Goal: Transaction & Acquisition: Purchase product/service

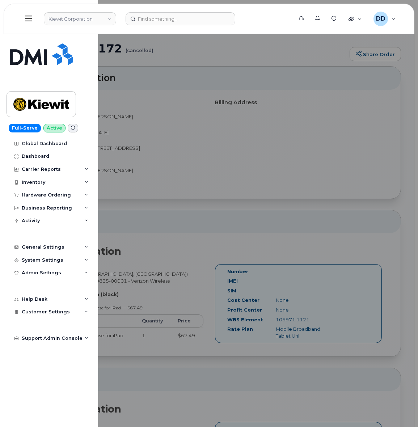
scroll to position [90, 0]
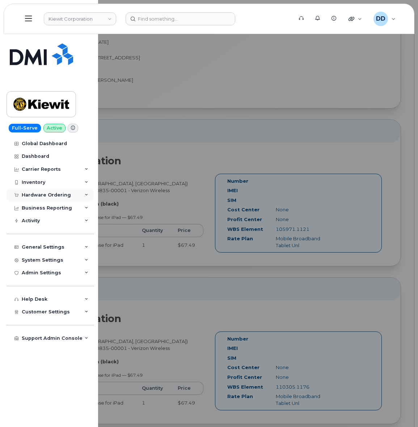
click at [41, 194] on div "Hardware Ordering" at bounding box center [46, 195] width 49 height 6
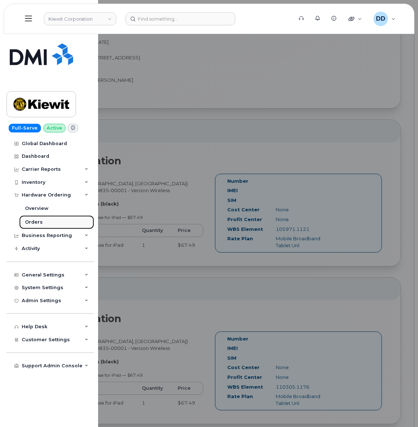
click at [35, 221] on div "Orders" at bounding box center [34, 222] width 18 height 7
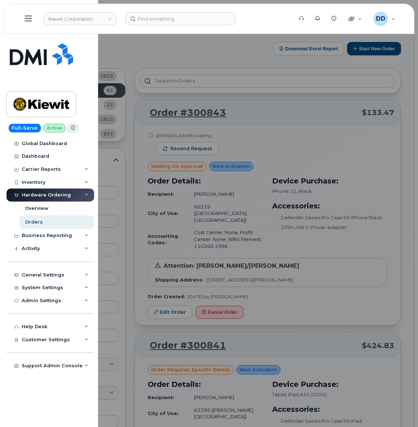
click at [371, 51] on div at bounding box center [209, 213] width 418 height 427
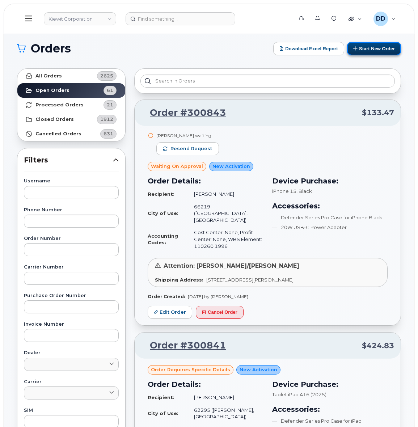
click at [372, 50] on button "Start New Order" at bounding box center [374, 48] width 54 height 13
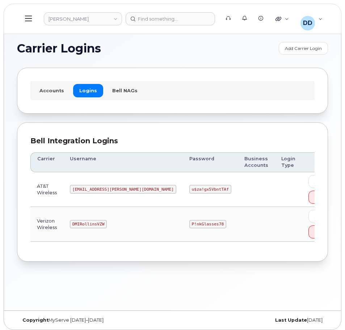
click at [93, 224] on code "DMIRollinsVZW" at bounding box center [88, 224] width 37 height 9
copy code "DMIRollinsVZW"
click at [189, 224] on code "P!nkGlasses78" at bounding box center [207, 224] width 37 height 9
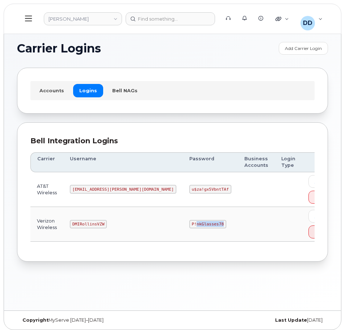
click at [189, 224] on code "P!nkGlasses78" at bounding box center [207, 224] width 37 height 9
click at [95, 226] on code "DMIRollinsVZW" at bounding box center [88, 224] width 37 height 9
copy code "DMIRollinsVZW"
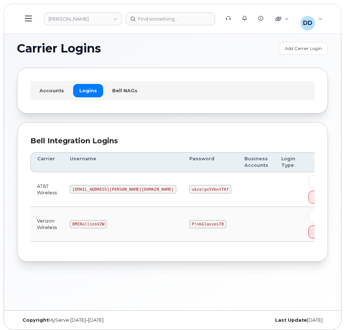
click at [189, 224] on code "P!nkGlasses78" at bounding box center [207, 224] width 37 height 9
click at [183, 228] on td "P!nkGlasses78" at bounding box center [210, 224] width 55 height 35
copy code "P!nkGlasses78"
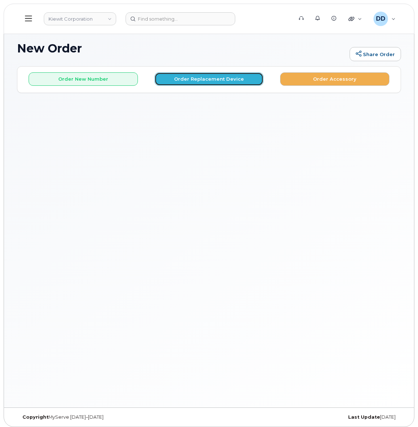
click at [198, 78] on button "Order Replacement Device" at bounding box center [208, 78] width 109 height 13
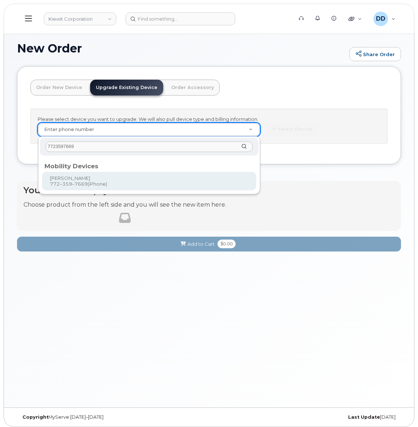
type input "7723597669"
type input "1171989"
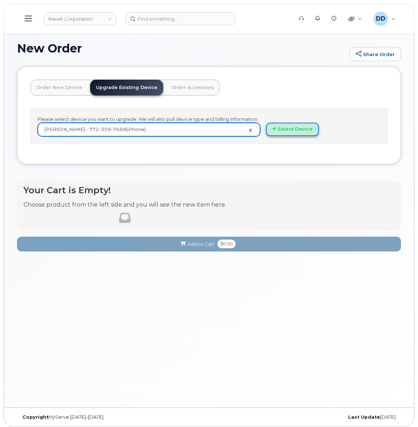
click at [301, 130] on button "Select Device" at bounding box center [292, 129] width 53 height 13
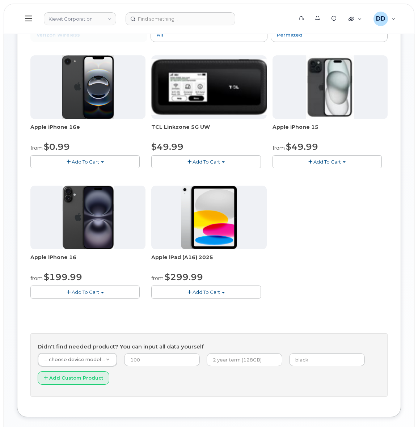
scroll to position [70, 0]
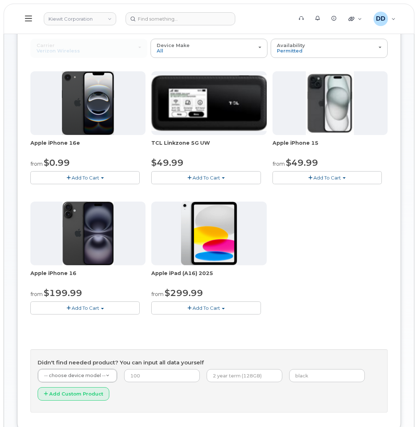
click at [88, 309] on span "Add To Cart" at bounding box center [85, 308] width 27 height 6
click at [105, 175] on button "Add To Cart" at bounding box center [84, 177] width 109 height 13
click at [133, 279] on span "Apple iPhone 16" at bounding box center [87, 277] width 115 height 14
click at [95, 307] on span "Add To Cart" at bounding box center [85, 308] width 27 height 6
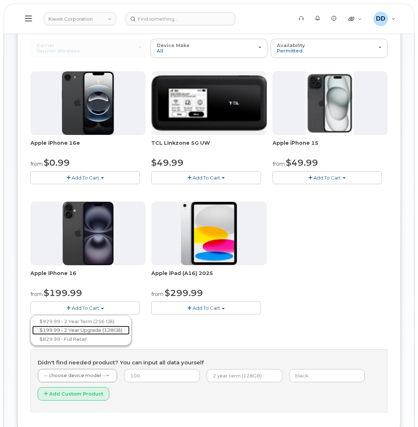
click at [82, 330] on link "$199.99 - 2 Year Upgrade (128GB)" at bounding box center [80, 330] width 97 height 9
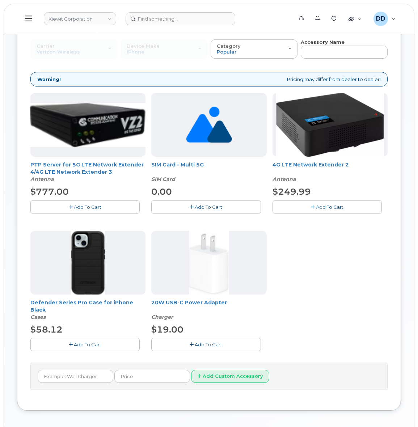
click at [92, 344] on span "Add To Cart" at bounding box center [87, 345] width 27 height 6
click at [208, 345] on span "Add To Cart" at bounding box center [208, 345] width 27 height 6
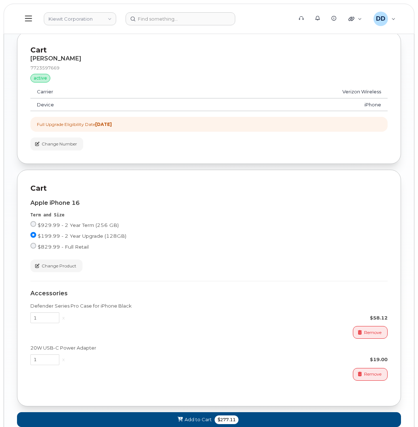
scroll to position [518, 0]
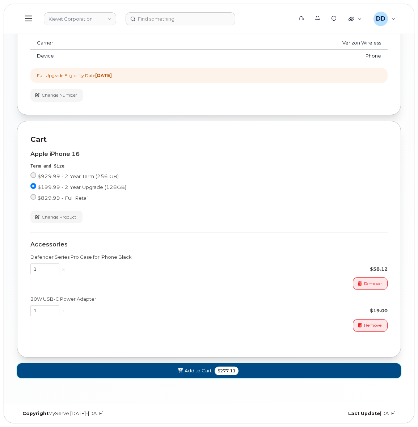
click at [188, 370] on span "Add to Cart" at bounding box center [198, 370] width 27 height 7
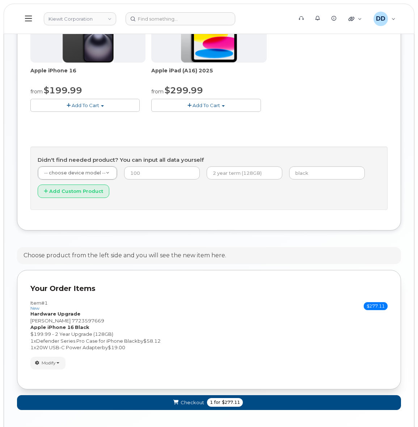
scroll to position [300, 0]
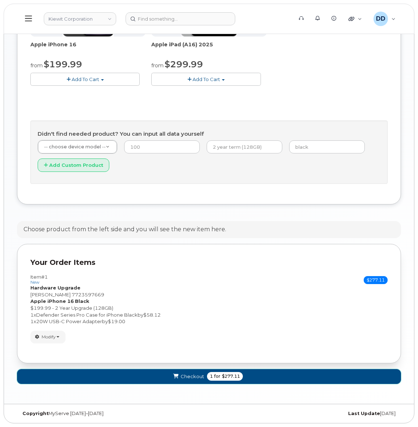
click at [257, 377] on button "Checkout 1 for $277.11" at bounding box center [209, 376] width 384 height 15
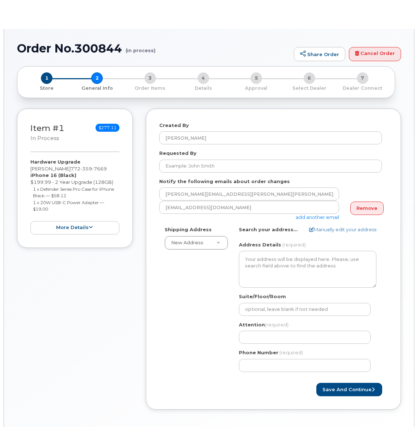
select select
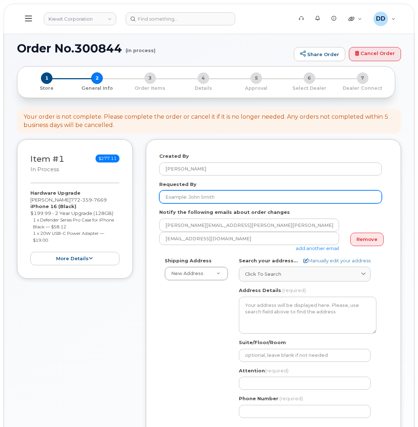
click at [199, 198] on input "Requested By" at bounding box center [270, 196] width 222 height 13
paste input "[PERSON_NAME]"
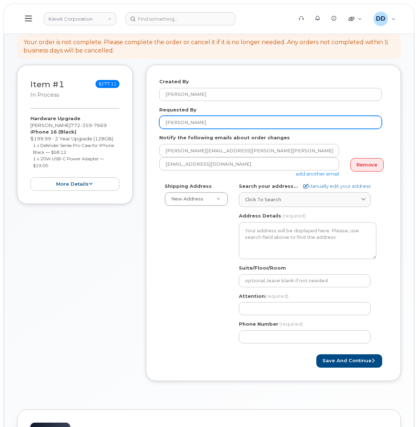
scroll to position [90, 0]
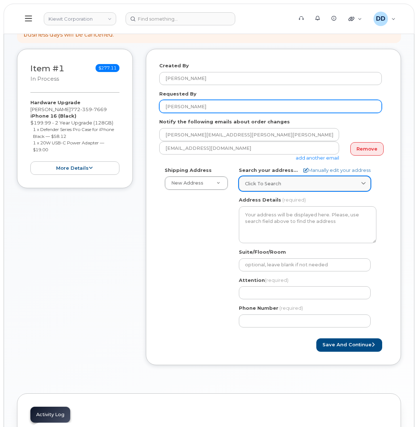
type input "Josh Nicoll"
click at [268, 183] on span "Click to search" at bounding box center [263, 183] width 36 height 7
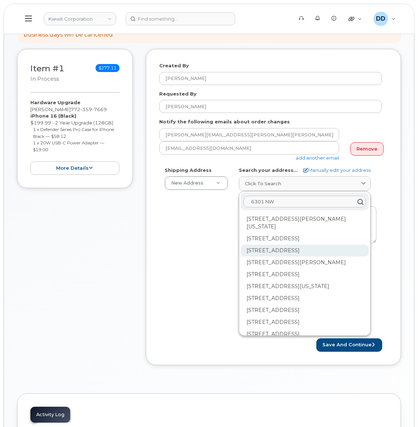
type input "6301 NW"
click at [283, 248] on div "6301 NW 5th Way Fort Lauderdale FL 33309" at bounding box center [305, 251] width 128 height 12
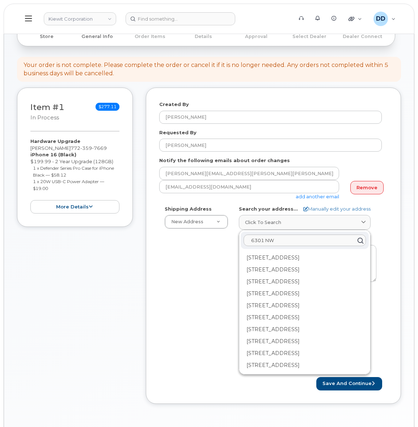
scroll to position [0, 0]
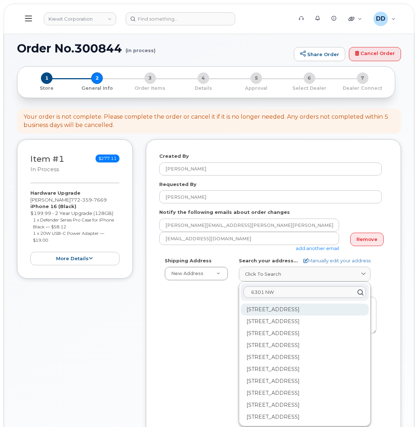
click at [270, 313] on div "6301 NW 5th Way Ste 1200 Fort Lauderdale FL 33309-6115" at bounding box center [305, 310] width 128 height 12
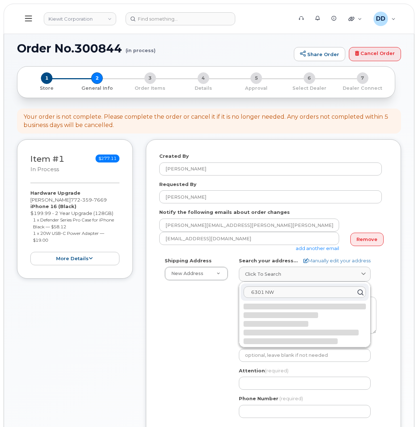
select select
type textarea "6301 NW 5th Way Ste 1200 FORT LAUDERDALE FL 33309-6115 UNITED STATES"
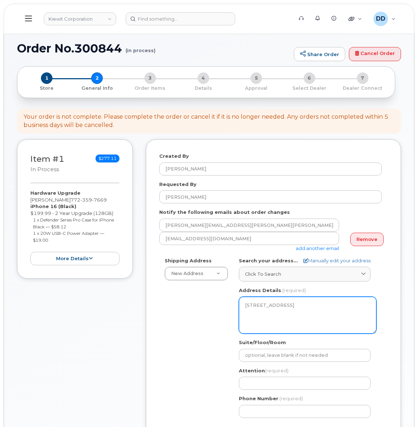
drag, startPoint x: 284, startPoint y: 318, endPoint x: 241, endPoint y: 305, distance: 45.8
click at [241, 305] on textarea "6301 NW 5th Way Ste 1200 FORT LAUDERDALE FL 33309-6115 UNITED STATES" at bounding box center [307, 315] width 137 height 37
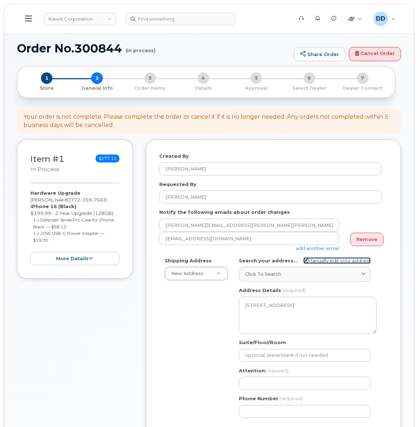
click at [331, 260] on link "Manually edit your address" at bounding box center [336, 260] width 67 height 7
select select
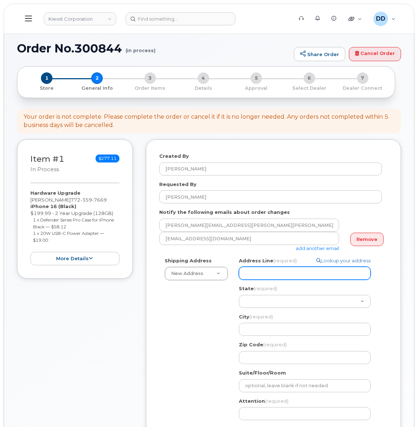
click at [270, 274] on input "Address Line (required)" at bounding box center [305, 273] width 132 height 13
paste input "6301 NW 5th Way"
select select
type input "6301 NW 5th Way"
click at [214, 318] on div "Shipping Address New Address New Address 16479 Fairveiw Rd. 16479 Fairview Rd. …" at bounding box center [270, 355] width 222 height 196
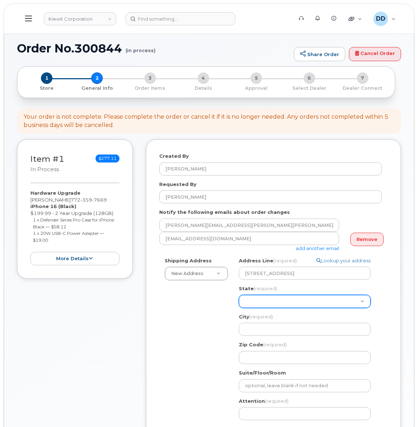
click at [272, 301] on select "Alabama Alaska American Samoa Arizona Arkansas California Colorado Connecticut …" at bounding box center [305, 301] width 132 height 13
select select "FL"
click at [239, 295] on select "Alabama Alaska American Samoa Arizona Arkansas California Colorado Connecticut …" at bounding box center [305, 301] width 132 height 13
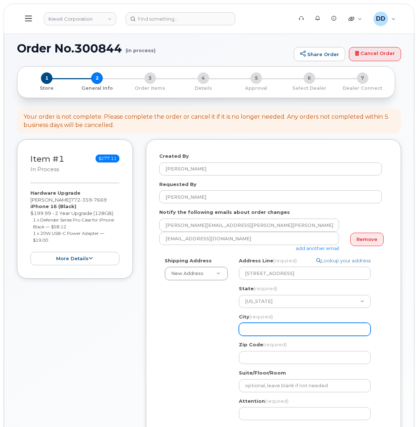
click at [271, 325] on input "City (required)" at bounding box center [305, 329] width 132 height 13
select select
type input "F"
select select
type input "Fo"
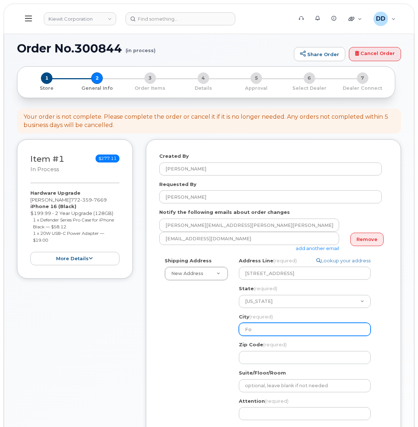
select select
type input "For"
select select
type input "Fort"
select select
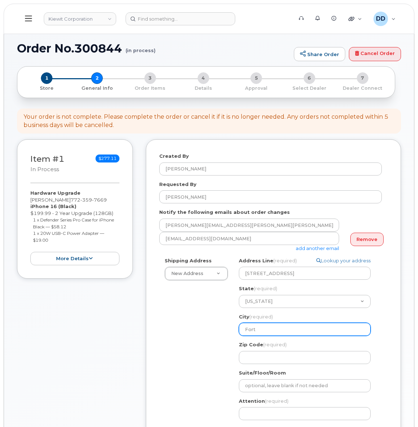
type input "Fort L"
select select
type input "Fort La"
select select
type input "Fort Lau"
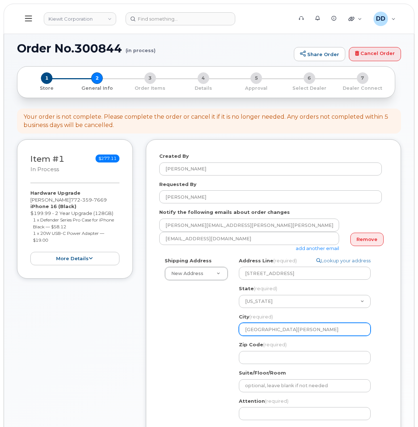
select select
type input "Fort Laud"
select select
type input "Fort Laude"
select select
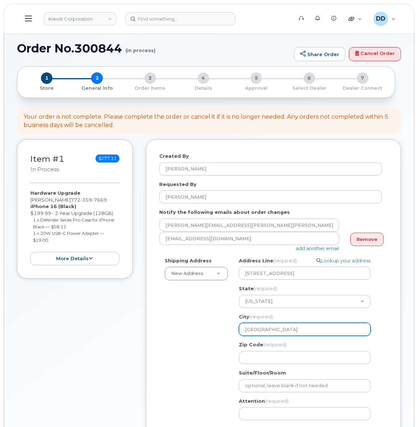
type input "Fort Lauder"
select select
type input "Fort Lauderd"
select select
type input "Fort Lauderda"
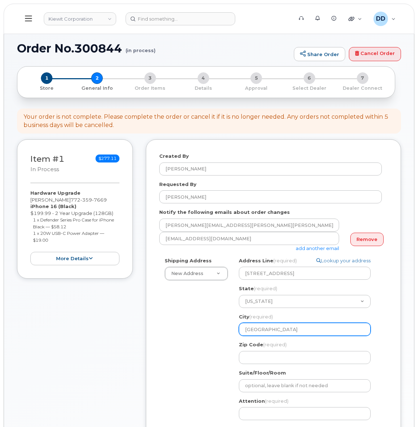
select select
type input "Fort Lauderdad"
select select
type input "Fort Lauderdade"
drag, startPoint x: 287, startPoint y: 326, endPoint x: 230, endPoint y: 330, distance: 56.9
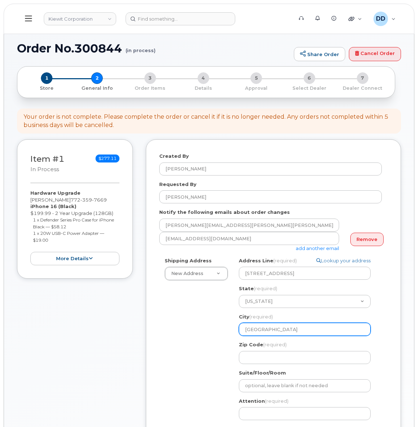
click at [230, 330] on div "Shipping Address New Address New Address 16479 Fairveiw Rd. 16479 Fairview Rd. …" at bounding box center [270, 355] width 222 height 196
paste input "ORT LAUDERDALE"
select select
type input "FORT LAUDERDALE"
click at [388, 356] on div "Created By David Davis Requested By Josh Nicoll Notify the following emails abo…" at bounding box center [273, 312] width 255 height 346
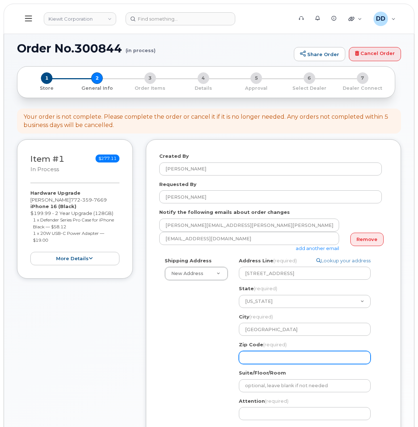
click at [329, 357] on input "Zip Code (required)" at bounding box center [305, 357] width 132 height 13
select select
type input "3"
select select
type input "33"
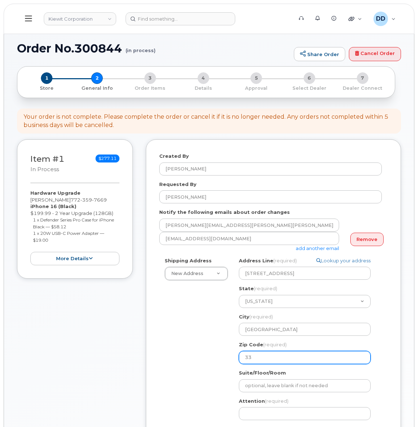
select select
type input "333"
select select
type input "3330"
select select
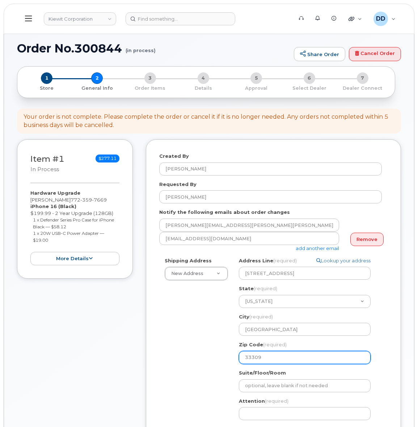
type input "33309"
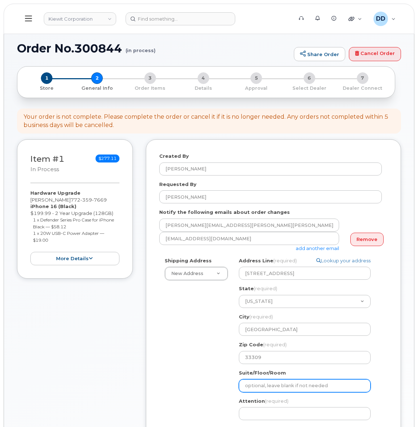
click at [271, 387] on input "Suite/Floor/Room" at bounding box center [305, 385] width 132 height 13
select select
type input "3"
select select
type input "32"
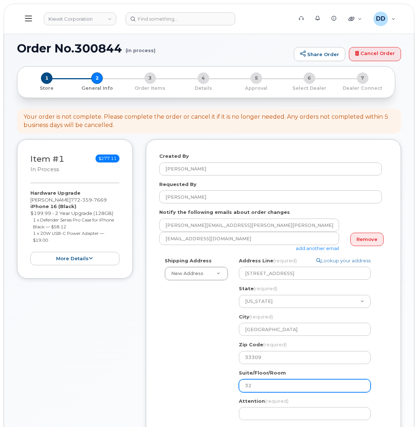
select select
type input "320"
select select
type input "3200"
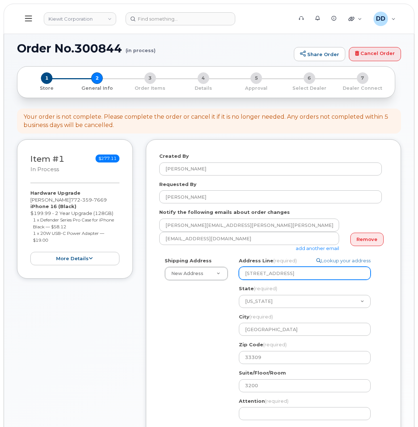
drag, startPoint x: 289, startPoint y: 273, endPoint x: 244, endPoint y: 272, distance: 44.5
click at [244, 272] on input "6301 NW 5th Way" at bounding box center [305, 273] width 132 height 13
paste input "Ste 1200"
select select
type input "6301 NW 5th Way Ste 1200"
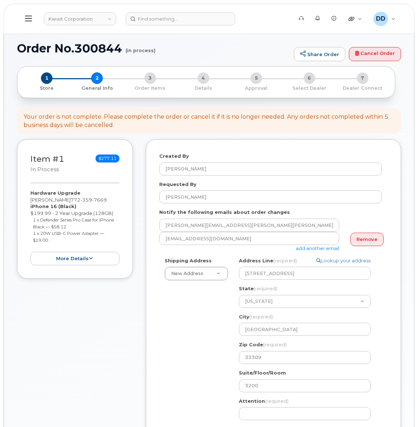
click at [203, 355] on div "Shipping Address New Address New Address 16479 Fairveiw Rd. 16479 Fairview Rd. …" at bounding box center [270, 355] width 222 height 196
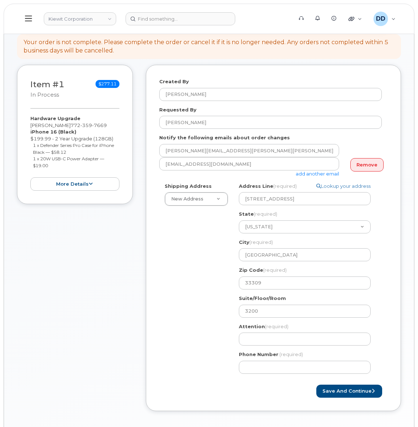
scroll to position [90, 0]
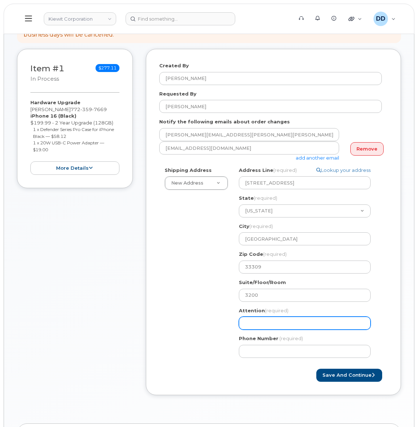
click at [283, 323] on input "Attention (required)" at bounding box center [305, 323] width 132 height 13
select select
type input "B"
select select
type input "Br"
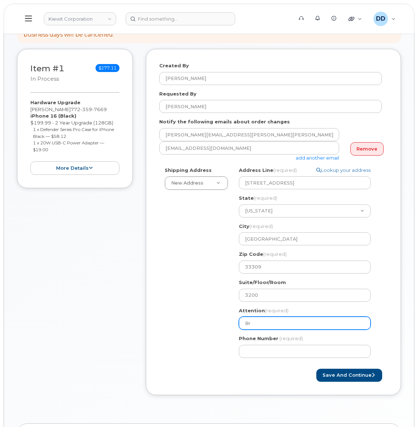
select select
type input "Bre"
select select
type input "Bren"
select select
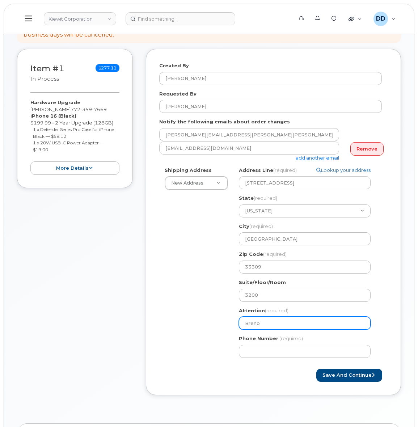
type input "Breno"
select select
type input "Bren"
select select
type input "Brenn"
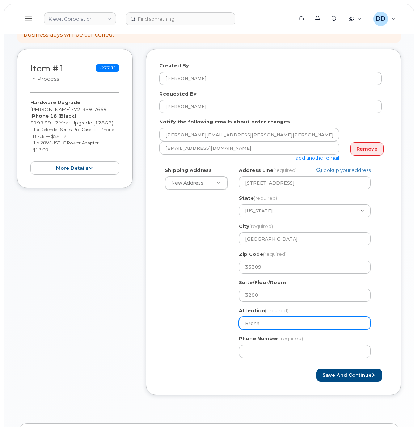
select select
type input "Brenno"
select select
type input "Brenno T"
select select
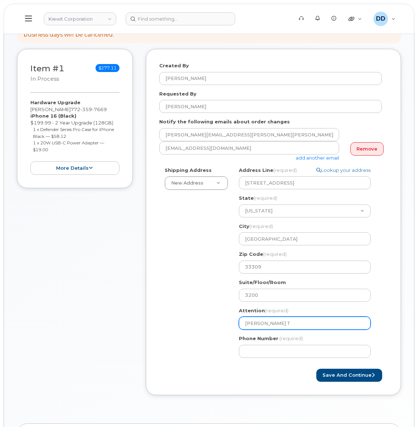
type input "Brenno To"
select select
type input "Brenno Tof"
select select
type input "Brenno Toff"
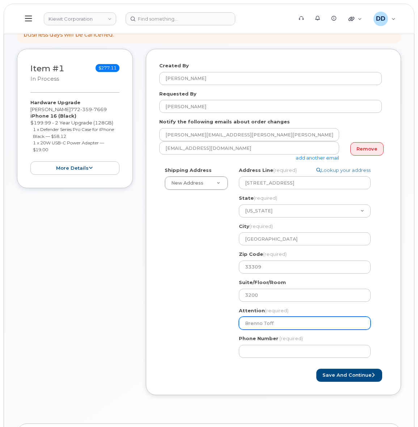
select select
type input "Brenno Toffo"
select select
type input "Brenno Toffol"
select select
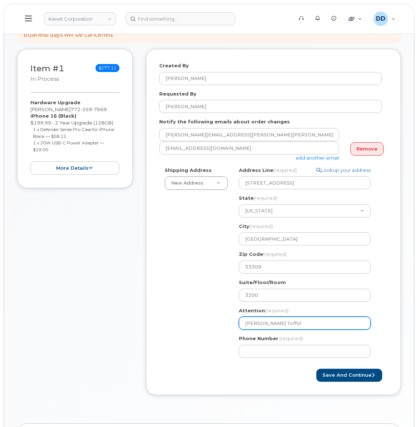
type input "Brenno Toffole"
select select
type input "Brenno Toffolet"
select select
type input "Brenno Toffolett"
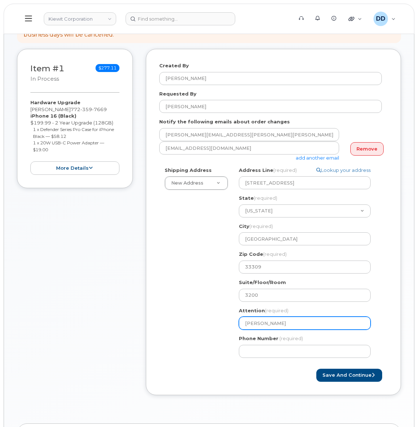
select select
type input "Brenno Toffoletto"
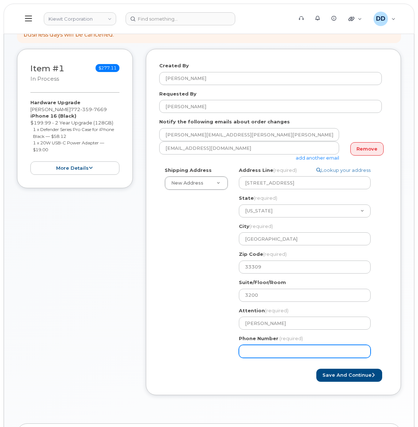
click at [261, 353] on input "Phone Number" at bounding box center [305, 351] width 132 height 13
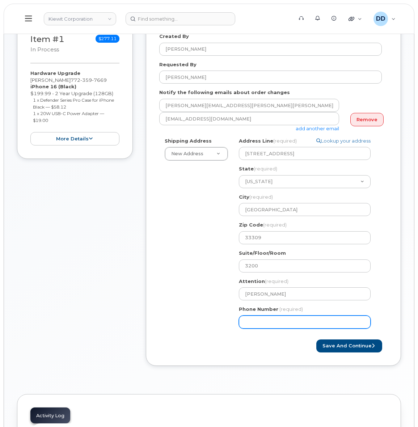
scroll to position [136, 0]
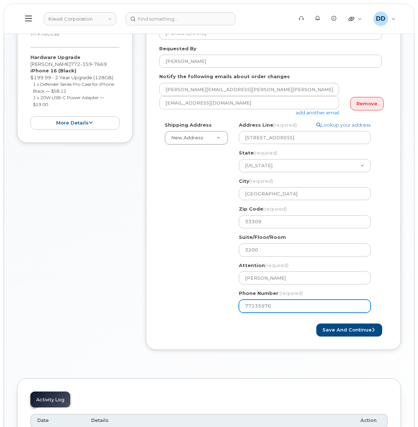
type input "772359766"
select select
type input "7723597669"
click at [212, 329] on div "Save and Continue" at bounding box center [273, 329] width 228 height 13
click at [357, 328] on button "Save and Continue" at bounding box center [349, 329] width 66 height 13
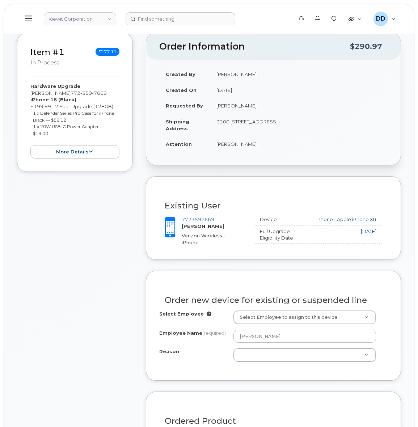
scroll to position [90, 0]
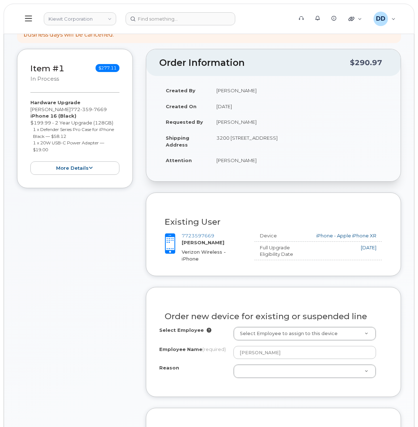
drag, startPoint x: 258, startPoint y: 160, endPoint x: 216, endPoint y: 160, distance: 41.6
click at [216, 160] on td "[PERSON_NAME]" at bounding box center [299, 160] width 178 height 16
copy td "[PERSON_NAME]"
click at [223, 294] on div "Order new device for existing or suspended line Select Employee Select Employee…" at bounding box center [273, 342] width 255 height 110
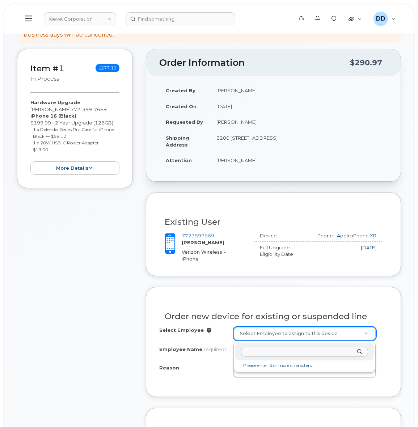
type input "[PERSON_NAME]"
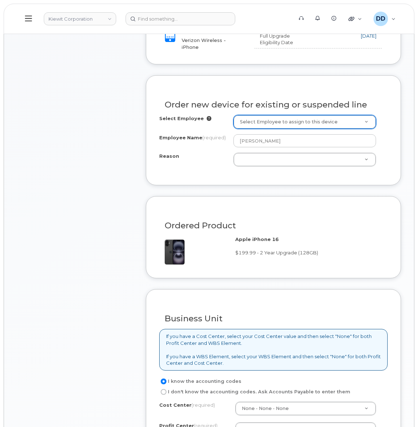
scroll to position [317, 0]
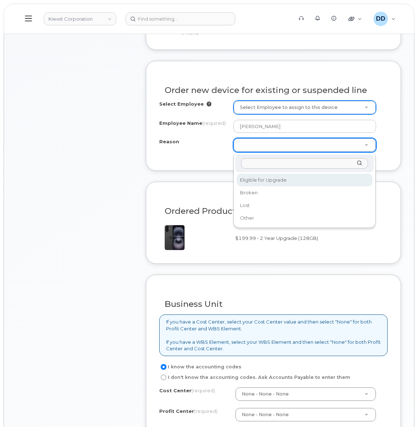
select select "eligible_for_upgrade"
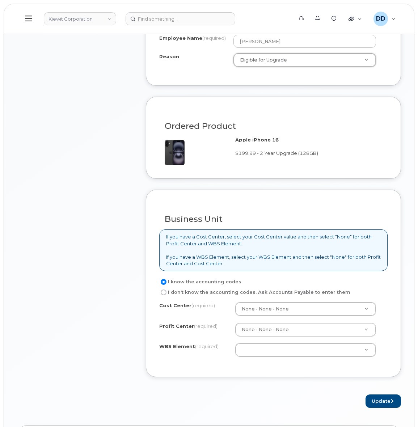
scroll to position [407, 0]
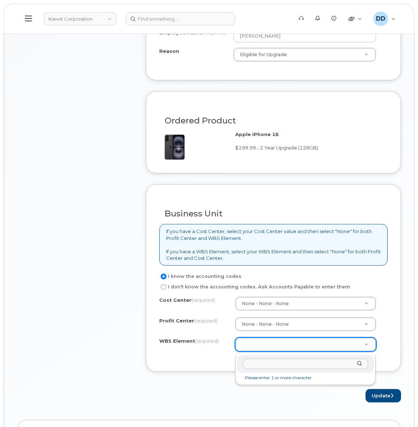
click at [259, 364] on input "text" at bounding box center [305, 364] width 125 height 10
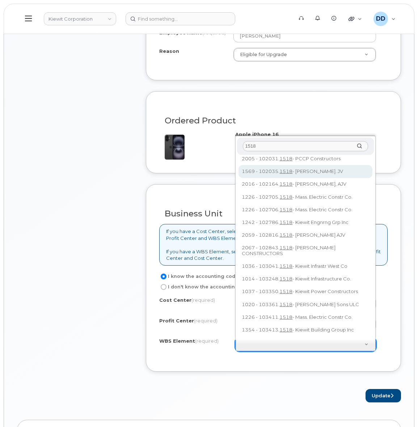
scroll to position [0, 0]
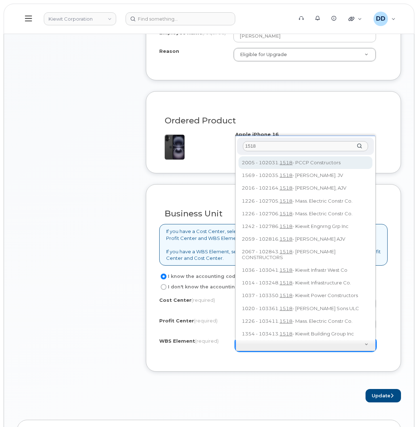
click at [245, 145] on input "1518" at bounding box center [305, 146] width 125 height 10
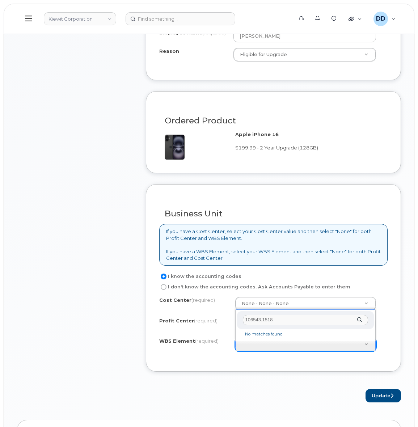
click at [263, 321] on input "106543.1518" at bounding box center [305, 320] width 125 height 10
drag, startPoint x: 270, startPoint y: 321, endPoint x: 243, endPoint y: 319, distance: 26.8
click at [243, 319] on input "106543.1518" at bounding box center [305, 320] width 125 height 10
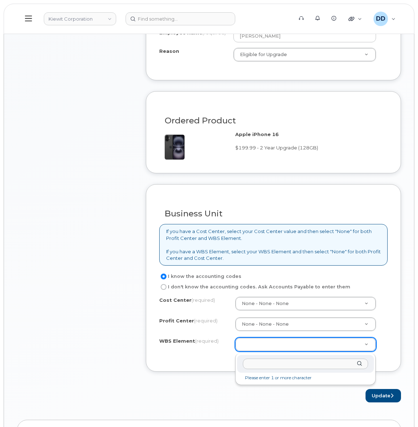
paste input "106543.1518"
click at [259, 364] on input "106543.1518" at bounding box center [305, 364] width 125 height 10
drag, startPoint x: 268, startPoint y: 364, endPoint x: 245, endPoint y: 363, distance: 22.8
click at [245, 363] on input "106543.1518" at bounding box center [305, 364] width 125 height 10
click at [280, 363] on input "106543.1518" at bounding box center [305, 364] width 125 height 10
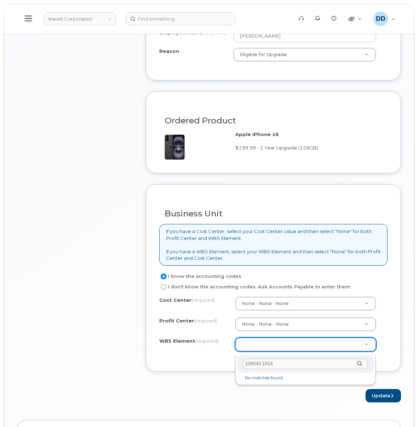
click at [261, 362] on input "106543.1518" at bounding box center [305, 364] width 125 height 10
click at [262, 362] on input "106543.1518" at bounding box center [305, 364] width 125 height 10
type input "1518"
click at [275, 365] on input "1518" at bounding box center [305, 364] width 125 height 10
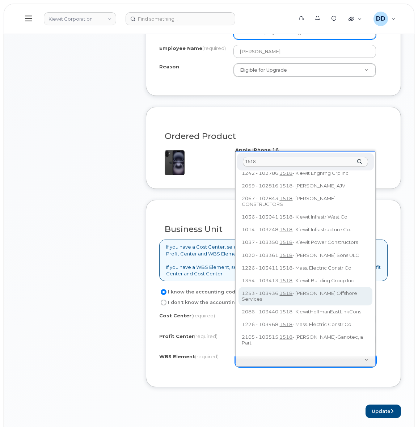
scroll to position [407, 0]
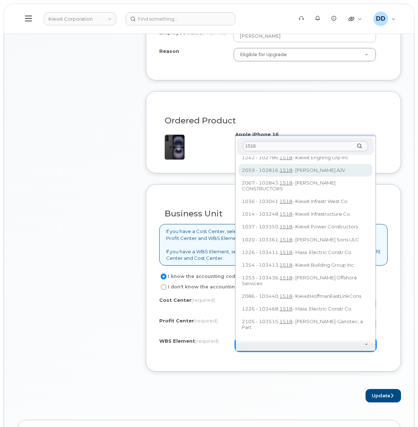
drag, startPoint x: 259, startPoint y: 146, endPoint x: 238, endPoint y: 148, distance: 20.8
click at [238, 148] on div "1518" at bounding box center [305, 146] width 137 height 18
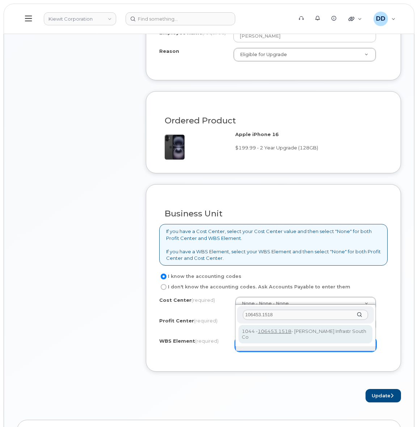
type input "106453.1518"
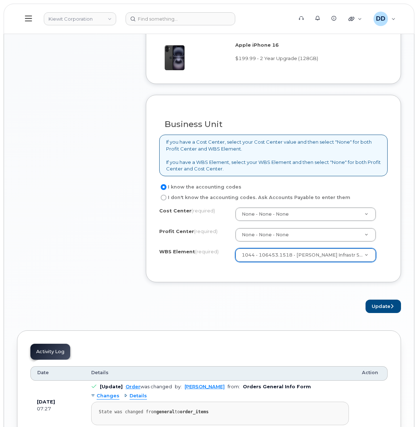
scroll to position [497, 0]
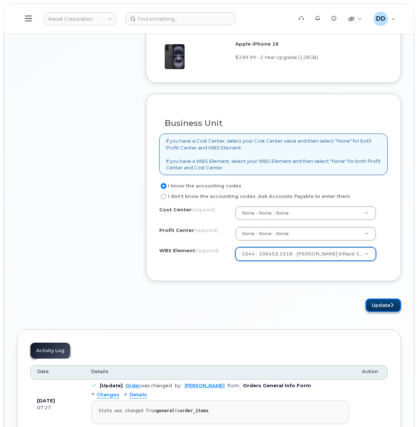
click at [378, 309] on button "Update" at bounding box center [382, 304] width 35 height 13
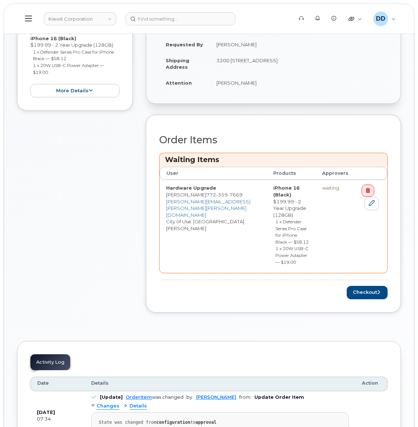
scroll to position [226, 0]
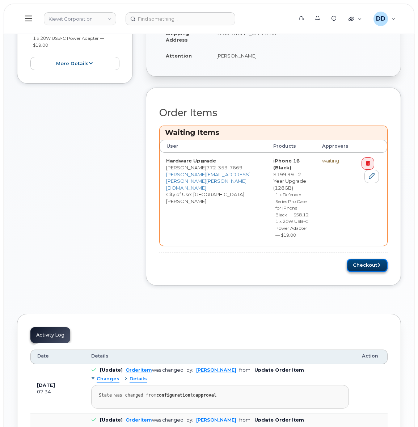
click at [371, 259] on button "Checkout" at bounding box center [367, 265] width 41 height 13
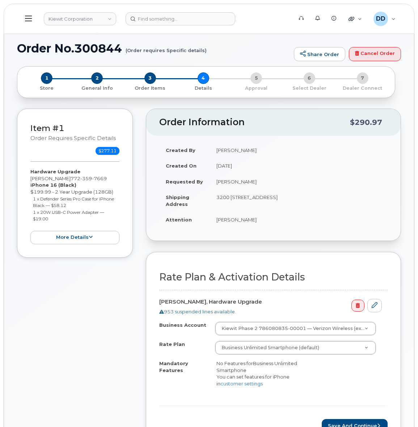
scroll to position [45, 0]
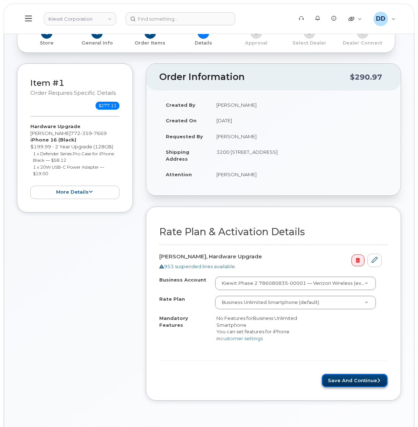
click at [364, 384] on button "Save and Continue" at bounding box center [355, 380] width 66 height 13
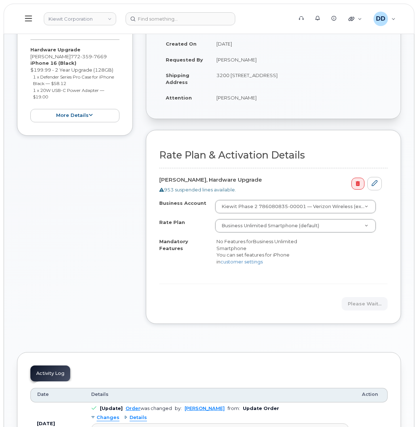
scroll to position [136, 0]
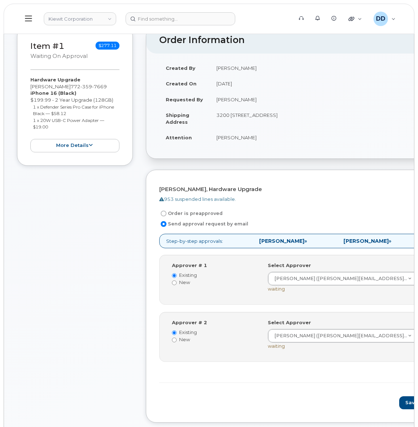
scroll to position [136, 0]
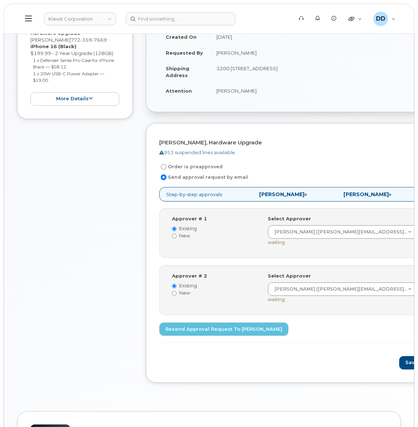
scroll to position [181, 0]
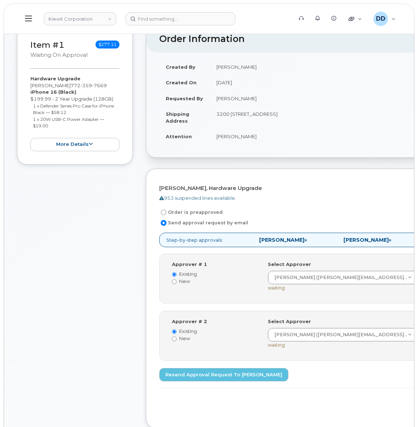
scroll to position [0, 0]
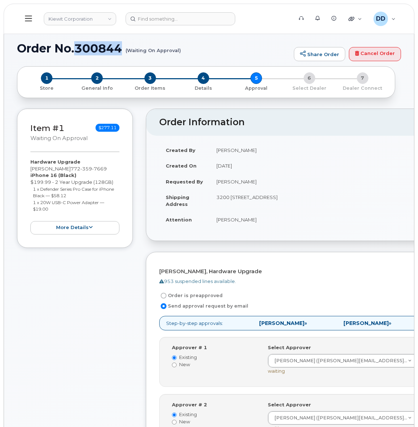
drag, startPoint x: 121, startPoint y: 49, endPoint x: 78, endPoint y: 46, distance: 43.2
click at [78, 46] on h1 "Order No.300844 (Waiting On Approval)" at bounding box center [153, 48] width 273 height 13
copy h1 "300844"
click at [28, 19] on icon at bounding box center [28, 18] width 7 height 8
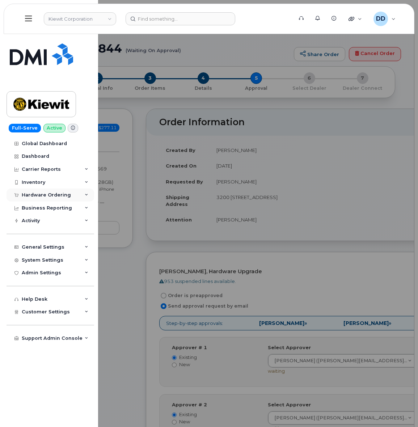
click at [33, 196] on div "Hardware Ordering" at bounding box center [46, 195] width 49 height 6
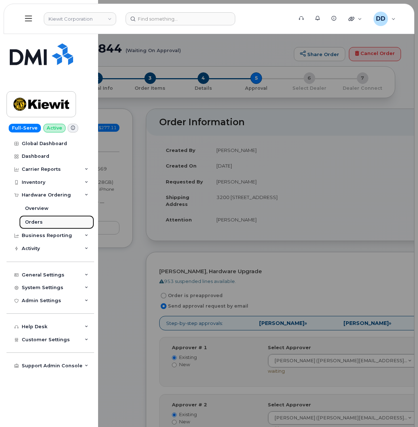
click at [34, 220] on div "Orders" at bounding box center [34, 222] width 18 height 7
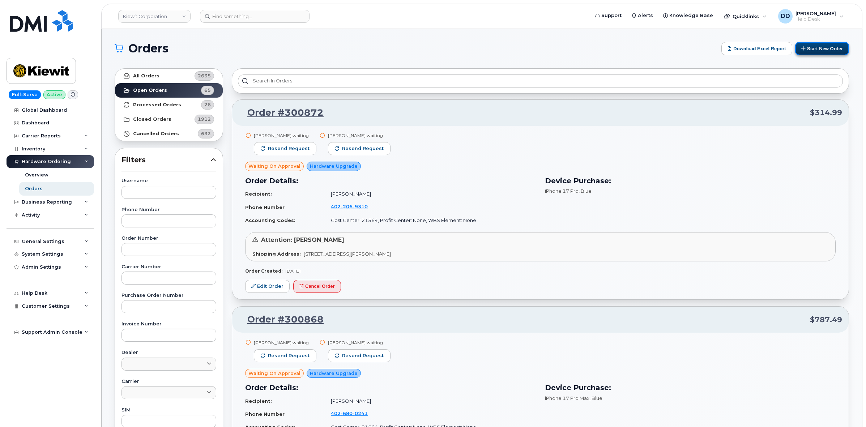
click at [417, 48] on button "Start New Order" at bounding box center [823, 48] width 54 height 13
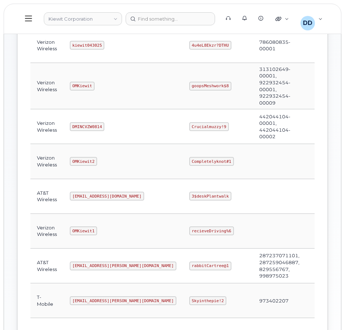
scroll to position [54, 0]
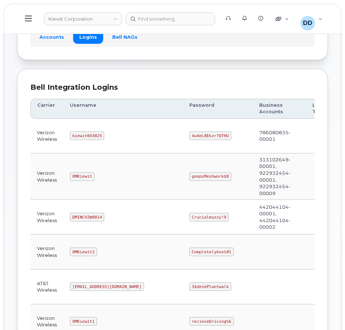
click at [92, 136] on code "kiewit043025" at bounding box center [87, 135] width 34 height 9
copy code "kiewit043025"
click at [189, 135] on code "4u4eL8Ekzr?DTHU" at bounding box center [210, 135] width 42 height 9
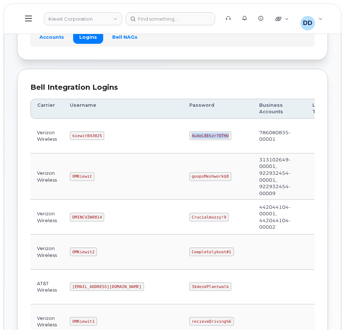
click at [189, 135] on code "4u4eL8Ekzr?DTHU" at bounding box center [210, 135] width 42 height 9
copy code "4u4eL8Ekzr?DTHU"
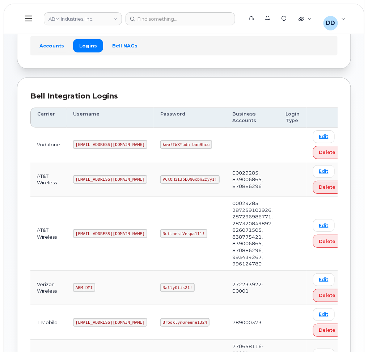
scroll to position [33, 0]
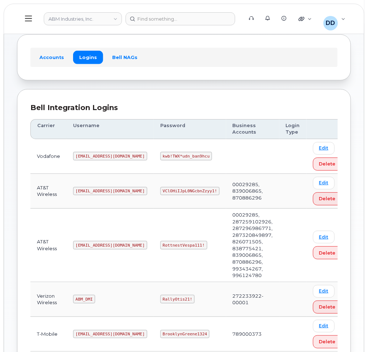
click at [88, 246] on code "[EMAIL_ADDRESS][DOMAIN_NAME]" at bounding box center [110, 245] width 74 height 9
click at [88, 245] on code "[EMAIL_ADDRESS][DOMAIN_NAME]" at bounding box center [110, 245] width 74 height 9
copy code "[EMAIL_ADDRESS][DOMAIN_NAME]"
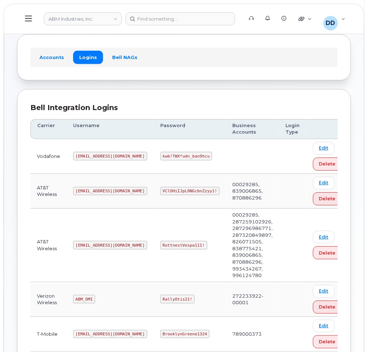
click at [160, 244] on code "RottnestVespa111!" at bounding box center [183, 245] width 47 height 9
click at [160, 243] on code "RottnestVespa111!" at bounding box center [183, 245] width 47 height 9
copy code "RottnestVespa111!"
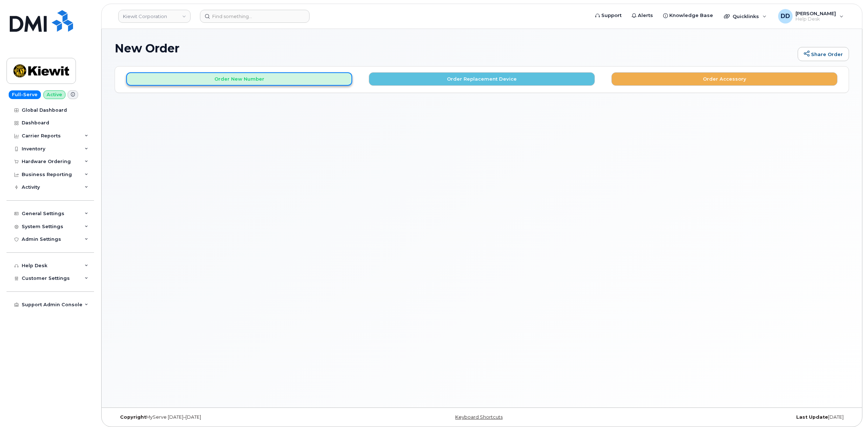
click at [249, 82] on button "Order New Number" at bounding box center [239, 78] width 226 height 13
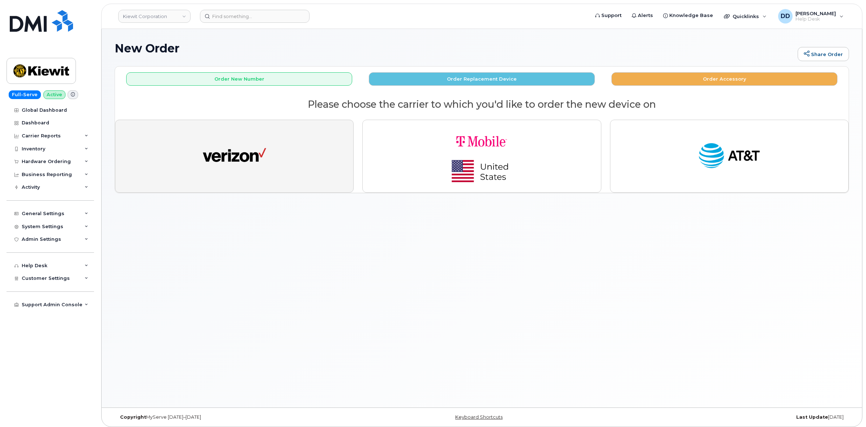
click at [237, 157] on img "button" at bounding box center [234, 156] width 63 height 33
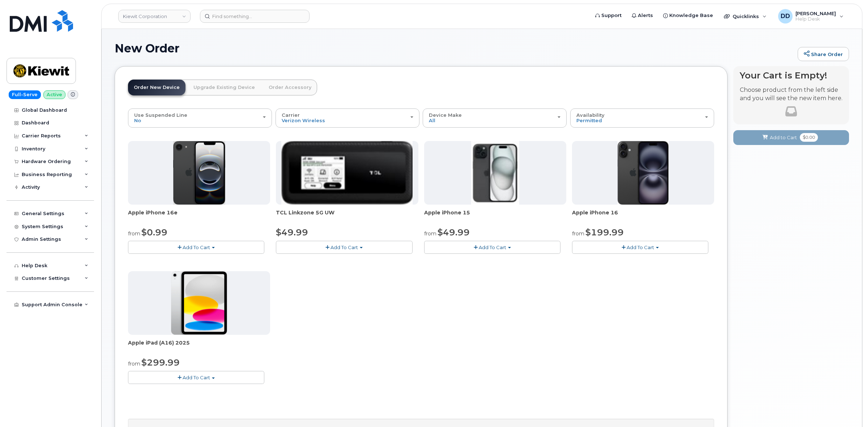
click at [636, 247] on span "Add To Cart" at bounding box center [640, 248] width 27 height 6
click at [612, 270] on link "$199.99 - 2 Year Activation (128GB)" at bounding box center [624, 269] width 100 height 9
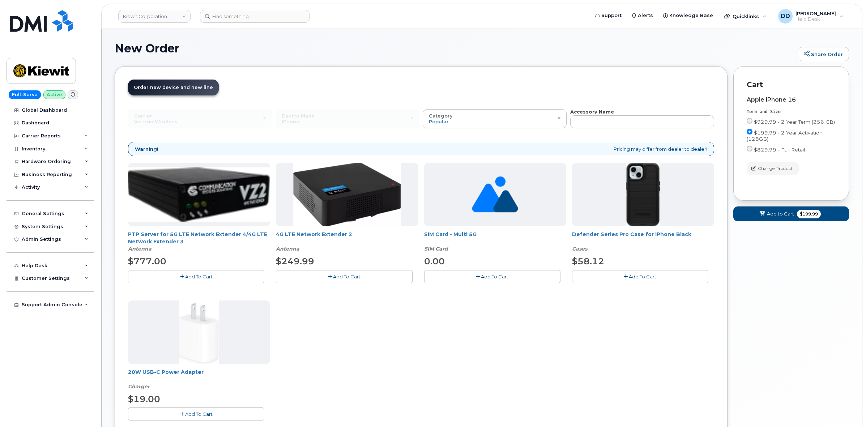
click at [624, 276] on icon "button" at bounding box center [626, 277] width 4 height 5
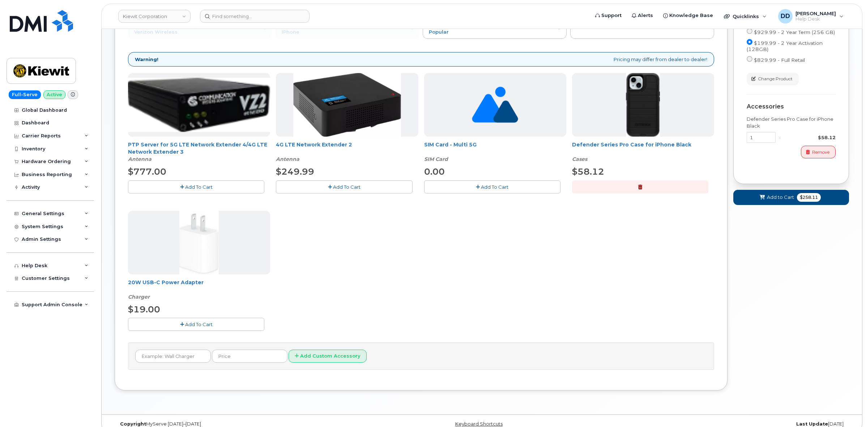
scroll to position [90, 0]
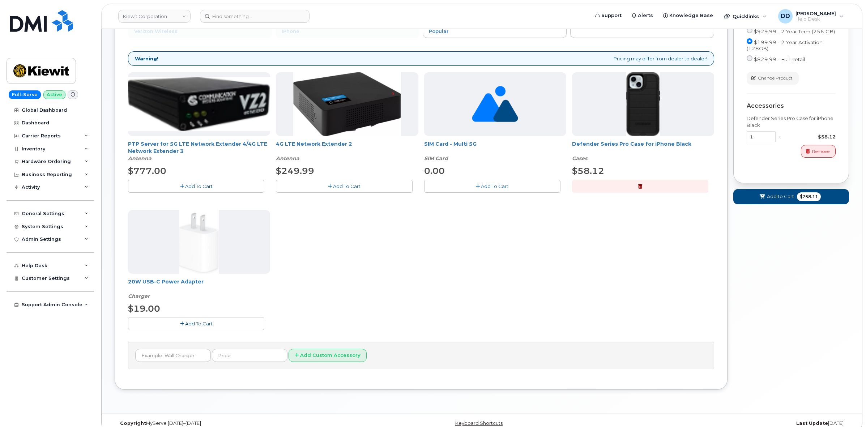
click at [210, 324] on span "Add To Cart" at bounding box center [198, 324] width 27 height 6
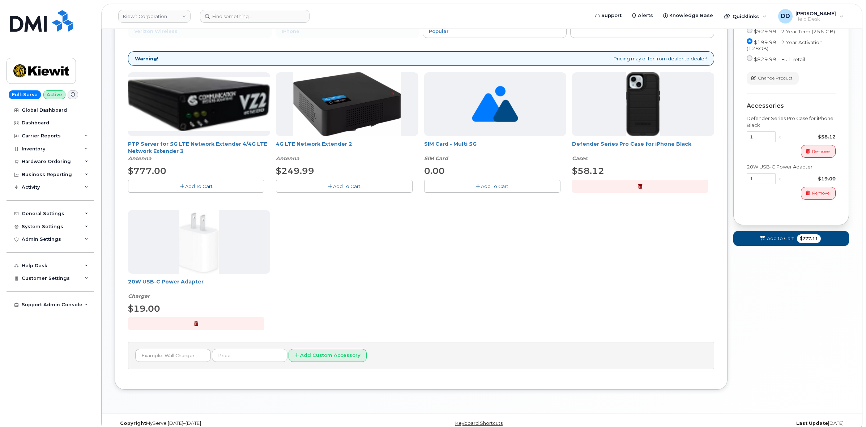
scroll to position [102, 0]
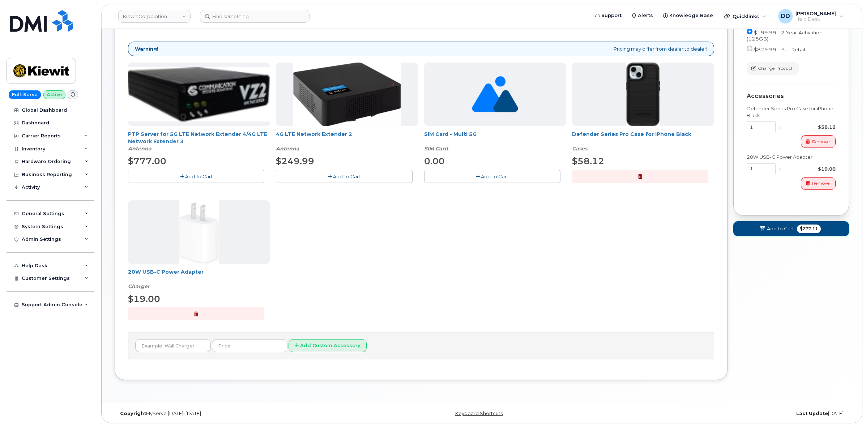
click at [776, 228] on span "Add to Cart" at bounding box center [780, 228] width 27 height 7
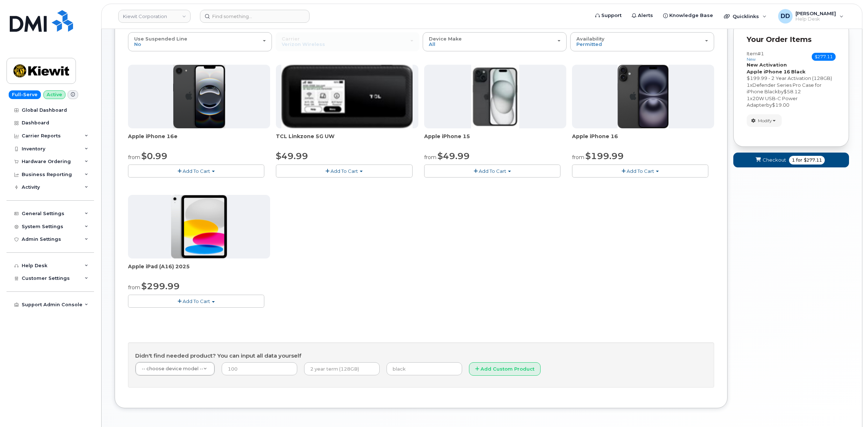
scroll to position [15, 0]
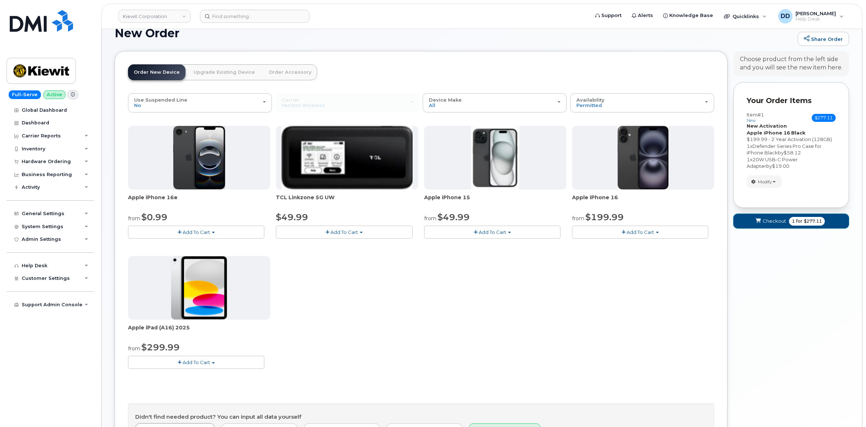
click at [772, 223] on span "Checkout" at bounding box center [775, 221] width 24 height 7
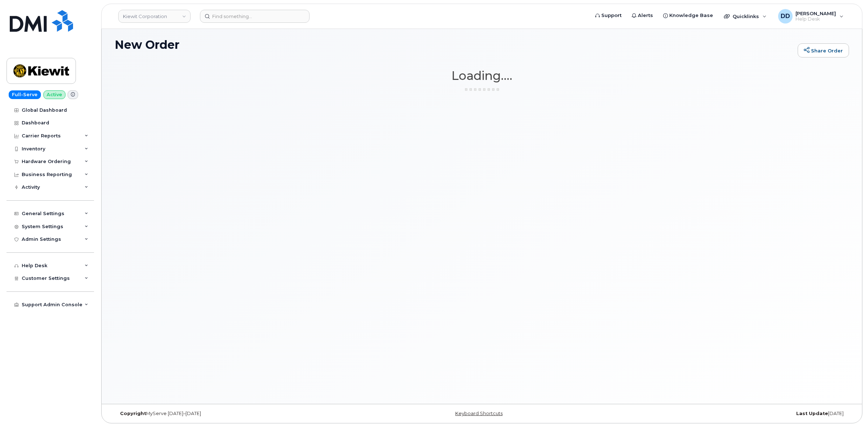
scroll to position [4, 0]
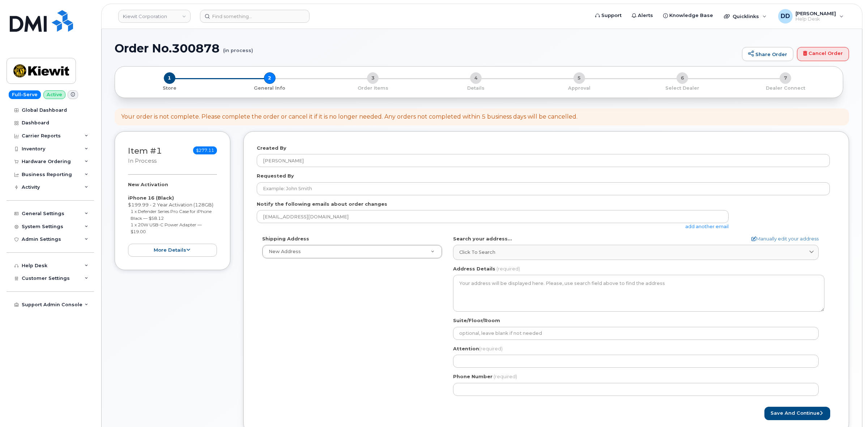
select select
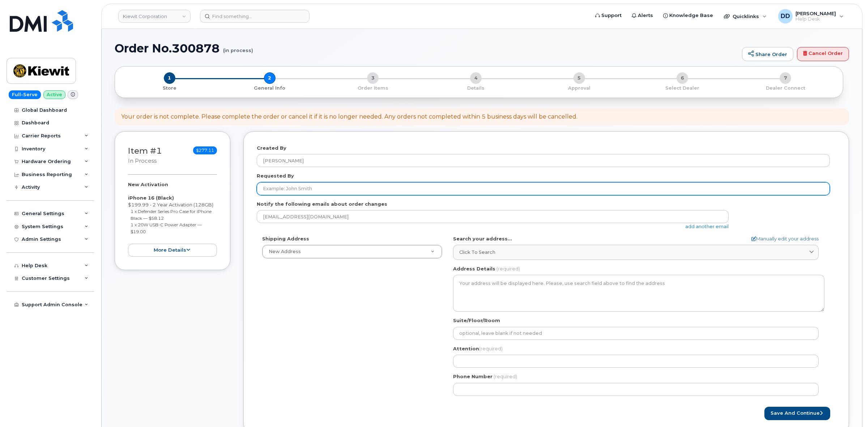
click at [317, 184] on input "Requested By" at bounding box center [543, 188] width 573 height 13
paste input "[PERSON_NAME]"
type input "[PERSON_NAME]"
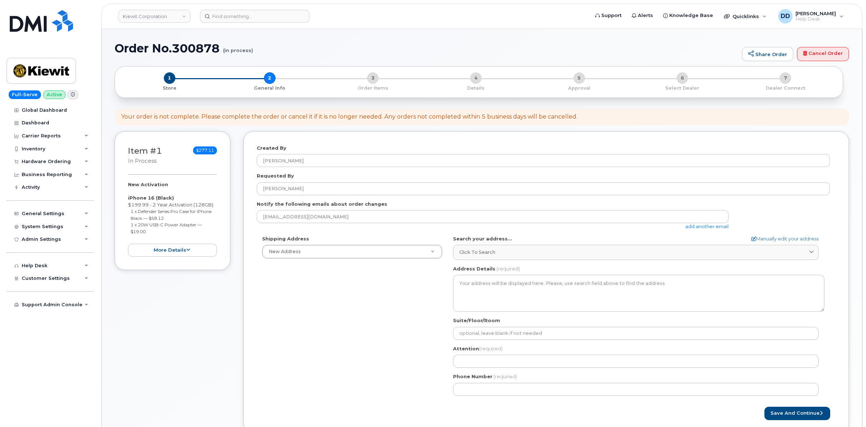
click at [368, 279] on div "Shipping Address New Address New Address [STREET_ADDRESS] AB Search your addres…" at bounding box center [543, 319] width 573 height 166
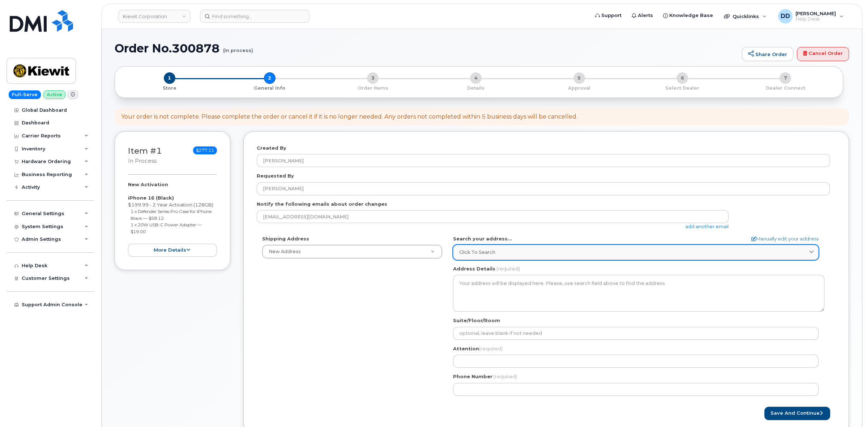
click at [499, 252] on div "Click to search" at bounding box center [635, 252] width 353 height 7
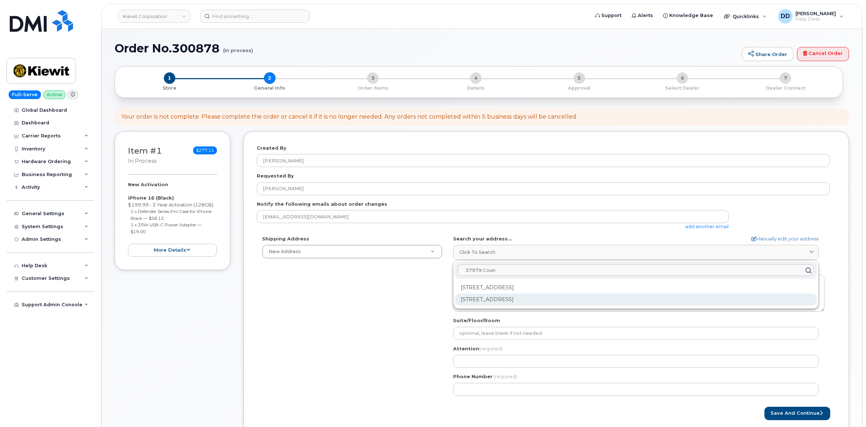
type input "37979 Coun"
click at [511, 301] on div "[STREET_ADDRESS]" at bounding box center [636, 300] width 362 height 12
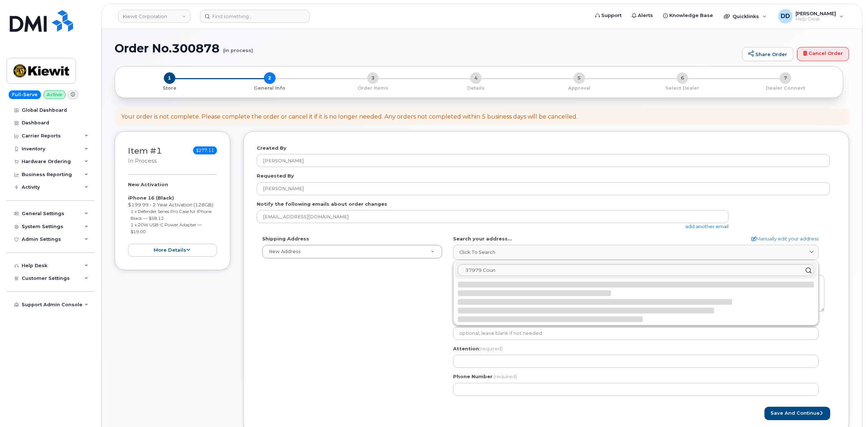
select select
type textarea "[STREET_ADDRESS]"
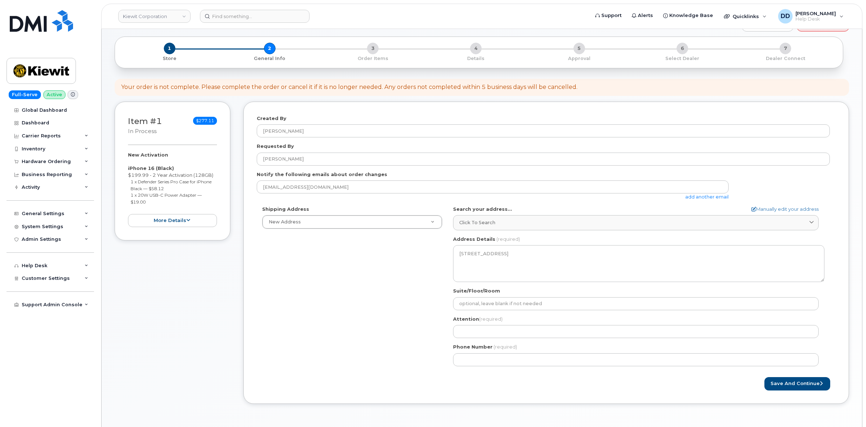
scroll to position [45, 0]
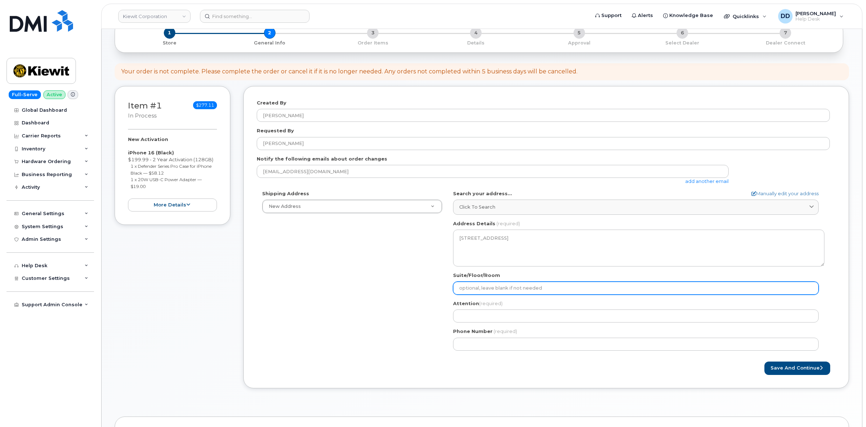
click at [488, 291] on input "Suite/Floor/Room" at bounding box center [636, 288] width 366 height 13
select select
type input "S"
select select
type input "Sa"
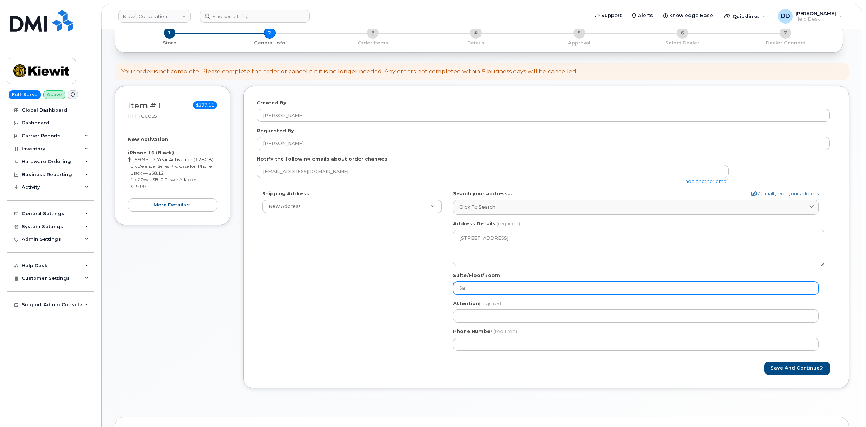
select select
type input "Saf"
select select
type input "Safe"
select select
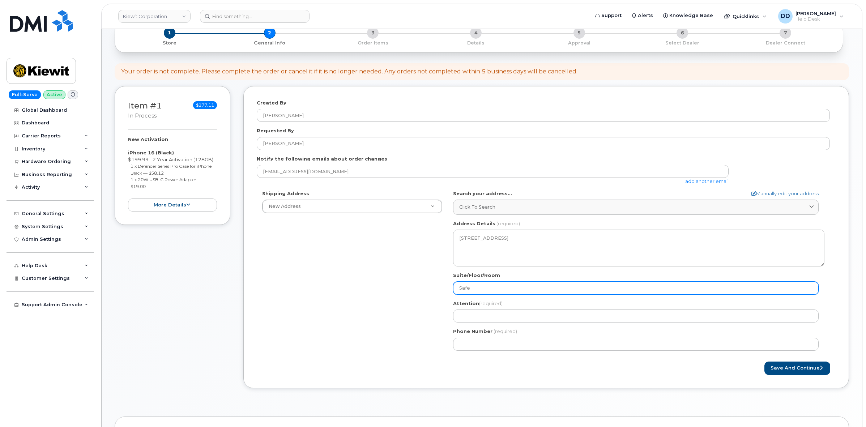
type input "[PERSON_NAME]"
select select
type input "Safety"
select select
type input "Safety O"
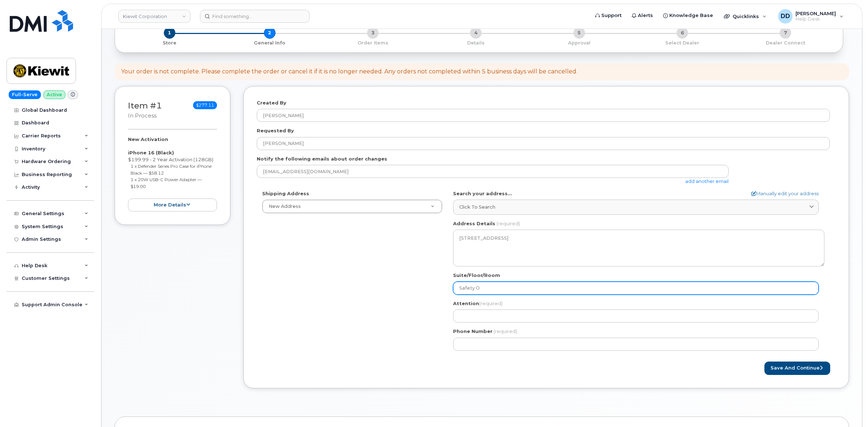
select select
type input "Safety Of"
select select
type input "Safety Off"
select select
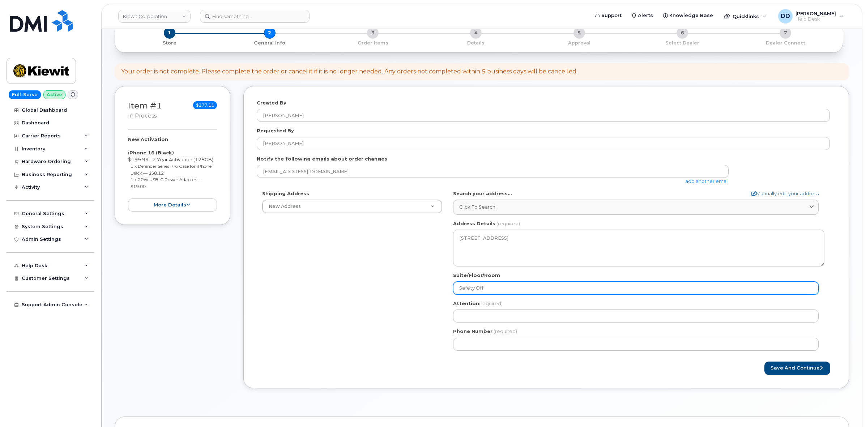
type input "Safety Offi"
select select
type input "Safety Offic"
select select
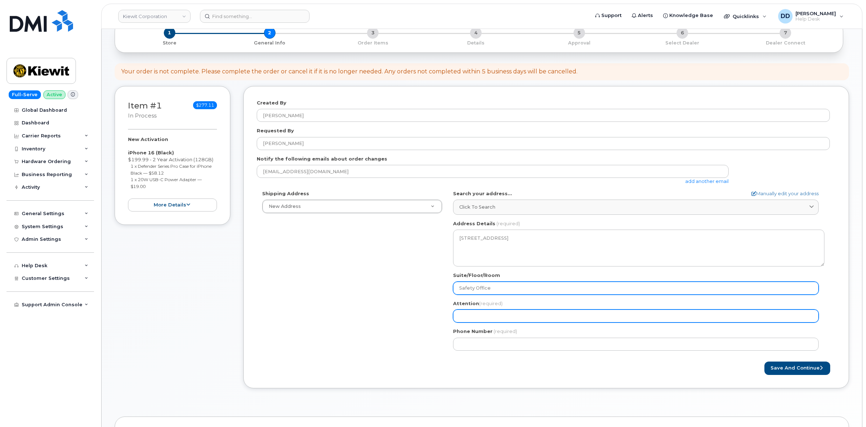
type input "Safety Office"
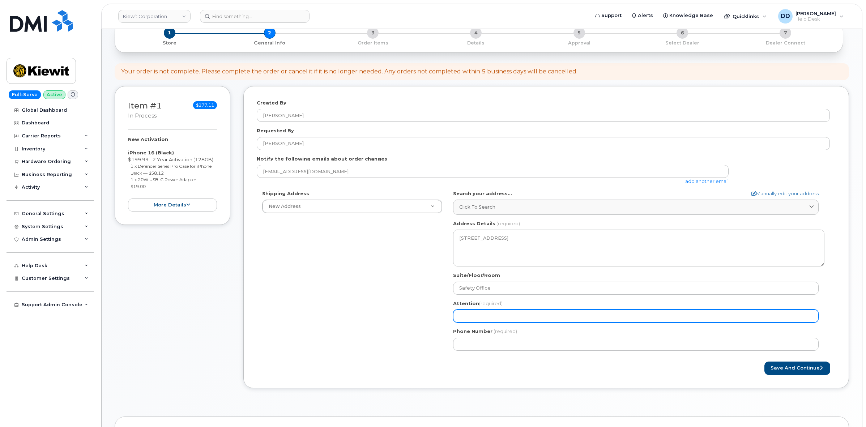
click at [495, 315] on input "Attention (required)" at bounding box center [636, 316] width 366 height 13
paste input "[PERSON_NAME]"
select select
type input "[PERSON_NAME]"
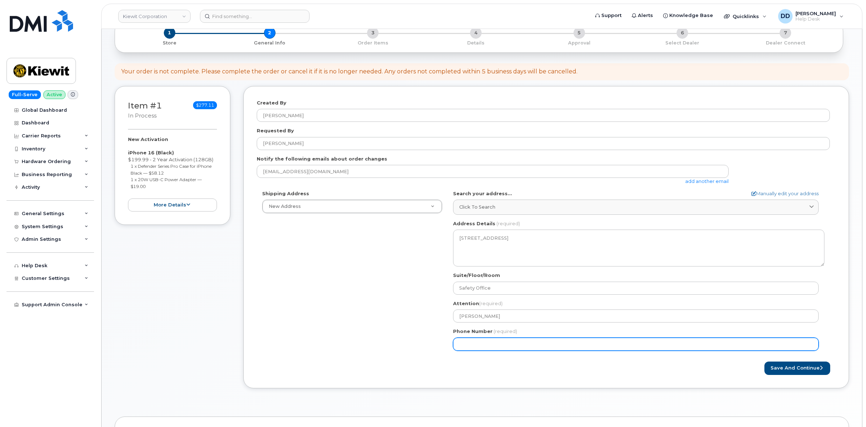
click at [469, 344] on input "Phone Number" at bounding box center [636, 344] width 366 height 13
paste input "5808810217"
select select
type input "5808810217"
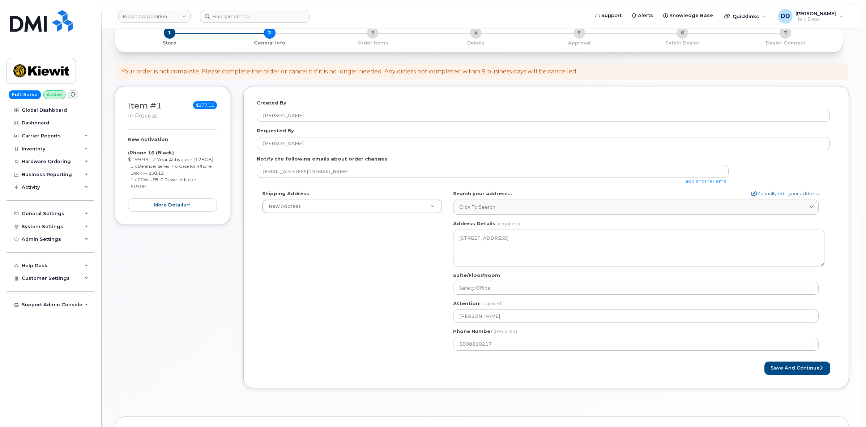
click at [669, 366] on div "Save and Continue" at bounding box center [692, 368] width 290 height 13
click at [803, 369] on button "Save and Continue" at bounding box center [798, 368] width 66 height 13
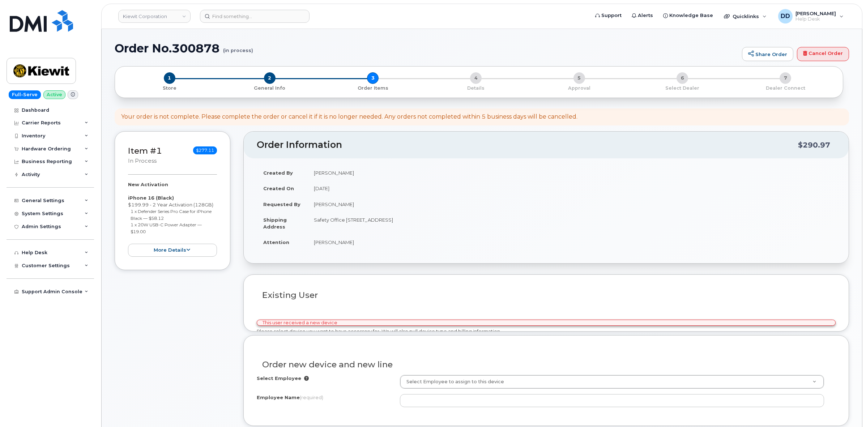
select select
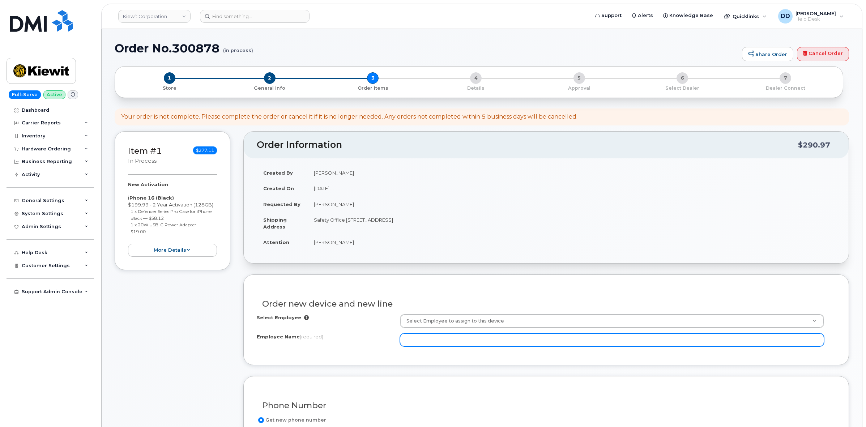
click at [433, 343] on input "Employee Name (required)" at bounding box center [612, 340] width 424 height 13
type input "[PERSON_NAME]"
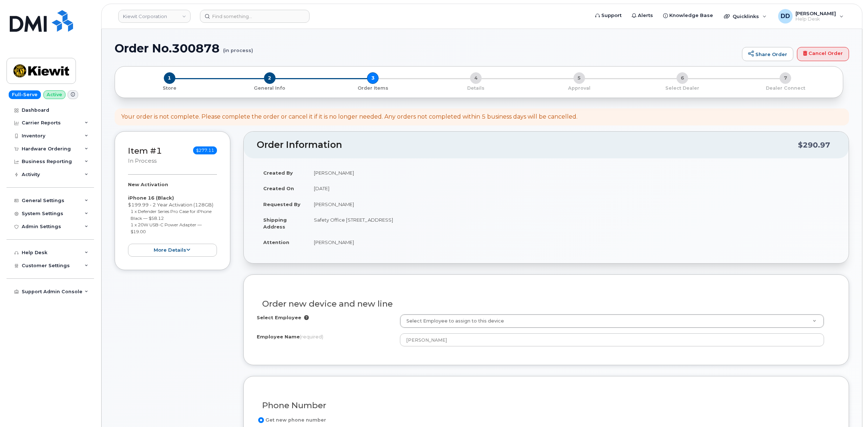
click at [453, 360] on div "Order new device and new line Select Employee Select Employee to assign to this…" at bounding box center [546, 320] width 606 height 91
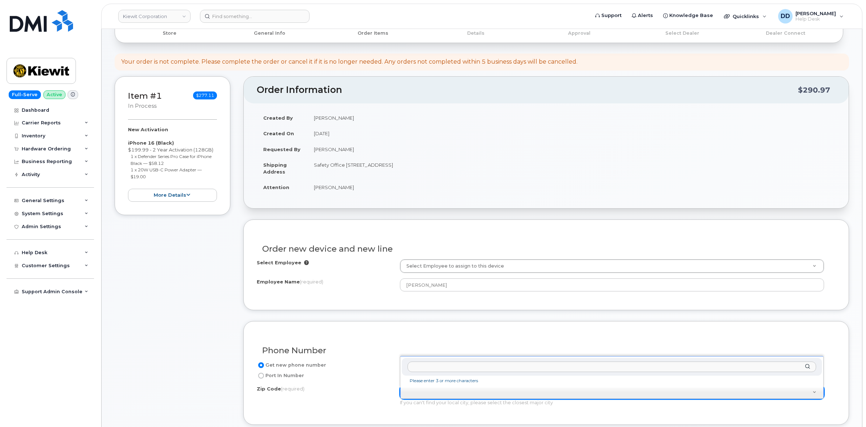
scroll to position [45, 0]
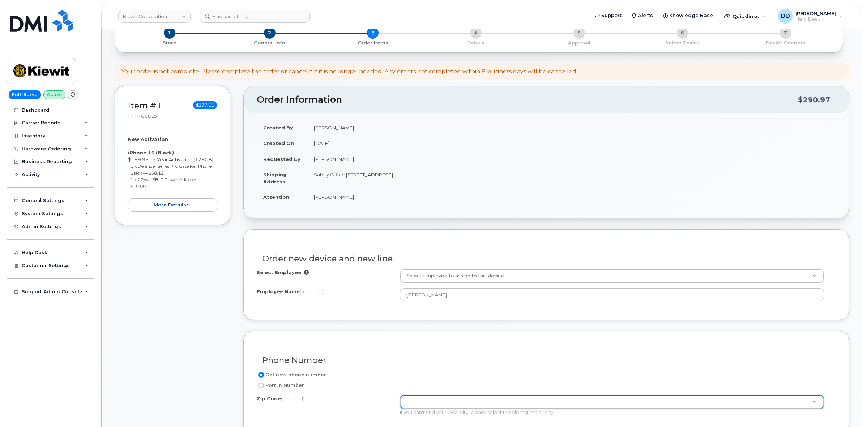
drag, startPoint x: 461, startPoint y: 175, endPoint x: 455, endPoint y: 175, distance: 6.2
drag, startPoint x: 459, startPoint y: 175, endPoint x: 445, endPoint y: 174, distance: 14.2
click at [445, 174] on td "Safety Office [STREET_ADDRESS]" at bounding box center [572, 178] width 529 height 22
copy td "74538"
click at [429, 221] on div "Order Information $290.97 Created By David Davis Created On September 16, 2025 …" at bounding box center [546, 414] width 606 height 657
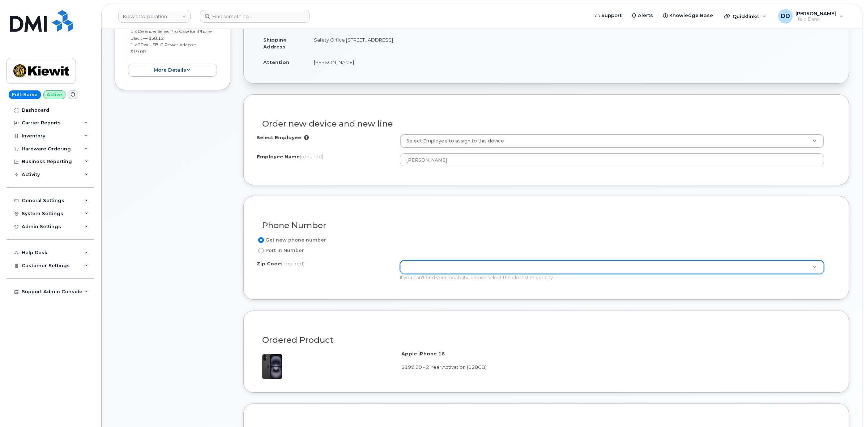
scroll to position [181, 0]
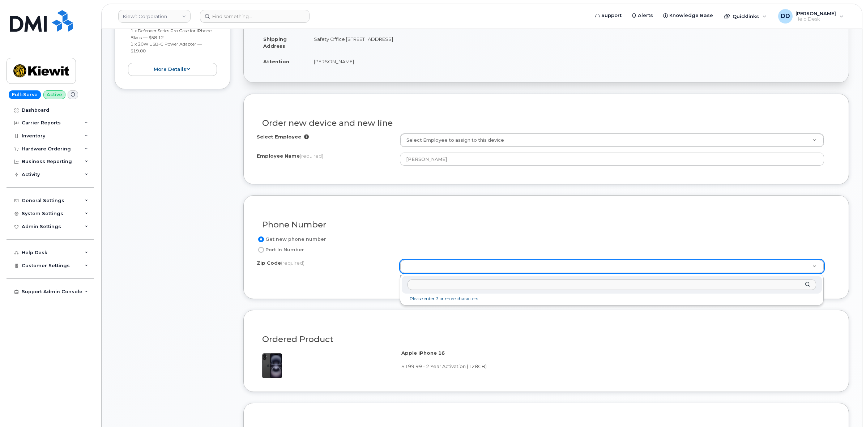
paste input "74538"
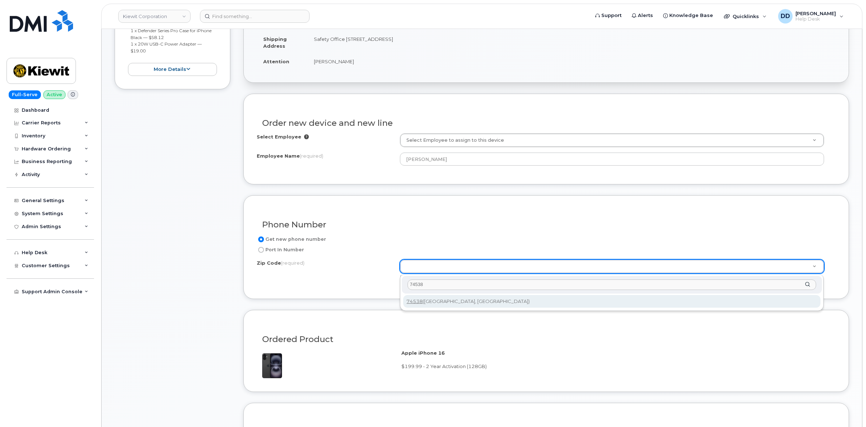
type input "74538"
type input "74538 (Coalgate, OK)"
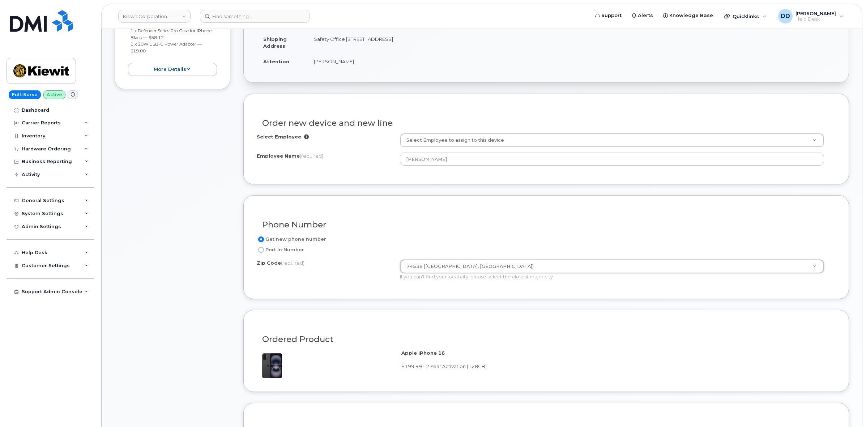
click at [399, 294] on div "Phone Number Get new phone number Port In Number Zip Code (required) 74538 (Coa…" at bounding box center [546, 247] width 606 height 104
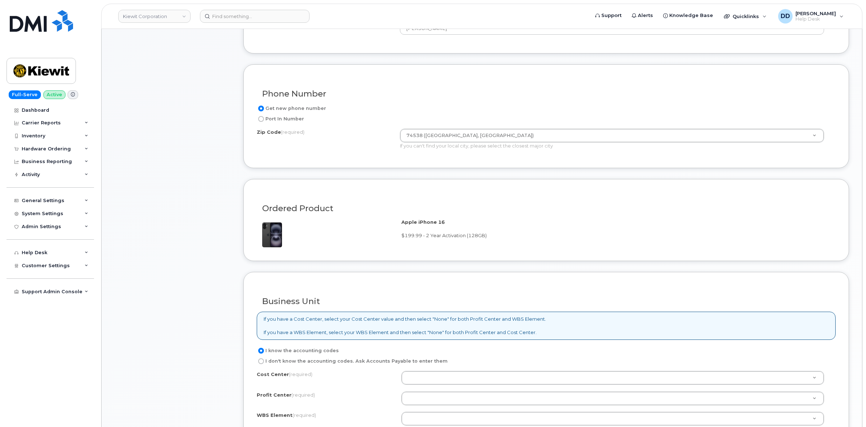
scroll to position [362, 0]
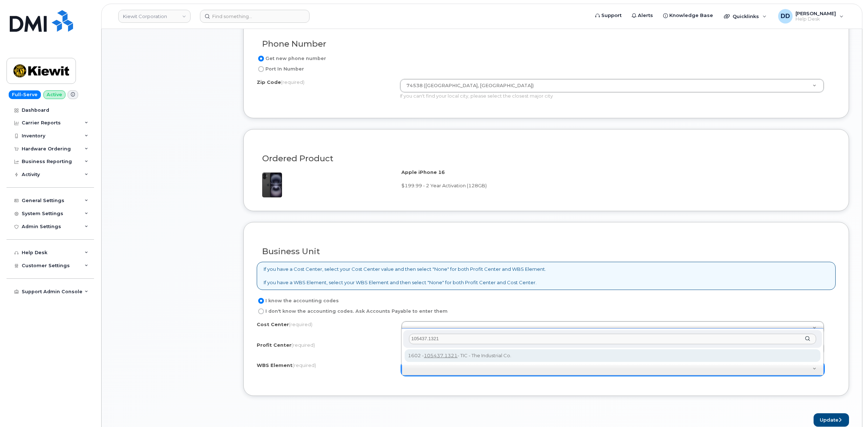
type input "105437.1321"
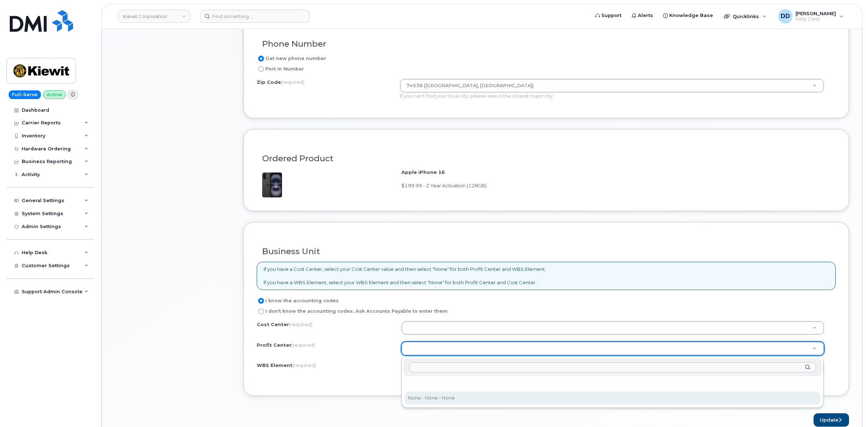
select select "None"
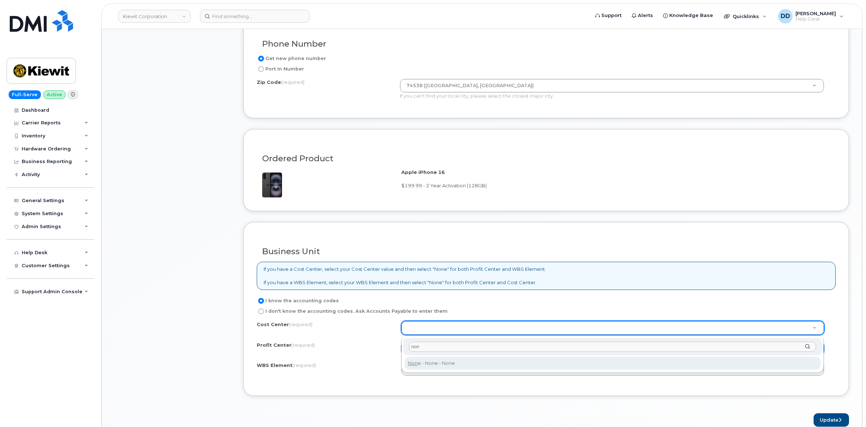
type input "non"
type input "None"
click at [539, 302] on div "I know the accounting codes" at bounding box center [543, 301] width 573 height 9
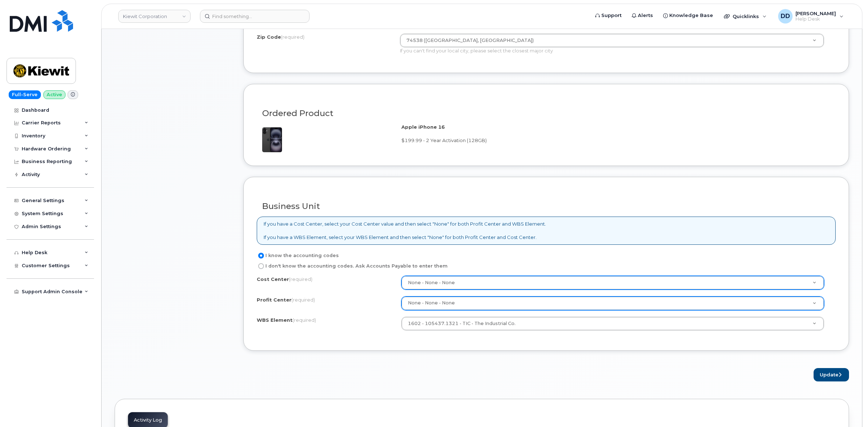
scroll to position [452, 0]
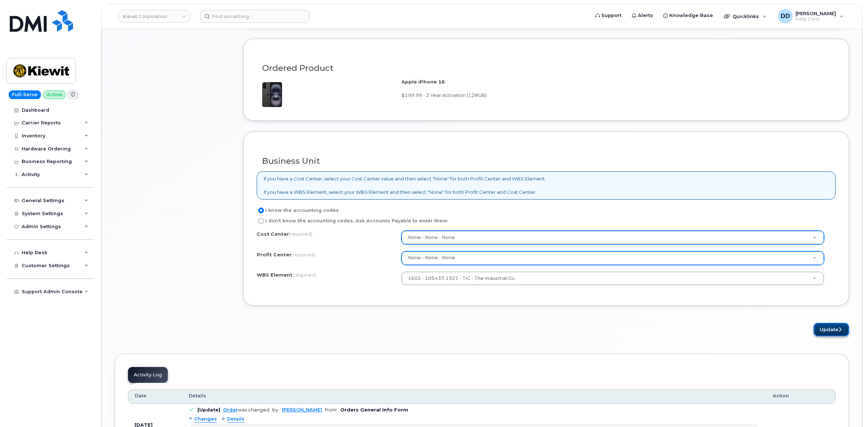
click at [829, 333] on button "Update" at bounding box center [831, 329] width 35 height 13
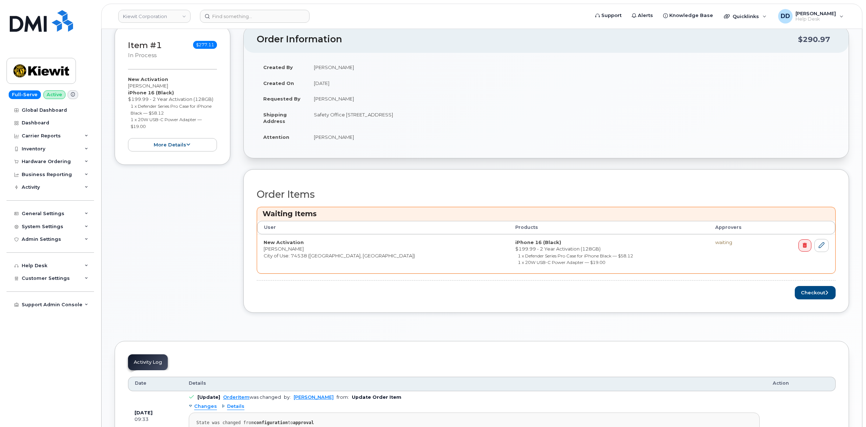
scroll to position [181, 0]
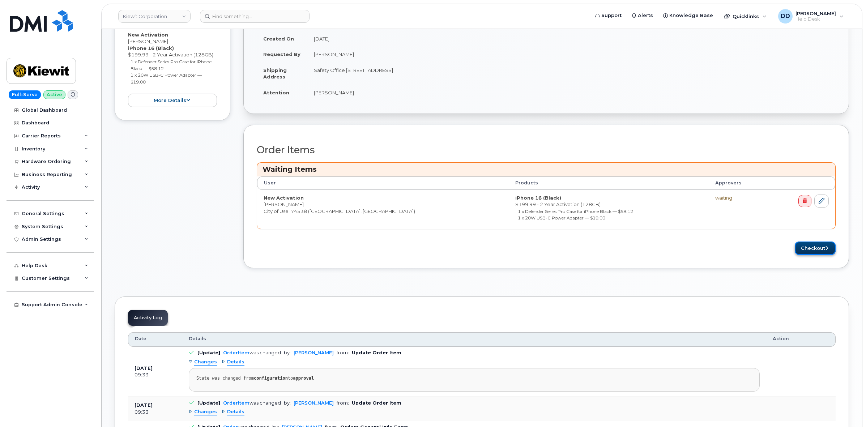
click at [809, 250] on button "Checkout" at bounding box center [815, 248] width 41 height 13
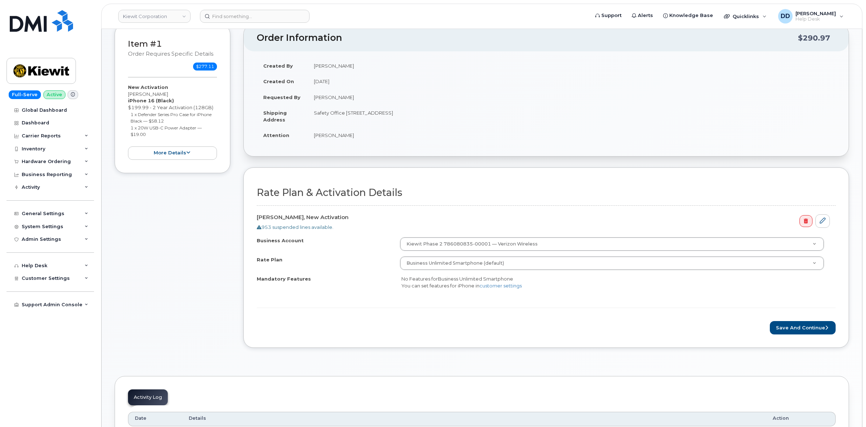
scroll to position [136, 0]
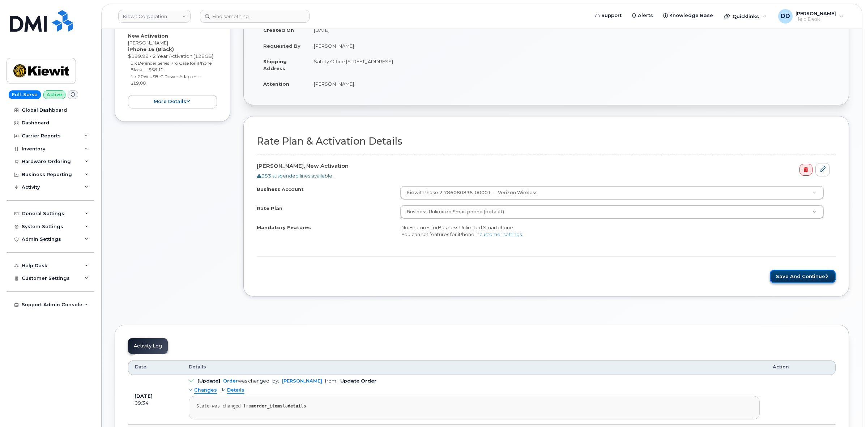
click at [807, 278] on button "Save and Continue" at bounding box center [803, 276] width 66 height 13
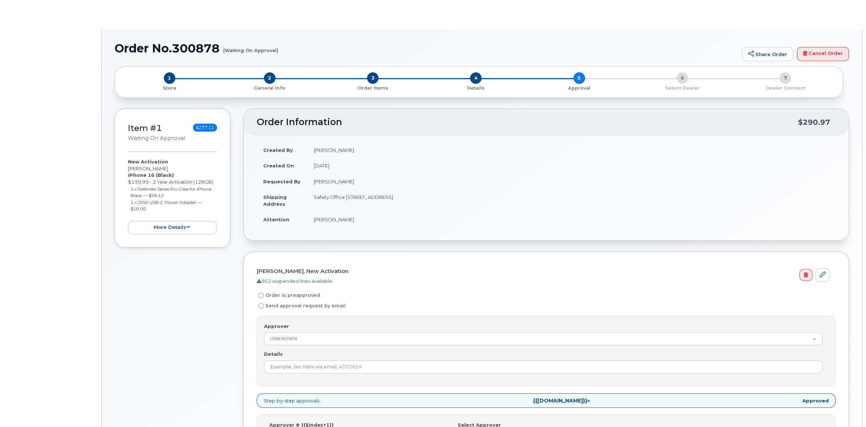
radio input "true"
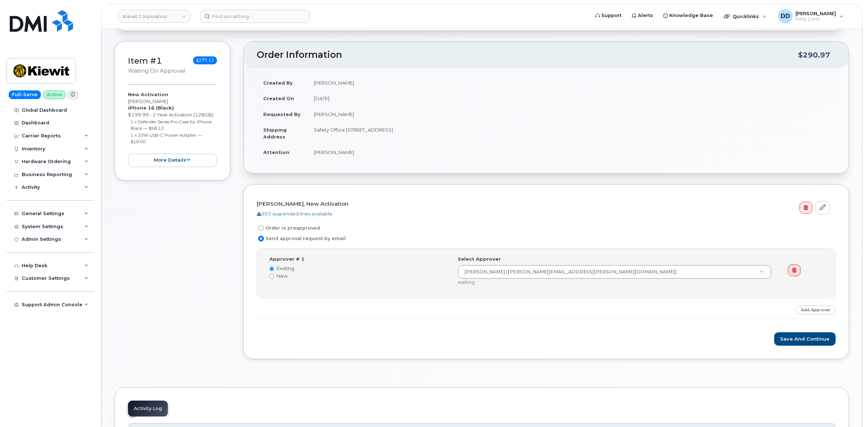
scroll to position [90, 0]
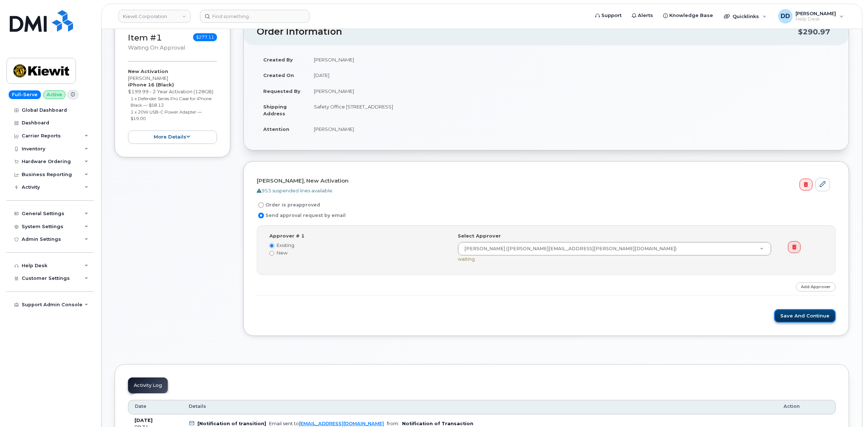
click at [793, 319] on button "Save and Continue" at bounding box center [806, 315] width 62 height 13
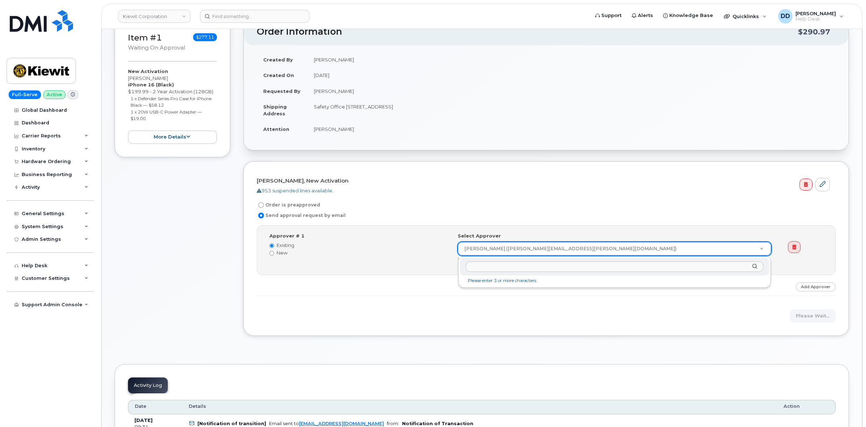
drag, startPoint x: 568, startPoint y: 250, endPoint x: 540, endPoint y: 248, distance: 27.9
drag, startPoint x: 570, startPoint y: 250, endPoint x: 514, endPoint y: 250, distance: 55.7
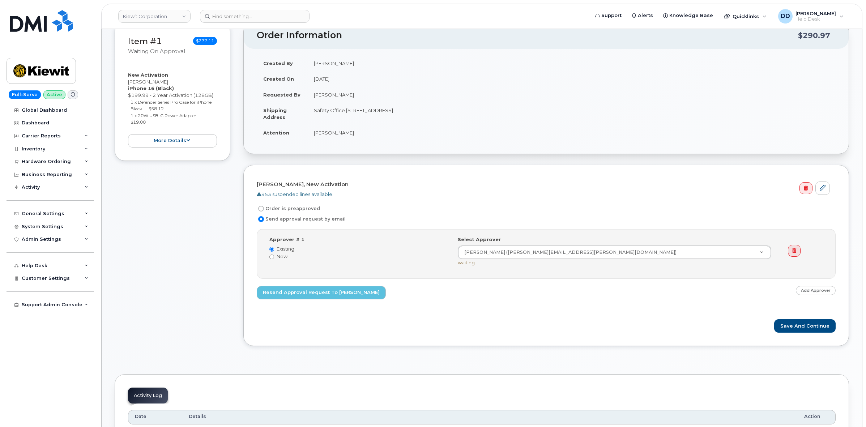
scroll to position [90, 0]
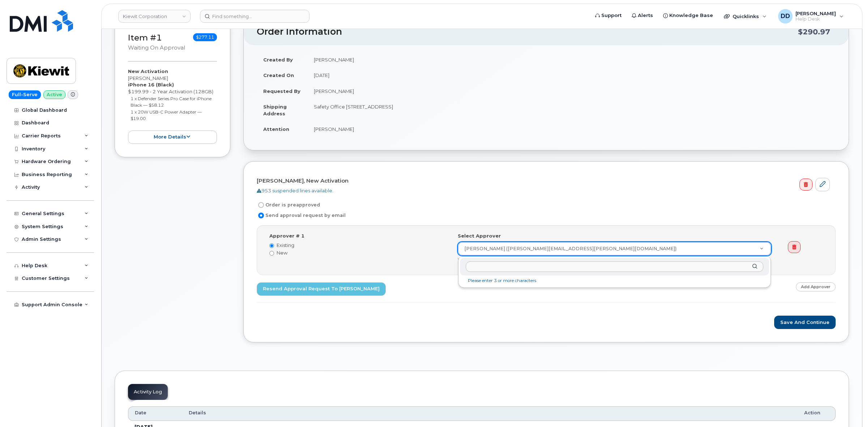
drag, startPoint x: 567, startPoint y: 249, endPoint x: 563, endPoint y: 248, distance: 4.4
drag, startPoint x: 569, startPoint y: 250, endPoint x: 551, endPoint y: 249, distance: 18.5
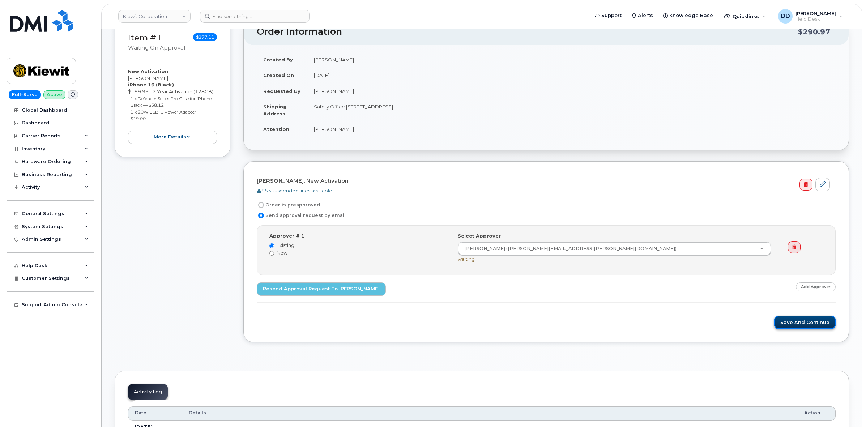
click at [811, 325] on button "Save and Continue" at bounding box center [806, 322] width 62 height 13
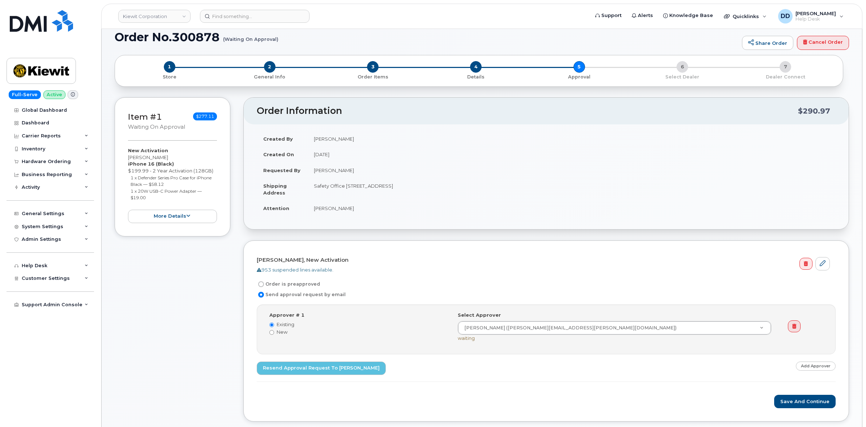
scroll to position [10, 0]
drag, startPoint x: 165, startPoint y: 158, endPoint x: 129, endPoint y: 160, distance: 35.9
click at [129, 160] on div "New Activation [PERSON_NAME] iPhone 16 (Black) $199.99 - 2 Year Activation (128…" at bounding box center [172, 186] width 89 height 76
click at [179, 161] on div "New Activation [PERSON_NAME] iPhone 16 (Black) $199.99 - 2 Year Activation (128…" at bounding box center [172, 186] width 89 height 76
drag, startPoint x: 176, startPoint y: 165, endPoint x: 128, endPoint y: 154, distance: 49.4
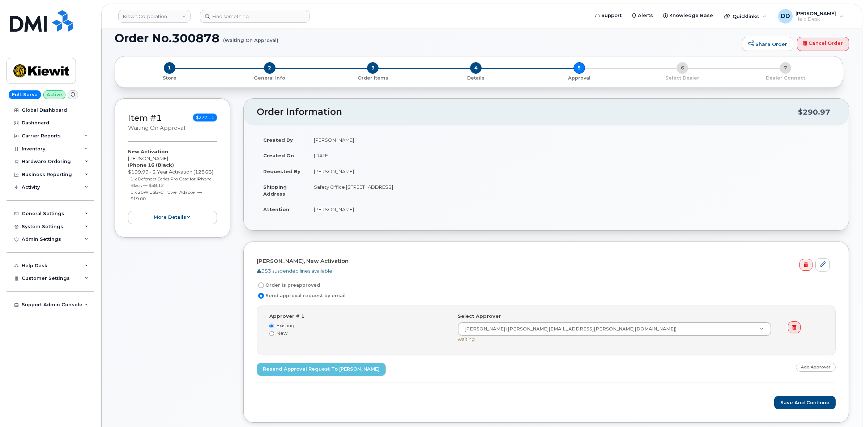
click at [128, 154] on div "New Activation [PERSON_NAME] iPhone 16 (Black) $199.99 - 2 Year Activation (128…" at bounding box center [172, 186] width 89 height 76
copy div "New Activation [PERSON_NAME] iPhone 16 (Black)"
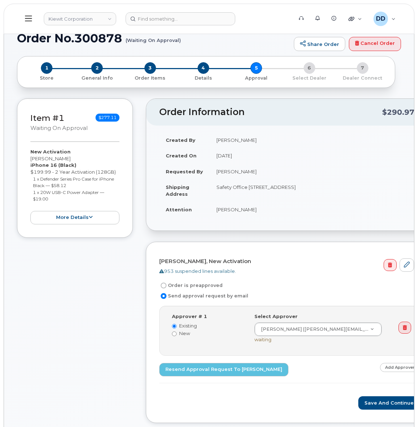
click at [27, 17] on icon at bounding box center [28, 18] width 7 height 8
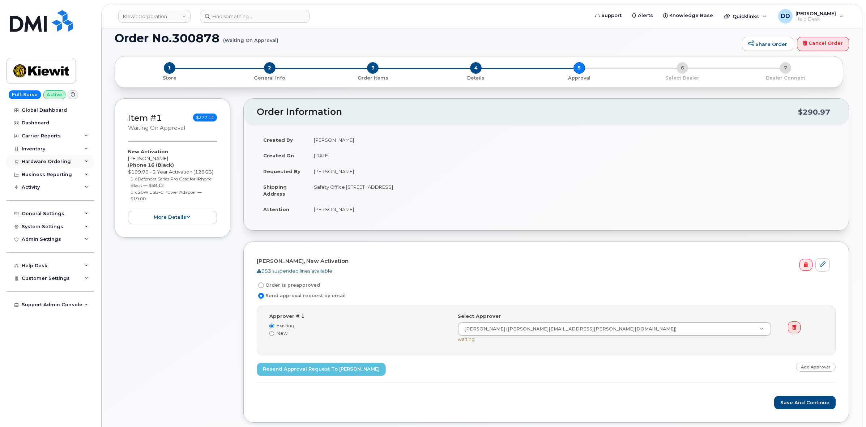
click at [46, 162] on div "Hardware Ordering" at bounding box center [46, 162] width 49 height 6
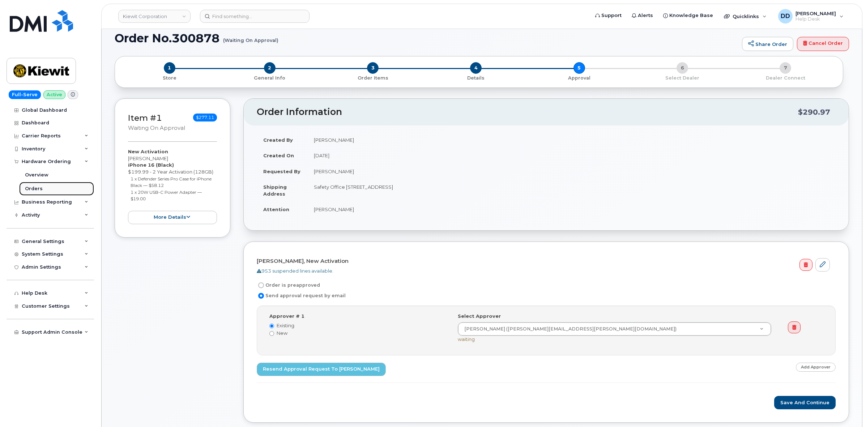
click at [36, 188] on div "Orders" at bounding box center [34, 189] width 18 height 7
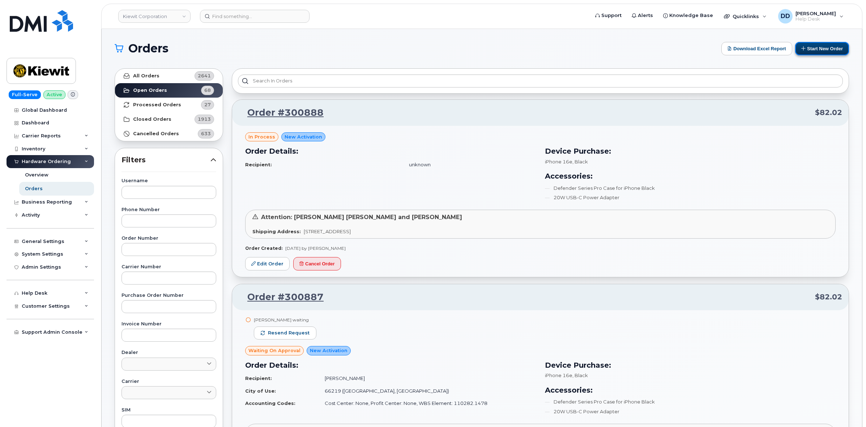
click at [813, 49] on button "Start New Order" at bounding box center [823, 48] width 54 height 13
click at [821, 50] on button "Start New Order" at bounding box center [823, 48] width 54 height 13
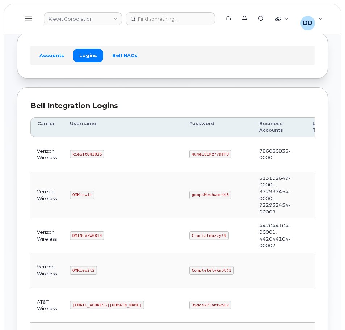
scroll to position [90, 0]
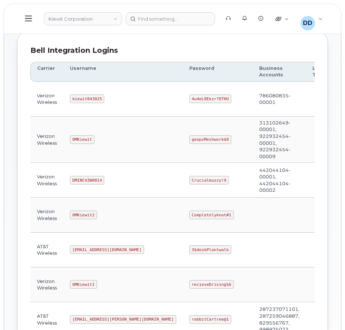
click at [80, 140] on code "OMKiewit" at bounding box center [82, 139] width 25 height 9
click at [79, 140] on code "OMKiewit" at bounding box center [82, 139] width 25 height 9
copy code "OMKiewit"
click at [189, 137] on code "goopsMeshwork$8" at bounding box center [210, 139] width 42 height 9
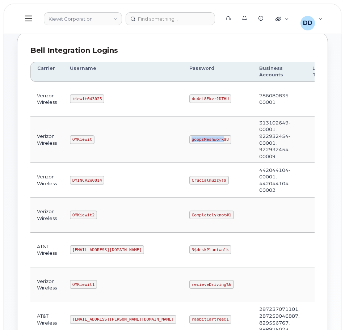
click at [189, 138] on code "goopsMeshwork$8" at bounding box center [210, 139] width 42 height 9
click at [190, 139] on code "goopsMeshwork$8" at bounding box center [210, 139] width 42 height 9
copy code "goopsMeshwork$8"
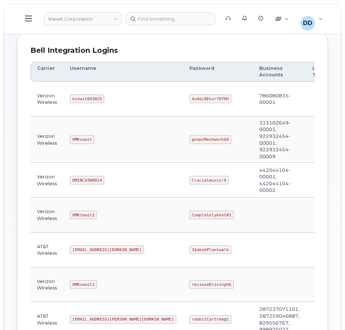
click at [89, 97] on code "kiewit043025" at bounding box center [87, 98] width 34 height 9
copy code "kiewit043025"
click at [189, 100] on code "4u4eL8Ekzr?DTHU" at bounding box center [210, 98] width 42 height 9
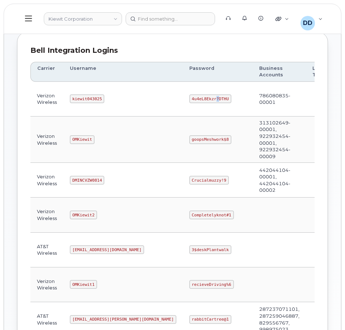
click at [189, 100] on code "4u4eL8Ekzr?DTHU" at bounding box center [210, 98] width 42 height 9
copy code "4u4eL8Ekzr?DTHU"
drag, startPoint x: 243, startPoint y: 103, endPoint x: 220, endPoint y: 96, distance: 23.9
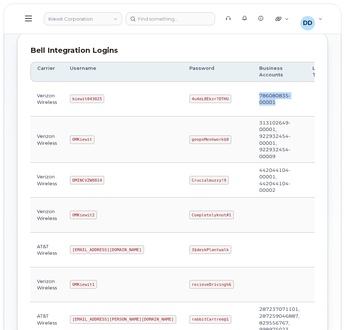
click at [253, 96] on td "786080835-00001" at bounding box center [279, 99] width 53 height 35
copy td "786080835-00001"
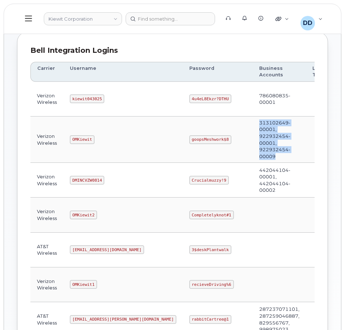
drag, startPoint x: 239, startPoint y: 156, endPoint x: 222, endPoint y: 122, distance: 38.7
click at [253, 122] on td "313102649-00001, 922932454-00001, 922932454-00009" at bounding box center [279, 139] width 53 height 46
copy td "313102649-00001, 922932454-00001, 922932454-00009"
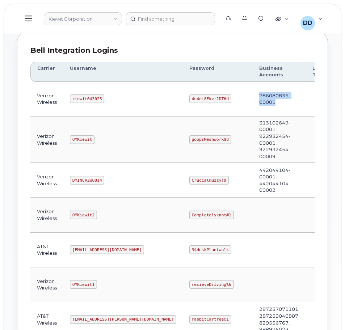
drag, startPoint x: 244, startPoint y: 102, endPoint x: 219, endPoint y: 94, distance: 26.5
click at [253, 94] on td "786080835-00001" at bounding box center [279, 99] width 53 height 35
copy td "786080835-00001"
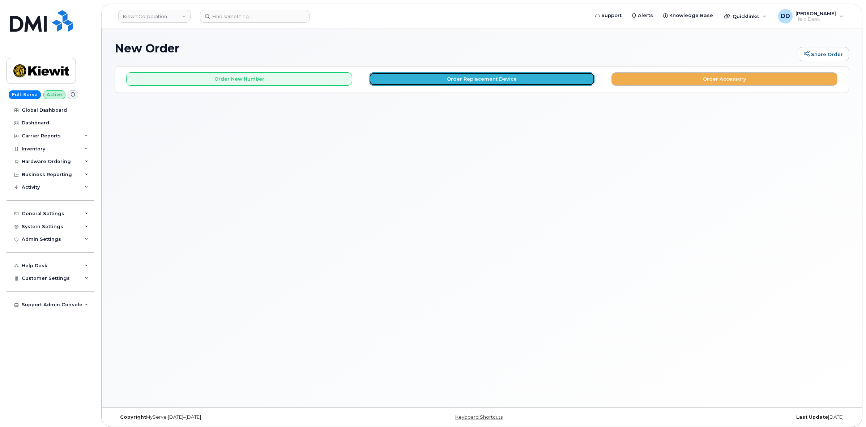
click at [492, 80] on button "Order Replacement Device" at bounding box center [482, 78] width 226 height 13
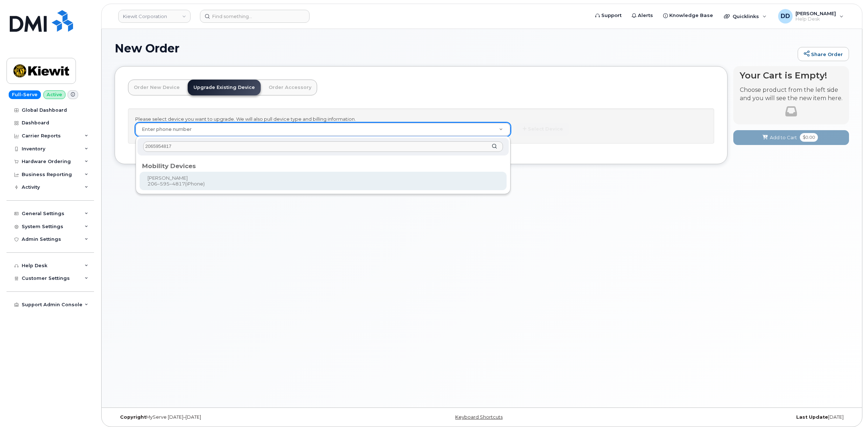
type input "2065954817"
type input "1165315"
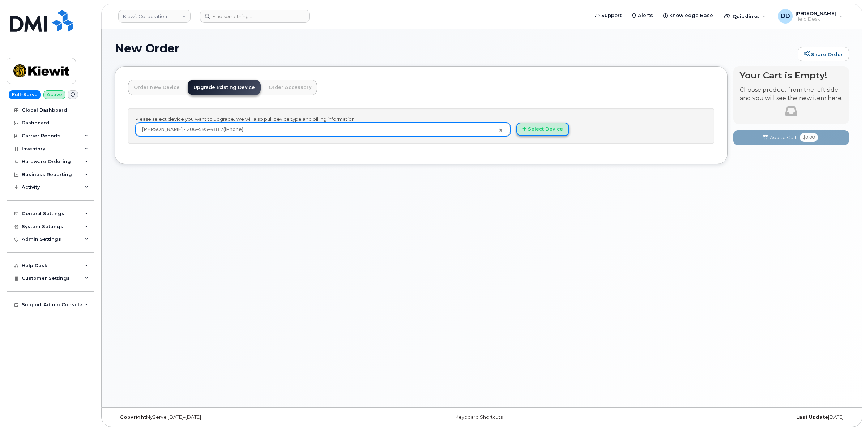
click at [557, 131] on button "Select Device" at bounding box center [543, 129] width 53 height 13
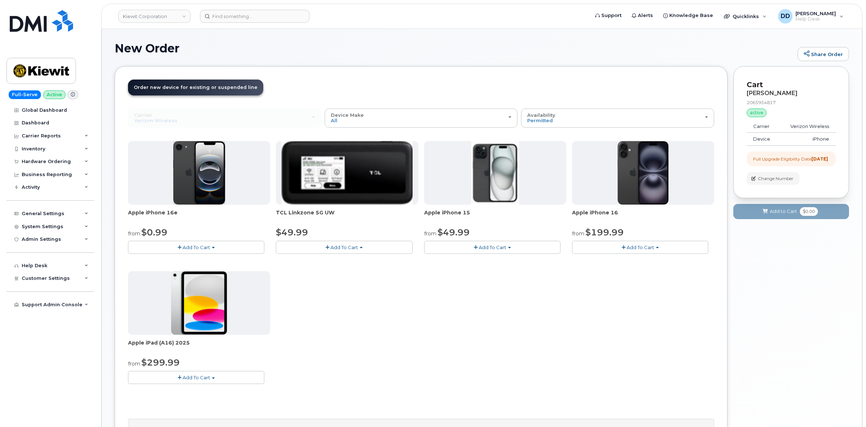
click at [201, 246] on span "Add To Cart" at bounding box center [196, 248] width 27 height 6
click at [636, 250] on span "Add To Cart" at bounding box center [640, 248] width 27 height 6
click at [614, 270] on link "$199.99 - 2 Year Upgrade (128GB)" at bounding box center [622, 269] width 97 height 9
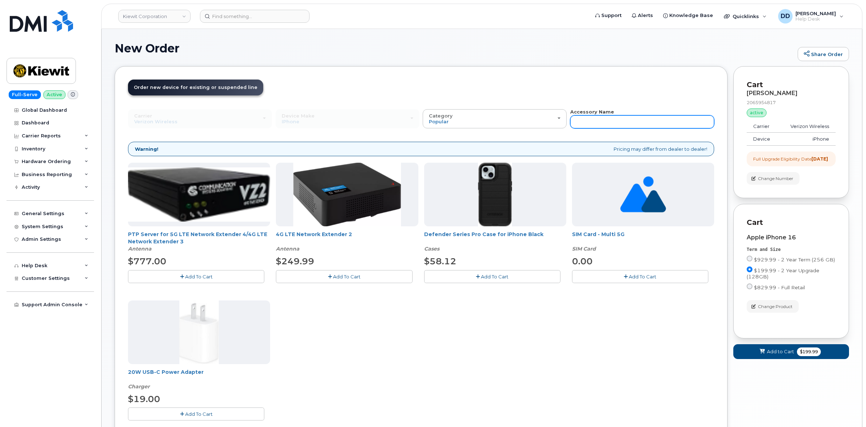
click at [604, 122] on input "text" at bounding box center [643, 121] width 144 height 13
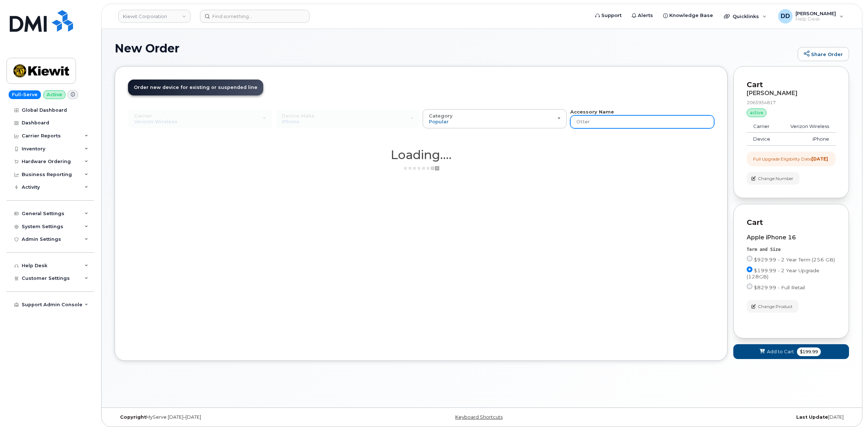
type input "Otterb"
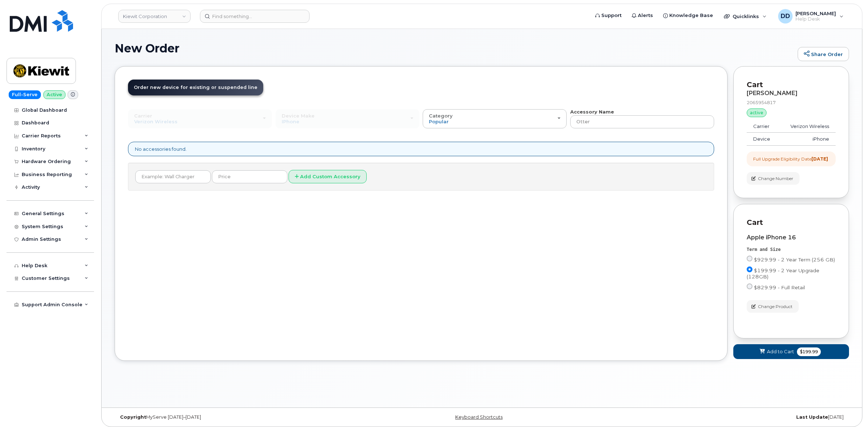
type input "Otterb"
drag, startPoint x: 602, startPoint y: 120, endPoint x: 569, endPoint y: 124, distance: 33.2
click at [570, 124] on div "Carrier Verizon Wireless T-Mobile AT&T Wireless Verizon Wireless T-Mobile AT&T …" at bounding box center [421, 119] width 586 height 20
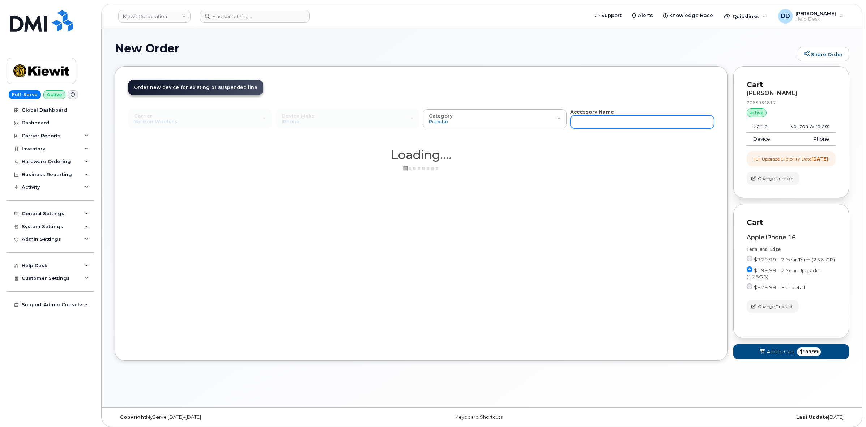
type input "O"
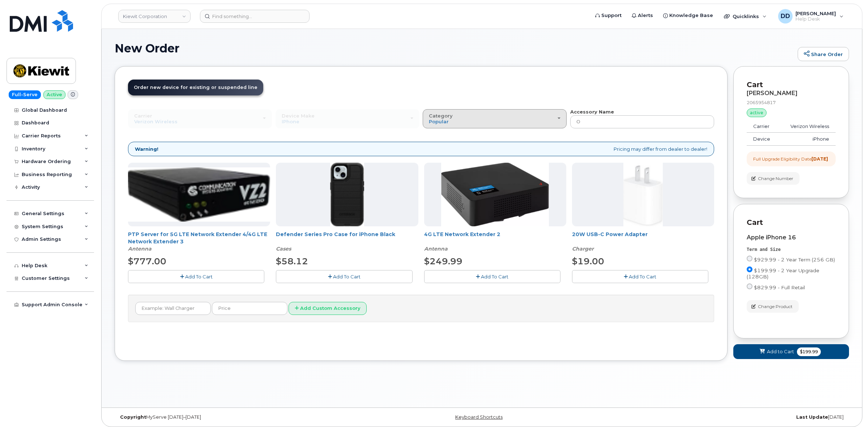
click at [537, 119] on div "Category Popular" at bounding box center [495, 118] width 132 height 11
click at [485, 136] on div "All" at bounding box center [495, 135] width 140 height 9
click at [554, 120] on div "Category Popular" at bounding box center [495, 118] width 132 height 11
click at [437, 134] on label "All" at bounding box center [432, 135] width 15 height 9
click at [0, 0] on input "All" at bounding box center [0, 0] width 0 height 0
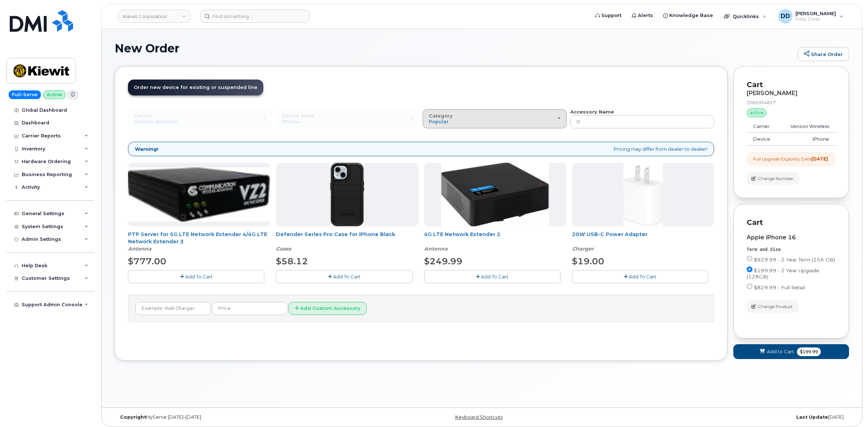
click at [559, 119] on div "Category Popular" at bounding box center [495, 118] width 132 height 11
click at [436, 133] on label "All" at bounding box center [432, 135] width 15 height 9
click at [0, 0] on input "All" at bounding box center [0, 0] width 0 height 0
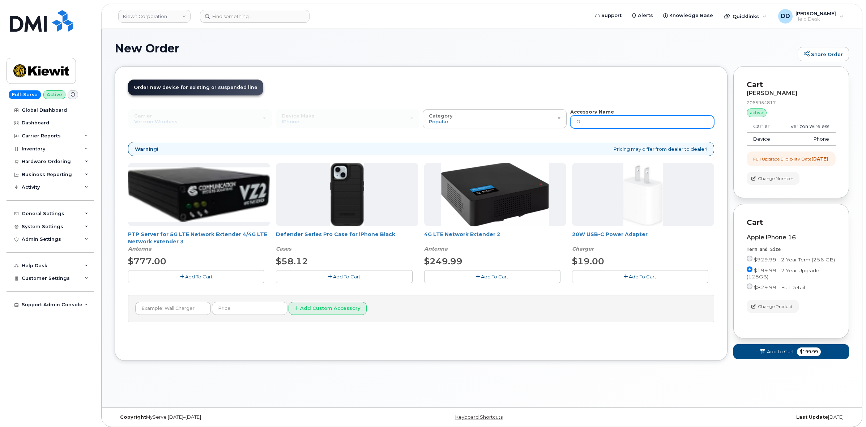
click at [586, 121] on input "O" at bounding box center [643, 121] width 144 height 13
type input "Otter"
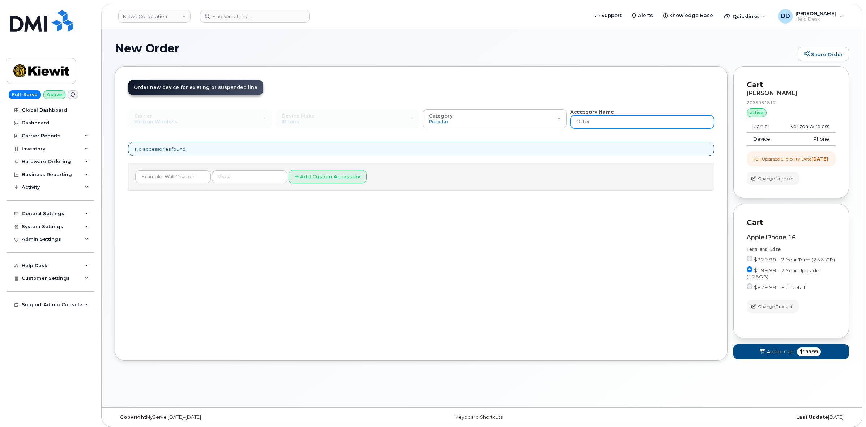
click at [592, 118] on input "Otter" at bounding box center [643, 121] width 144 height 13
type input "O"
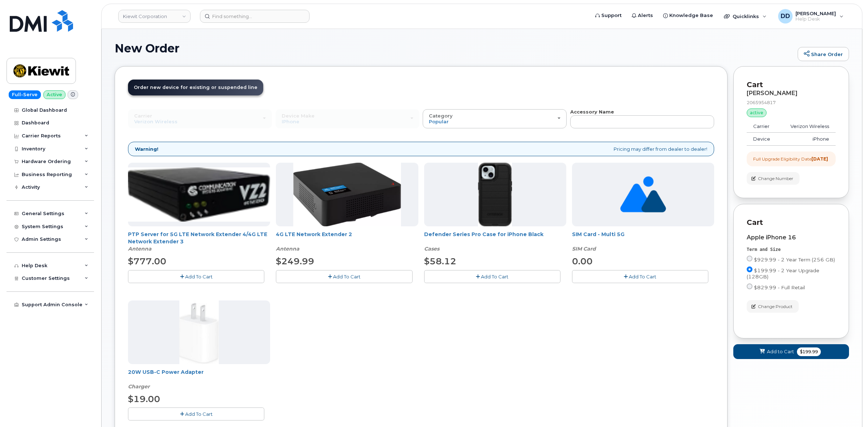
click at [488, 275] on span "Add To Cart" at bounding box center [494, 277] width 27 height 6
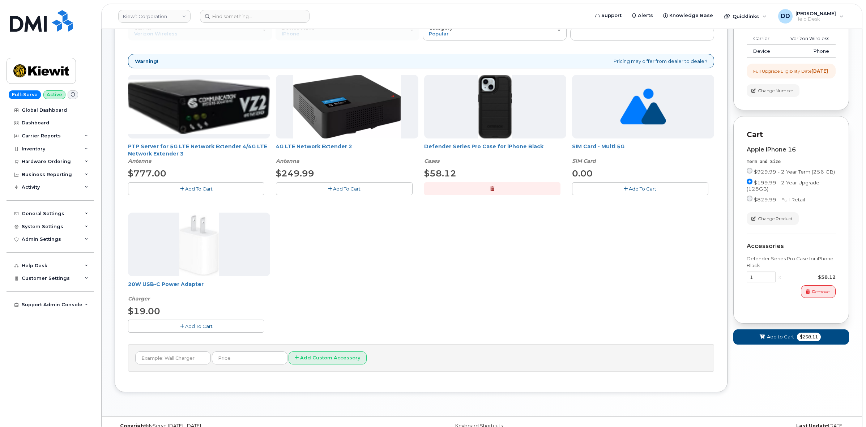
scroll to position [90, 0]
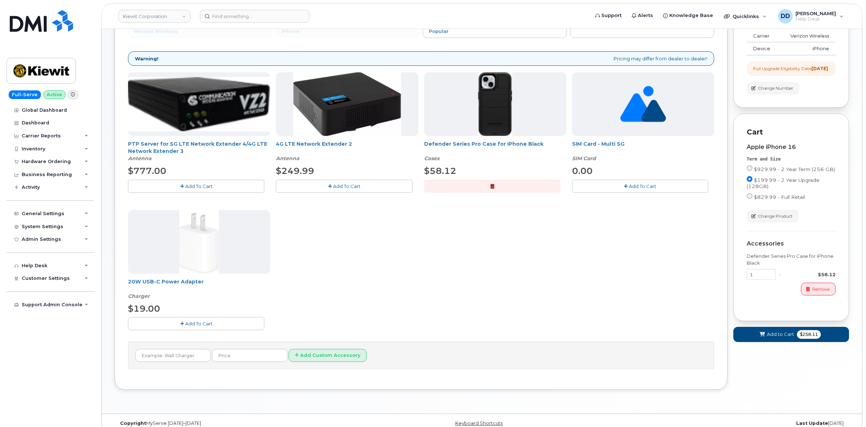
click at [208, 324] on span "Add To Cart" at bounding box center [198, 324] width 27 height 6
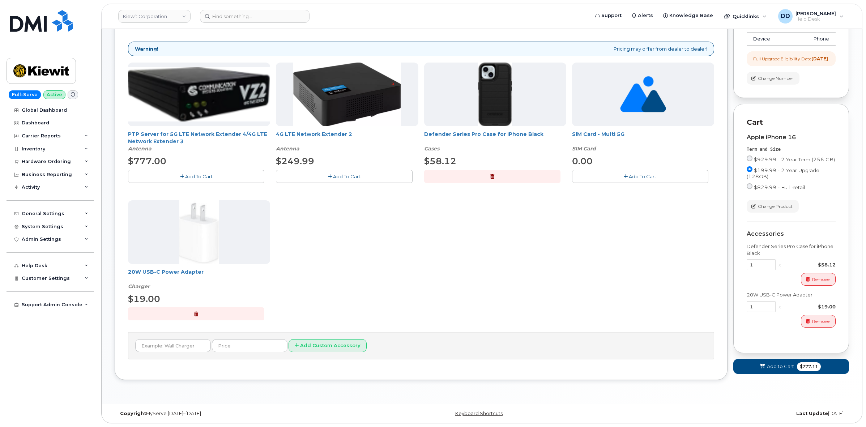
scroll to position [104, 0]
click at [773, 370] on span "Add to Cart" at bounding box center [780, 366] width 27 height 7
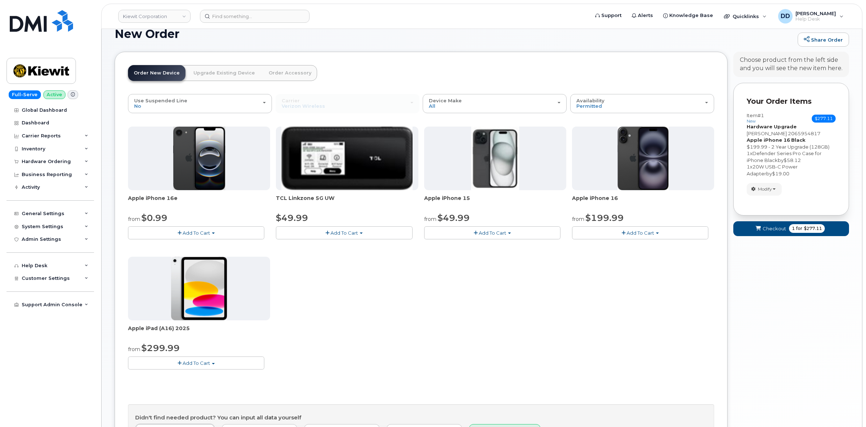
scroll to position [13, 0]
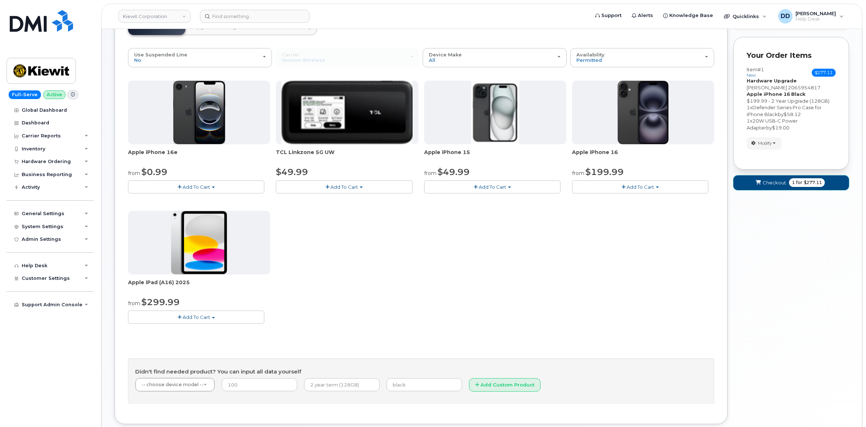
click at [771, 188] on button "Checkout 1 for $277.11" at bounding box center [792, 182] width 116 height 15
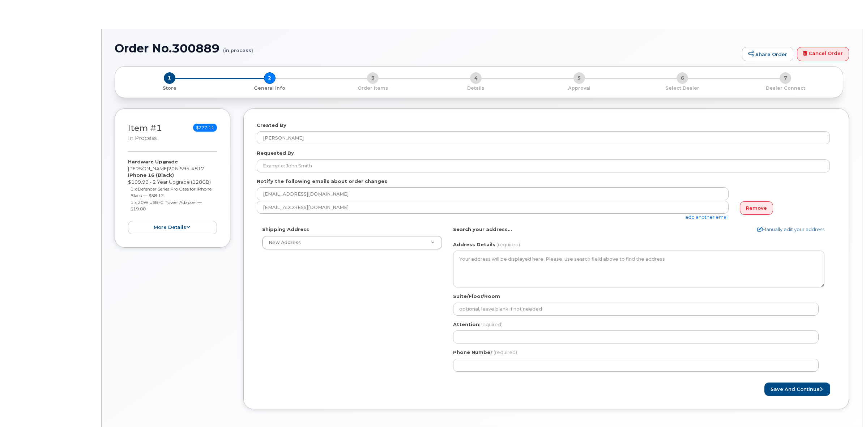
select select
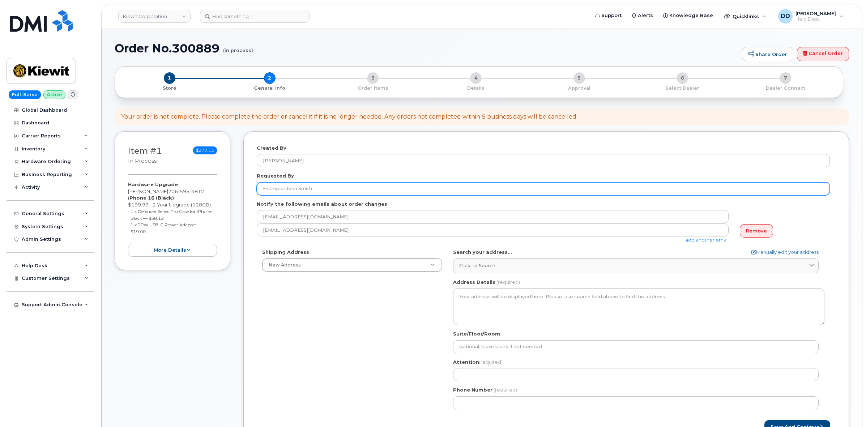
click at [293, 187] on input "Requested By" at bounding box center [543, 188] width 573 height 13
paste input "[PERSON_NAME]"
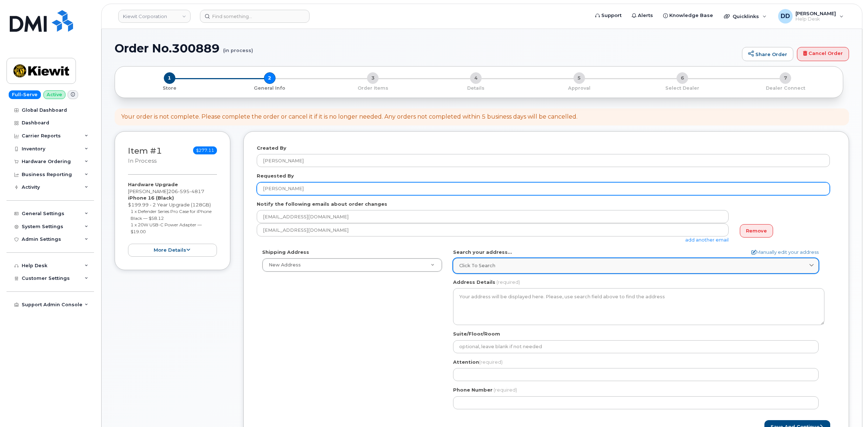
type input "[PERSON_NAME]"
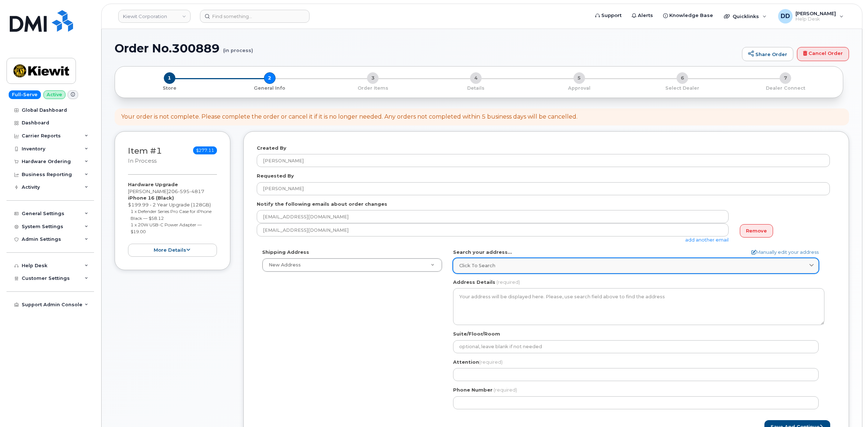
click at [483, 265] on span "Click to search" at bounding box center [477, 265] width 36 height 7
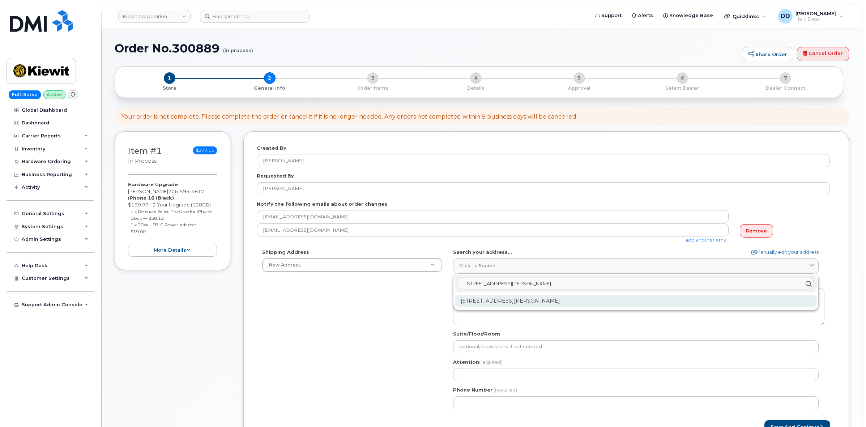
type input "[STREET_ADDRESS][PERSON_NAME]"
click at [511, 302] on div "[STREET_ADDRESS][PERSON_NAME]" at bounding box center [636, 301] width 362 height 12
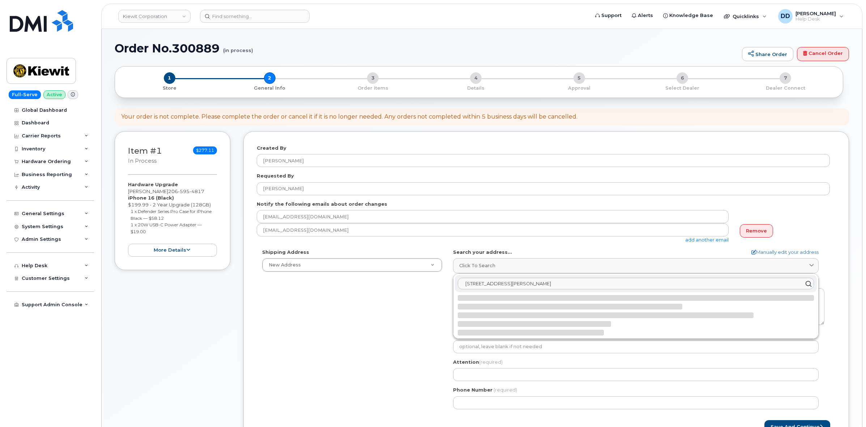
select select
type textarea "[STREET_ADDRESS][PERSON_NAME]"
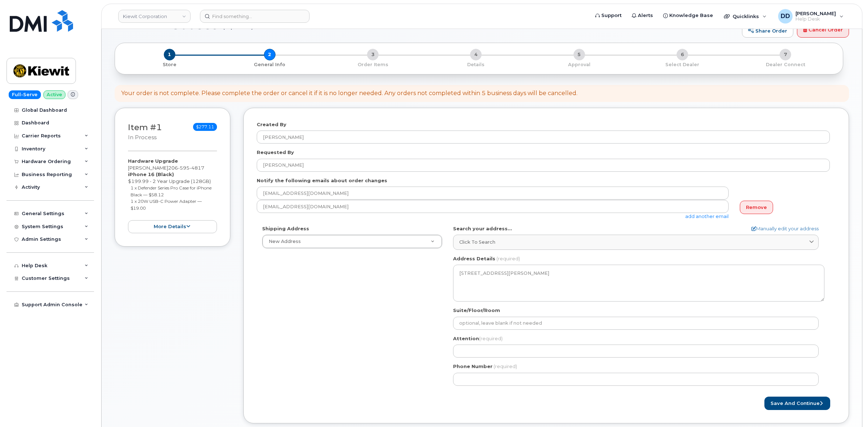
scroll to position [45, 0]
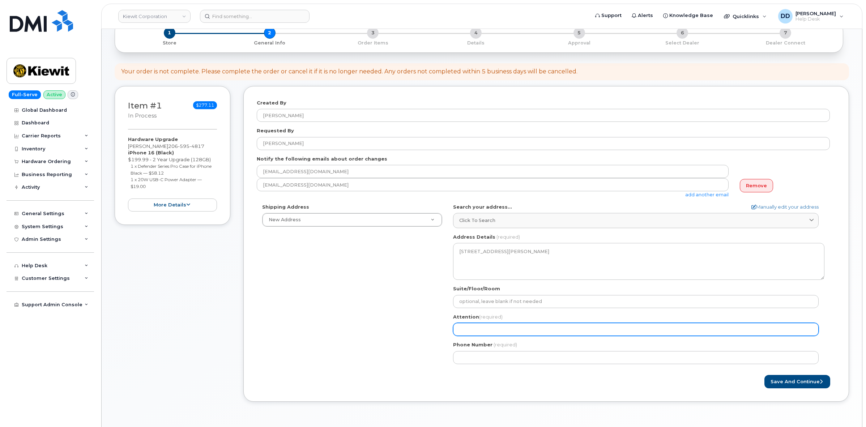
click at [488, 329] on input "Attention (required)" at bounding box center [636, 329] width 366 height 13
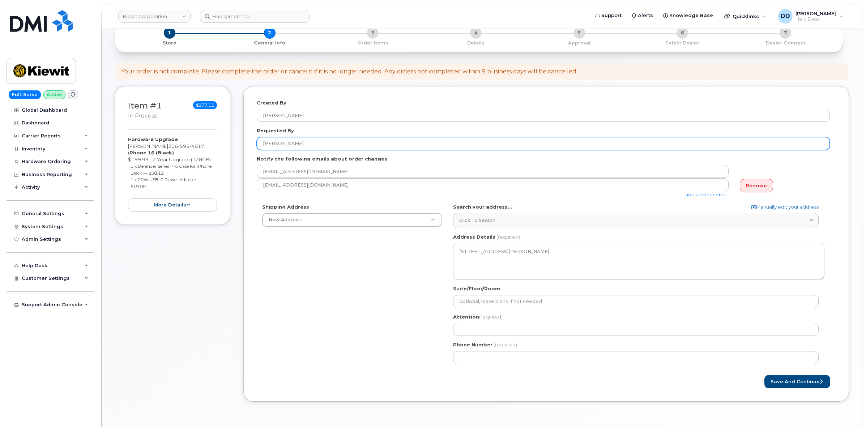
drag, startPoint x: 312, startPoint y: 143, endPoint x: 261, endPoint y: 140, distance: 51.1
click at [261, 140] on input "[PERSON_NAME]" at bounding box center [543, 143] width 573 height 13
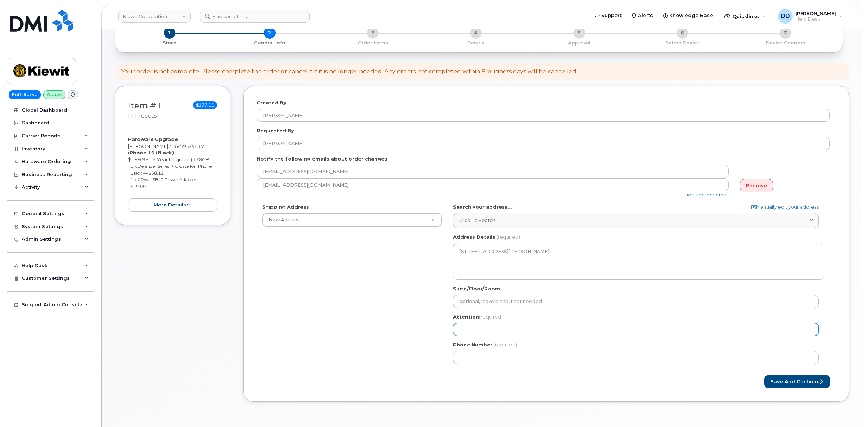
click at [476, 330] on input "Attention (required)" at bounding box center [636, 329] width 366 height 13
paste input "[PERSON_NAME]"
select select
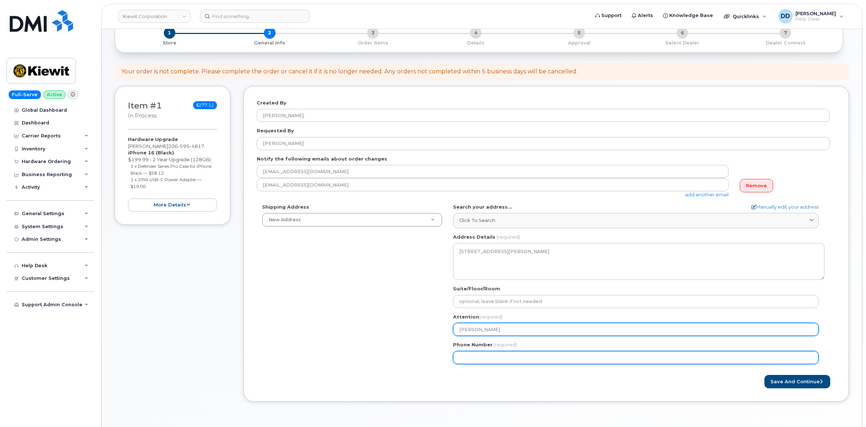
type input "[PERSON_NAME]"
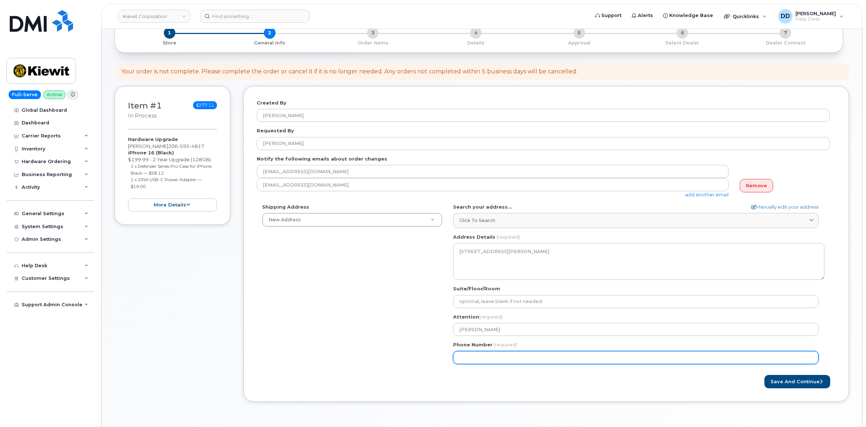
click at [480, 360] on input "Phone Number" at bounding box center [636, 357] width 366 height 13
type input "949235780"
select select
type input "9492357803"
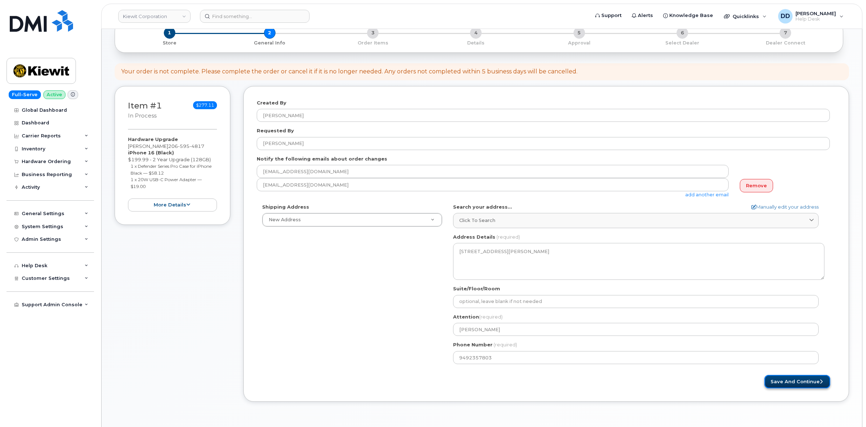
click at [789, 384] on button "Save and Continue" at bounding box center [798, 381] width 66 height 13
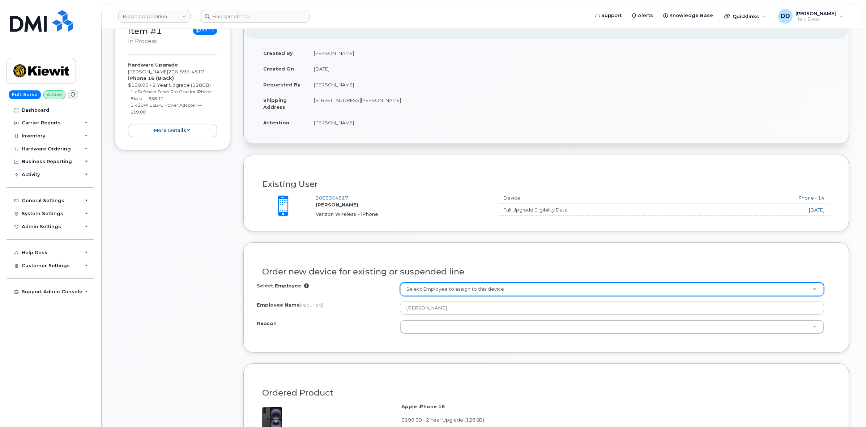
scroll to position [136, 0]
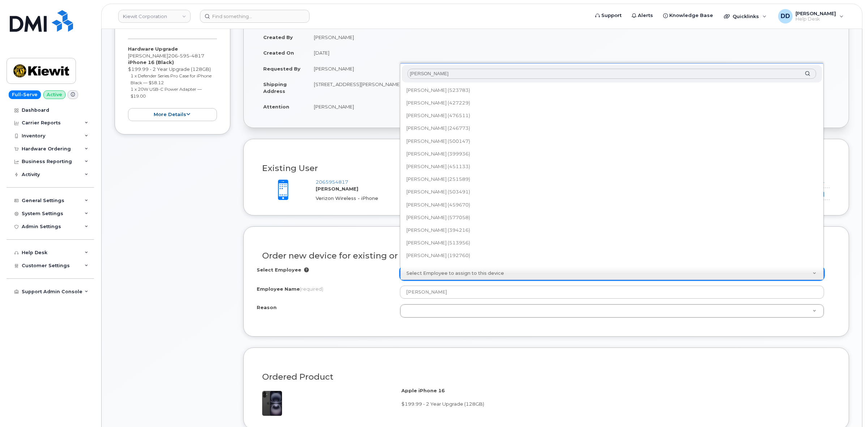
type input "[PERSON_NAME]"
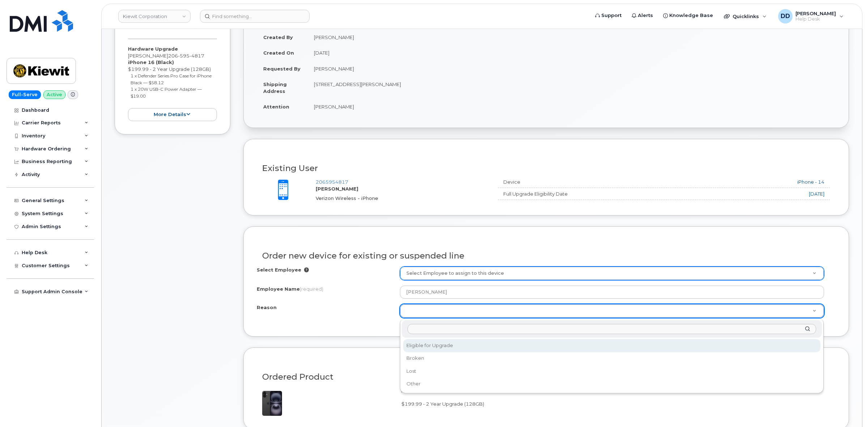
select select "eligible_for_upgrade"
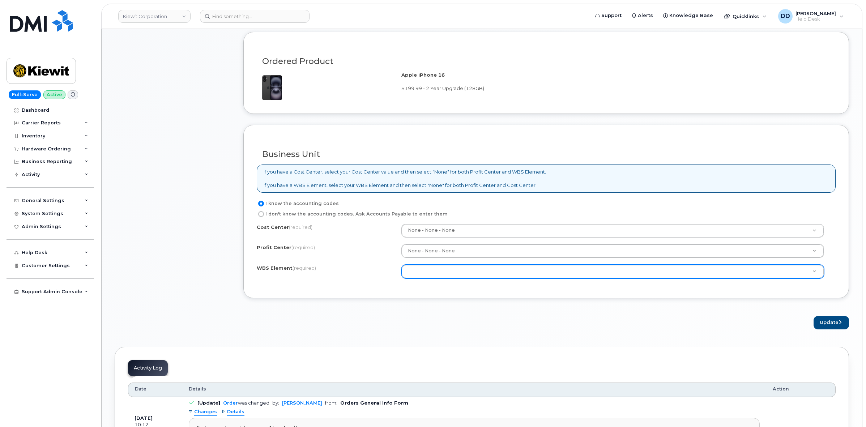
scroll to position [452, 0]
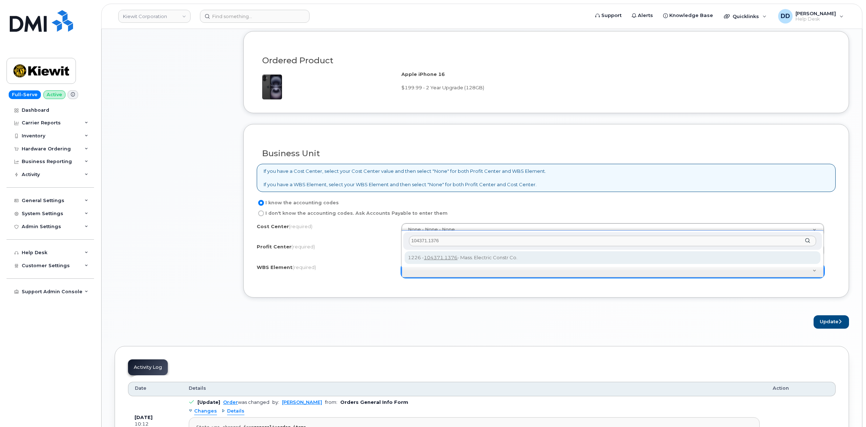
type input "104371.1376"
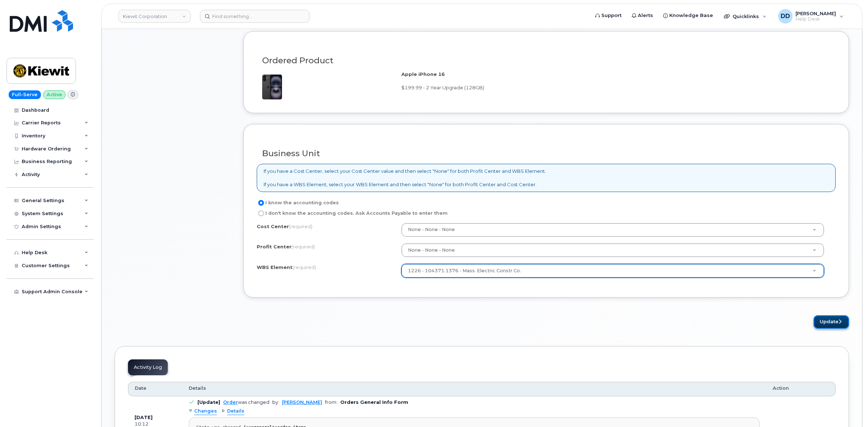
click at [827, 324] on button "Update" at bounding box center [831, 321] width 35 height 13
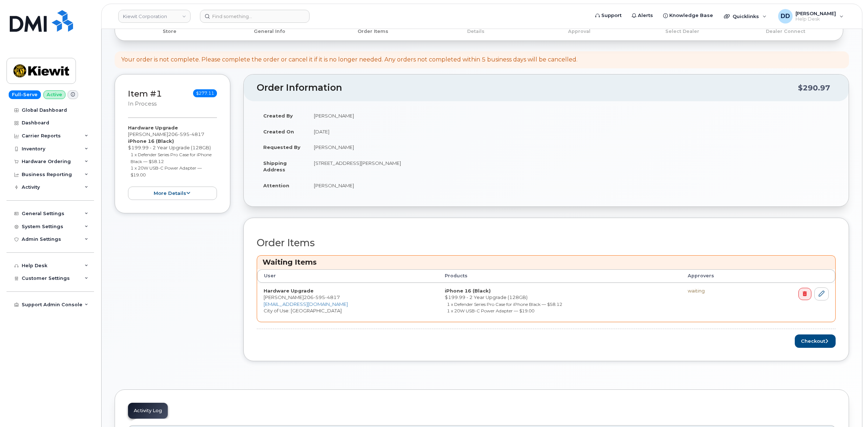
scroll to position [90, 0]
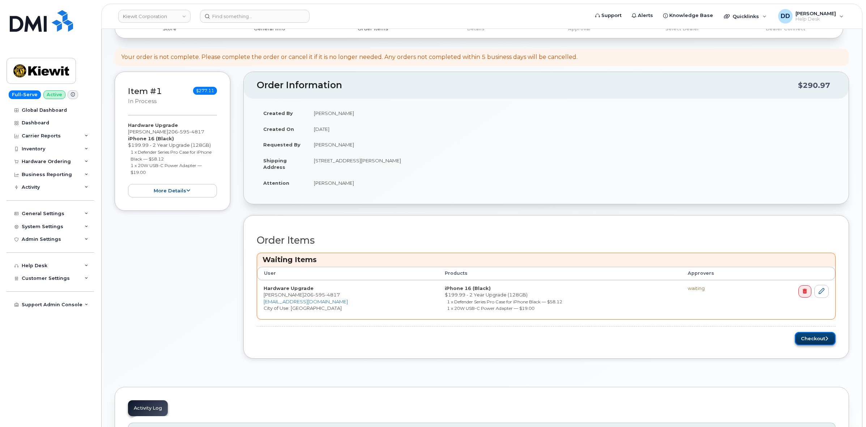
click at [813, 338] on button "Checkout" at bounding box center [815, 338] width 41 height 13
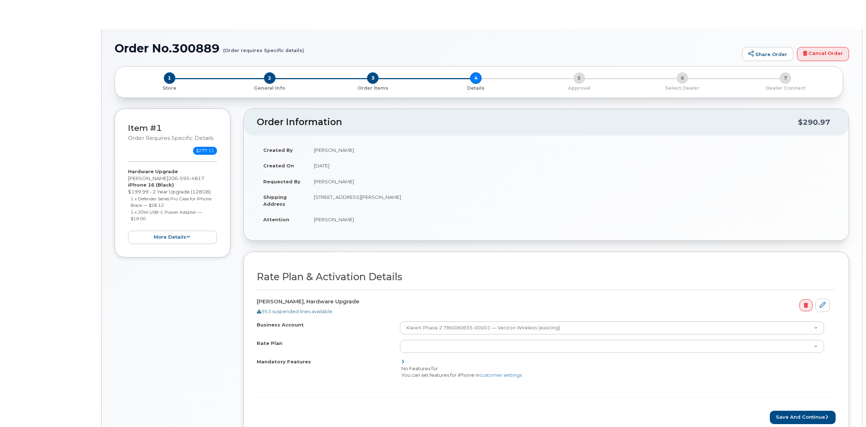
select select "Business Unlimited Smartphone"
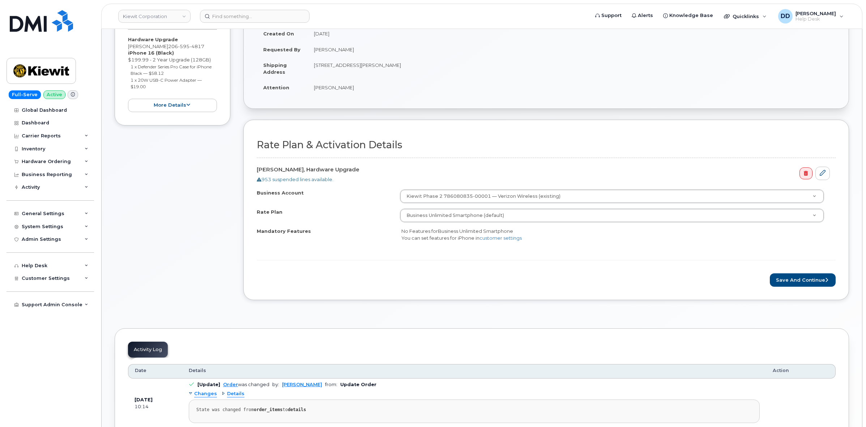
scroll to position [136, 0]
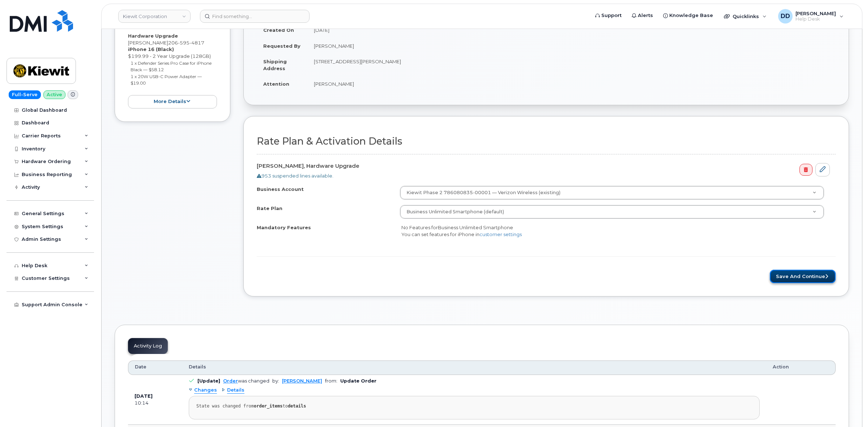
click at [797, 276] on button "Save and Continue" at bounding box center [803, 276] width 66 height 13
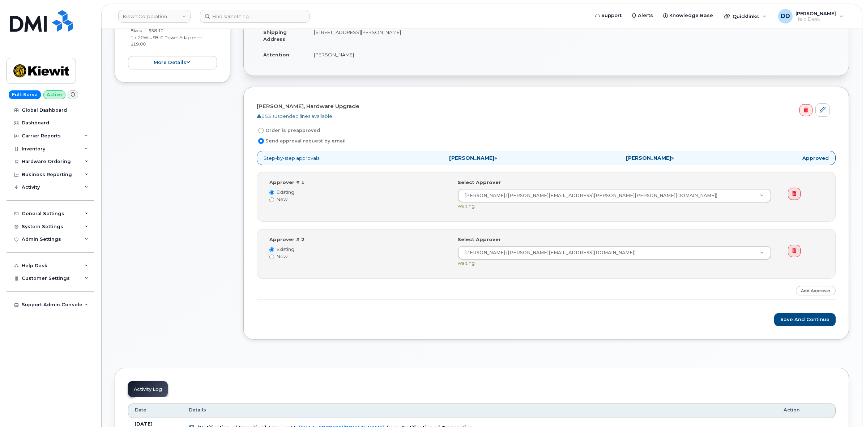
scroll to position [181, 0]
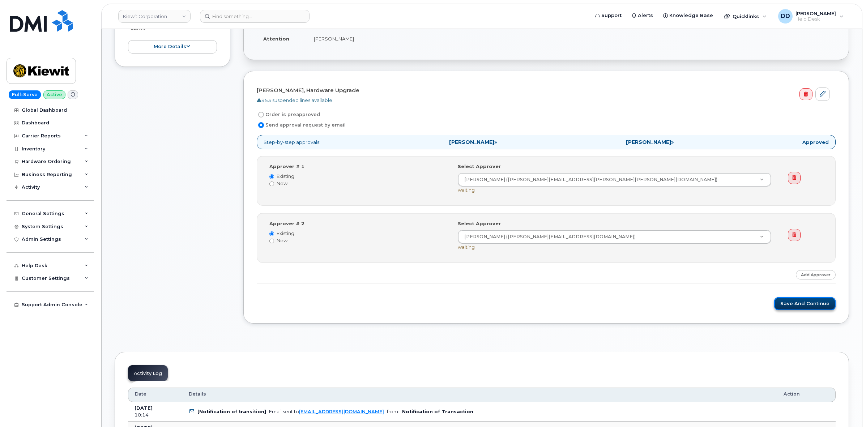
click at [816, 306] on button "Save and Continue" at bounding box center [806, 303] width 62 height 13
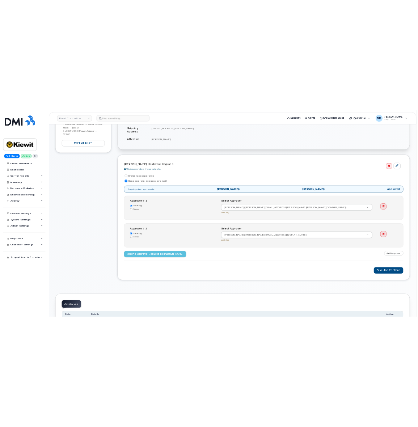
scroll to position [181, 0]
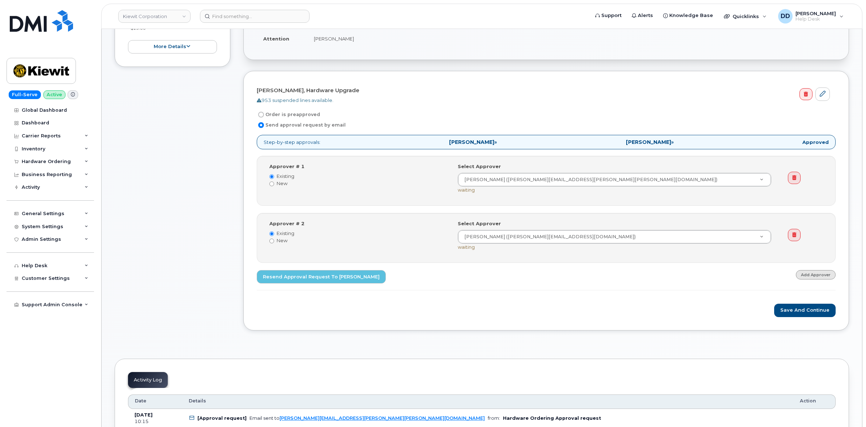
click at [811, 277] on link "Add Approver" at bounding box center [816, 274] width 40 height 9
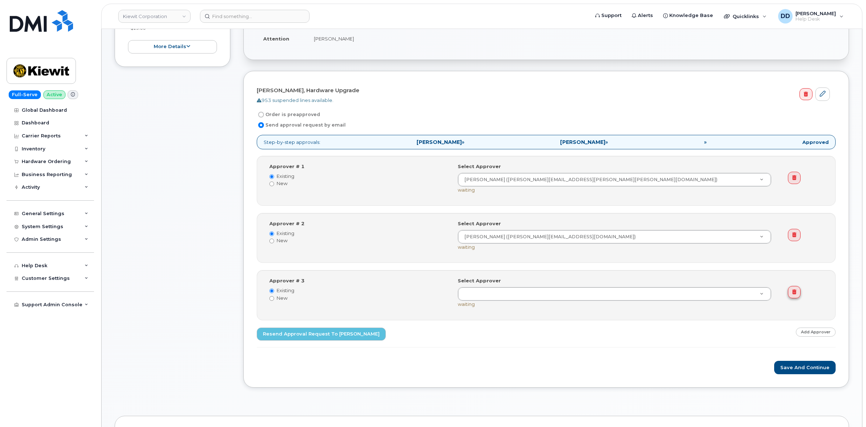
click at [796, 292] on icon at bounding box center [795, 292] width 4 height 5
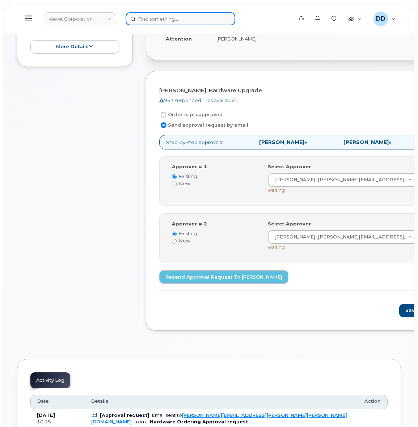
click at [180, 20] on input at bounding box center [181, 18] width 110 height 13
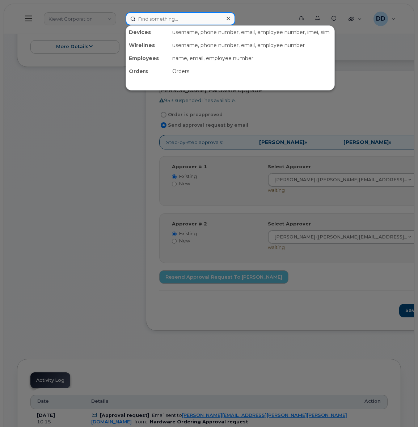
paste input "867200064537796"
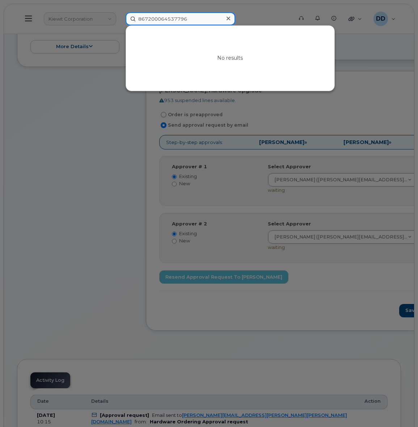
drag, startPoint x: 187, startPoint y: 20, endPoint x: 95, endPoint y: 18, distance: 92.3
click at [120, 18] on div "867200064537796 No results" at bounding box center [207, 18] width 174 height 13
paste input "9148000011332517737"
type input "89148000011332517737"
click at [87, 176] on div at bounding box center [209, 213] width 418 height 427
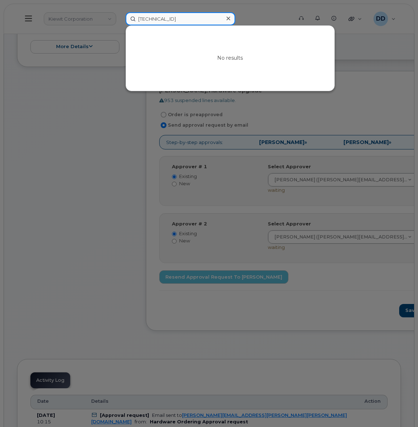
drag, startPoint x: 207, startPoint y: 19, endPoint x: 112, endPoint y: 20, distance: 94.8
click at [120, 17] on div "89148000011332517737 No results" at bounding box center [207, 18] width 174 height 13
click at [60, 131] on div at bounding box center [209, 213] width 418 height 427
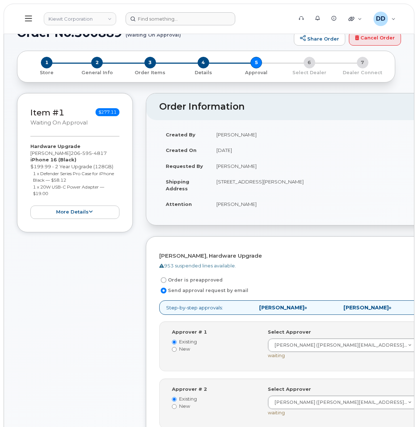
scroll to position [0, 0]
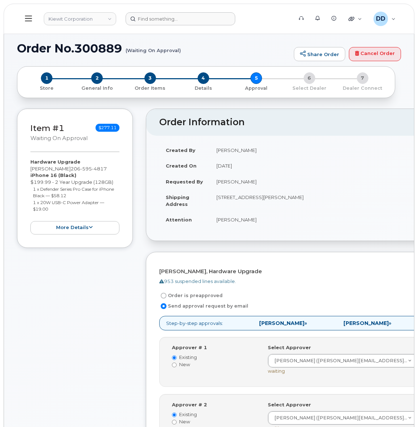
click at [29, 19] on icon at bounding box center [28, 18] width 7 height 8
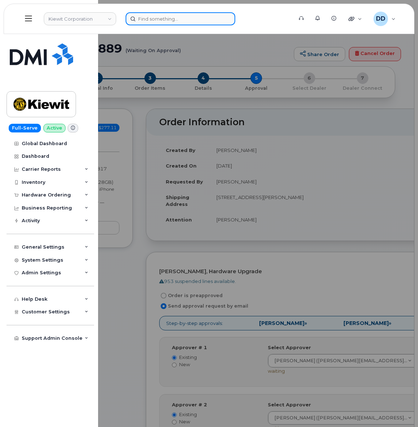
click at [166, 17] on input at bounding box center [181, 18] width 110 height 13
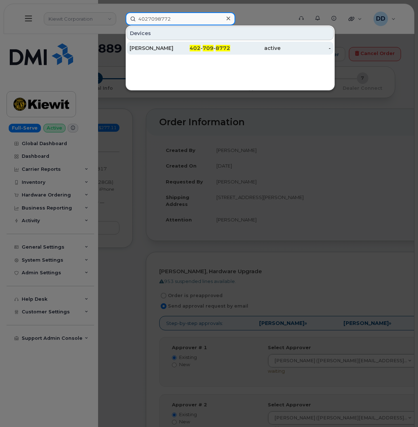
type input "4027098772"
click at [148, 49] on div "[PERSON_NAME]" at bounding box center [155, 47] width 50 height 7
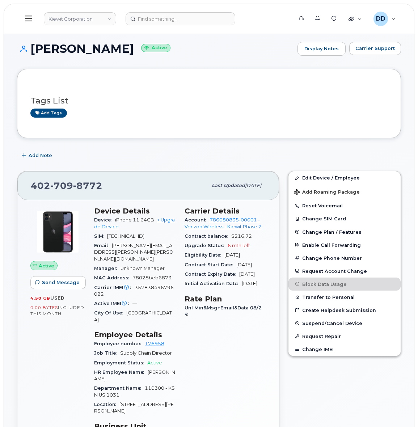
click at [28, 15] on icon at bounding box center [28, 18] width 7 height 8
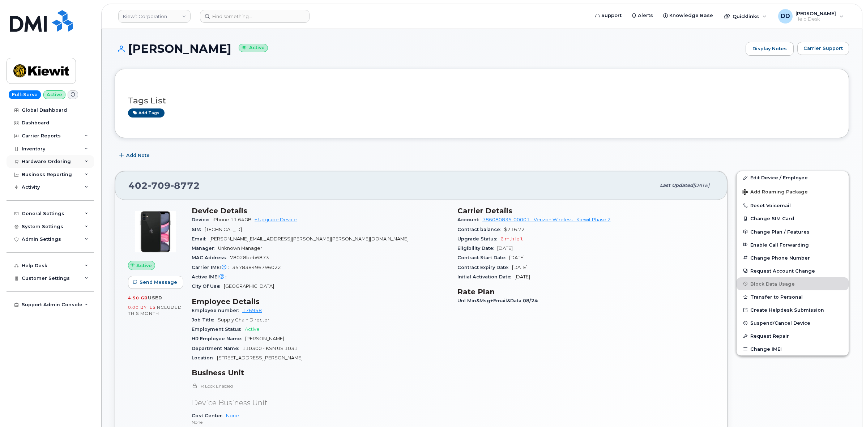
click at [52, 162] on div "Hardware Ordering" at bounding box center [46, 162] width 49 height 6
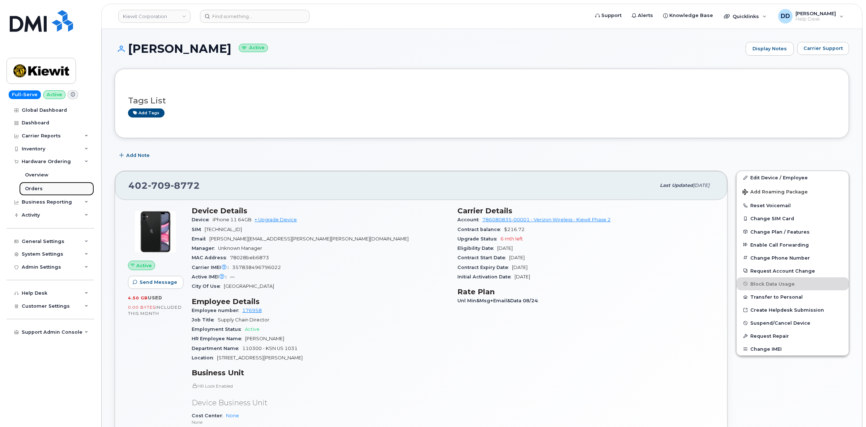
click at [40, 187] on div "Orders" at bounding box center [34, 189] width 18 height 7
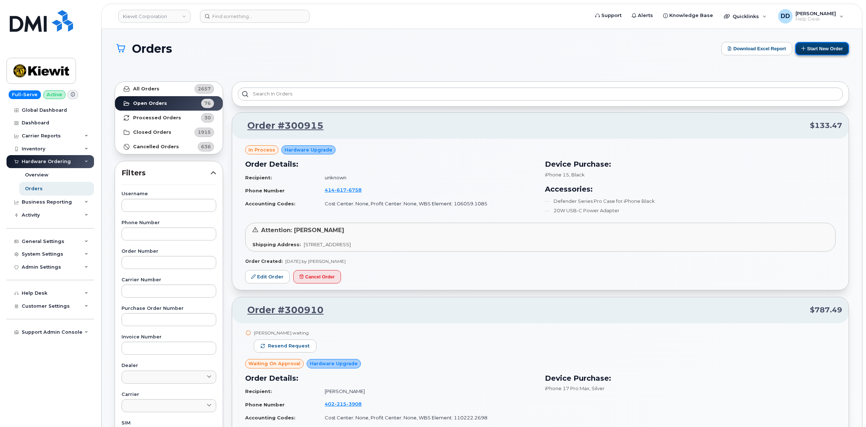
click at [417, 47] on button "Start New Order" at bounding box center [823, 48] width 54 height 13
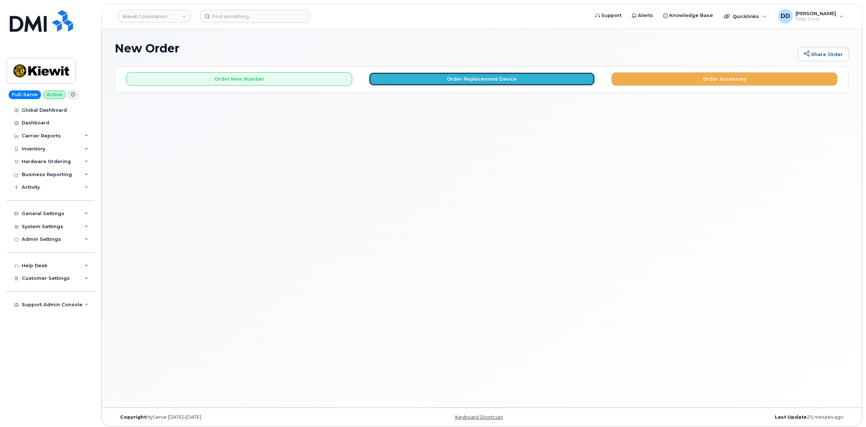
click at [471, 79] on button "Order Replacement Device" at bounding box center [482, 78] width 226 height 13
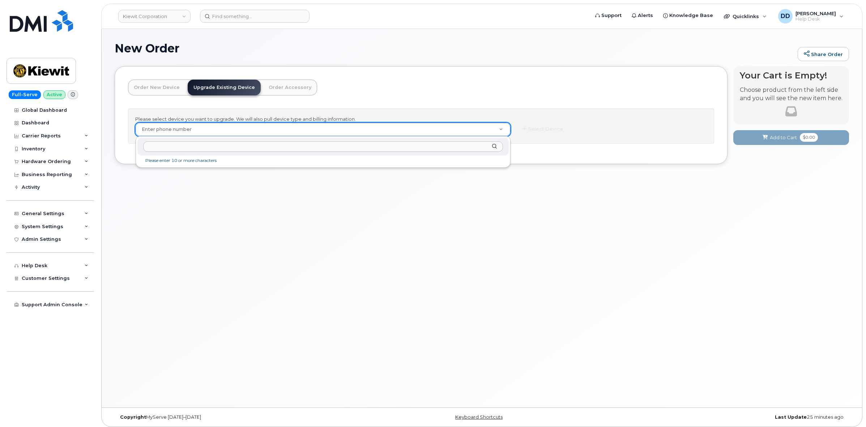
click at [169, 149] on input "text" at bounding box center [323, 146] width 360 height 10
paste input "4027098772"
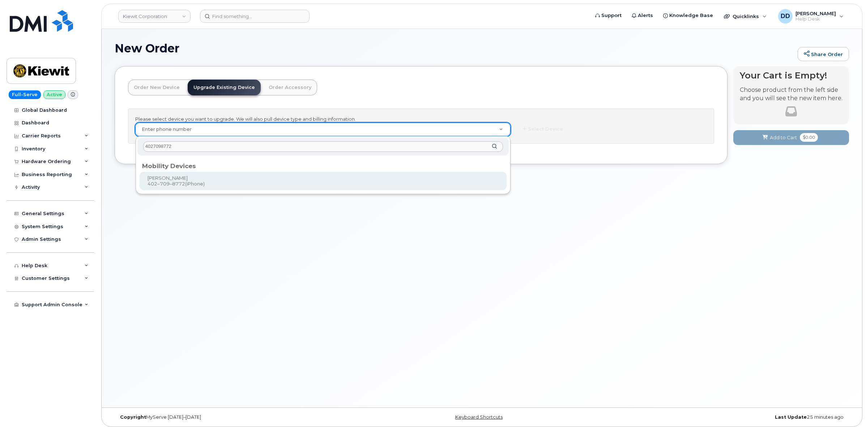
type input "4027098772"
type input "1167943"
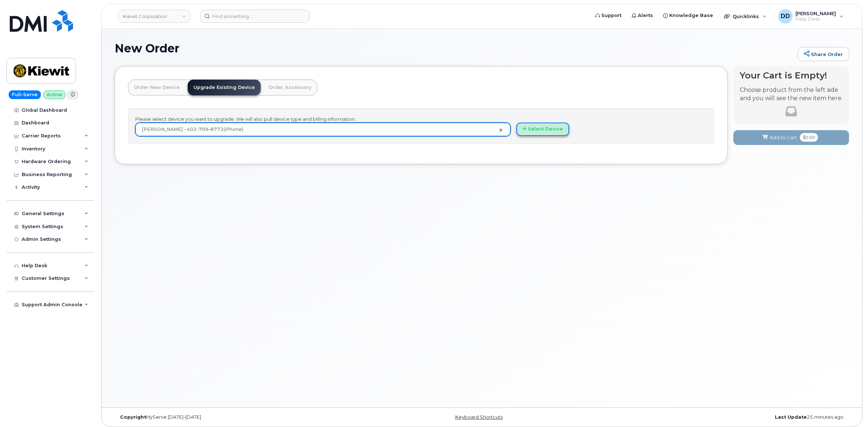
click at [538, 127] on button "Select Device" at bounding box center [543, 129] width 53 height 13
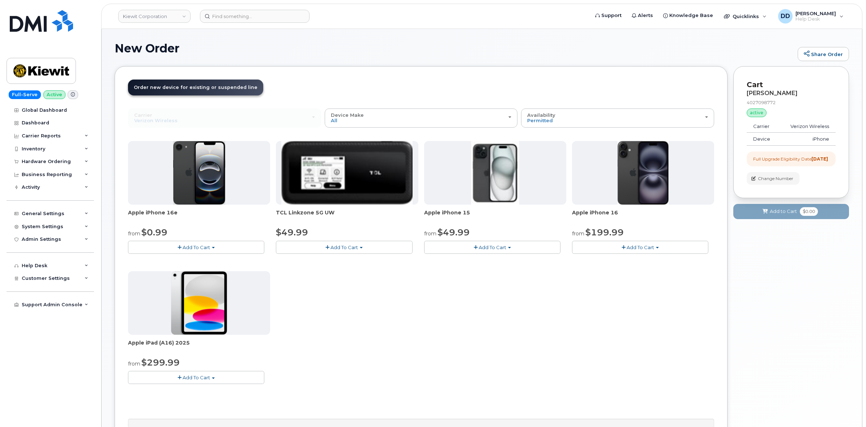
click at [181, 244] on button "Add To Cart" at bounding box center [196, 247] width 136 height 13
click at [168, 258] on link "$0.99 - 2 Year Upgrade (128GB)" at bounding box center [175, 260] width 91 height 9
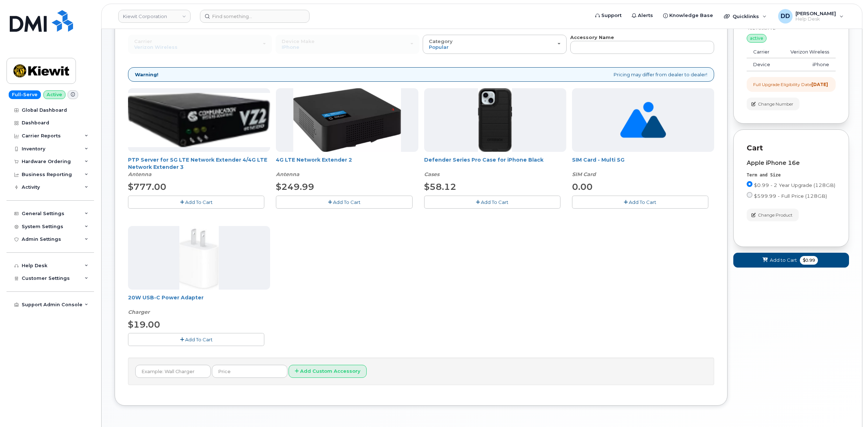
scroll to position [90, 0]
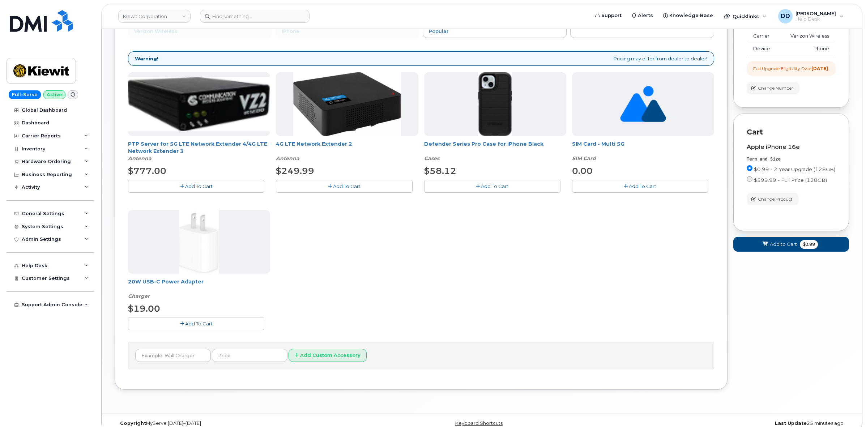
click at [486, 183] on span "Add To Cart" at bounding box center [494, 186] width 27 height 6
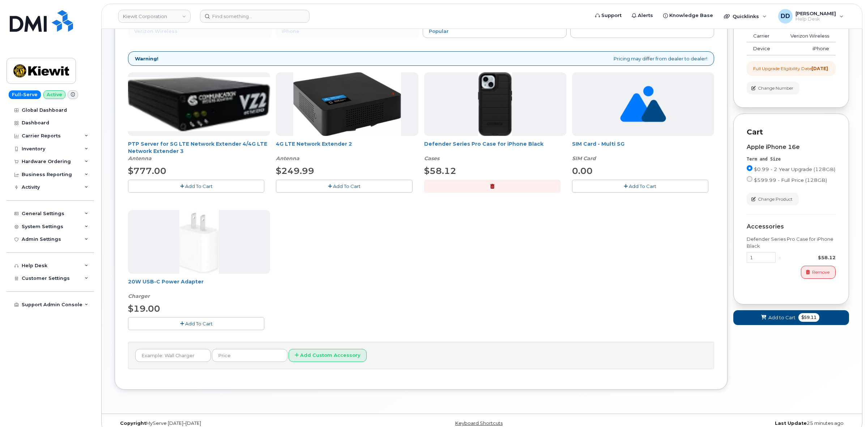
click at [224, 322] on button "Add To Cart" at bounding box center [196, 323] width 136 height 13
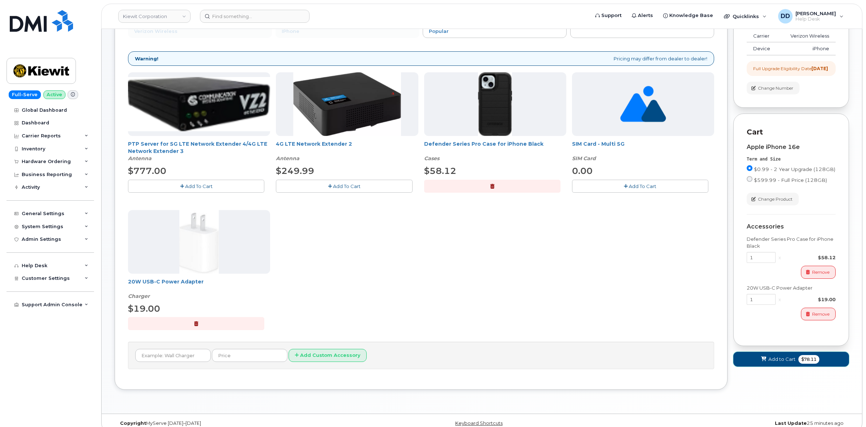
click at [754, 363] on button "Add to Cart $78.11" at bounding box center [792, 359] width 116 height 15
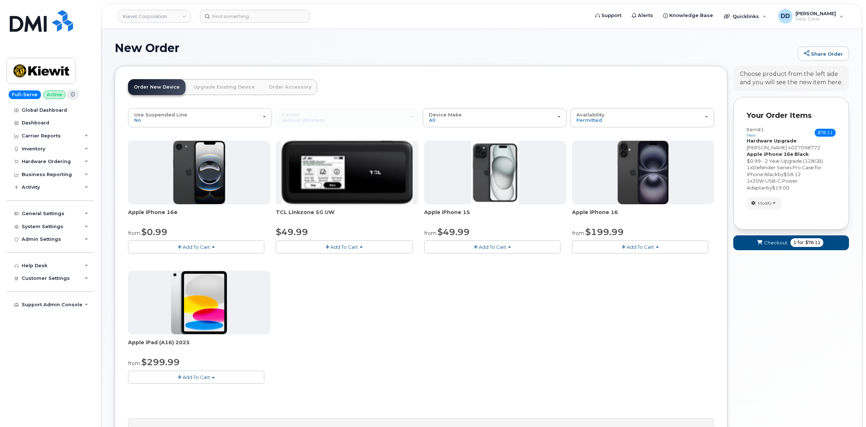
scroll to position [0, 0]
click at [767, 247] on span "Checkout" at bounding box center [776, 243] width 24 height 7
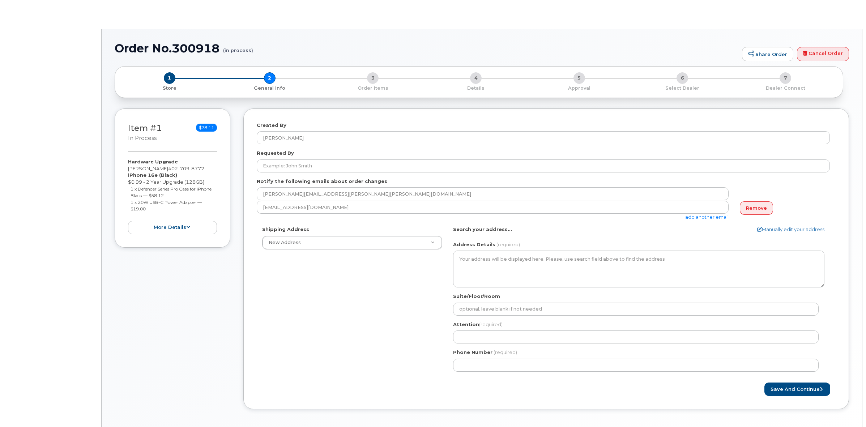
select select
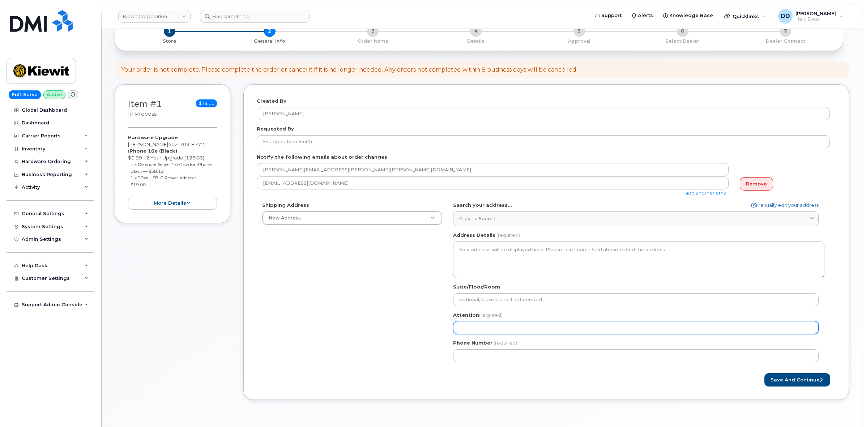
scroll to position [90, 0]
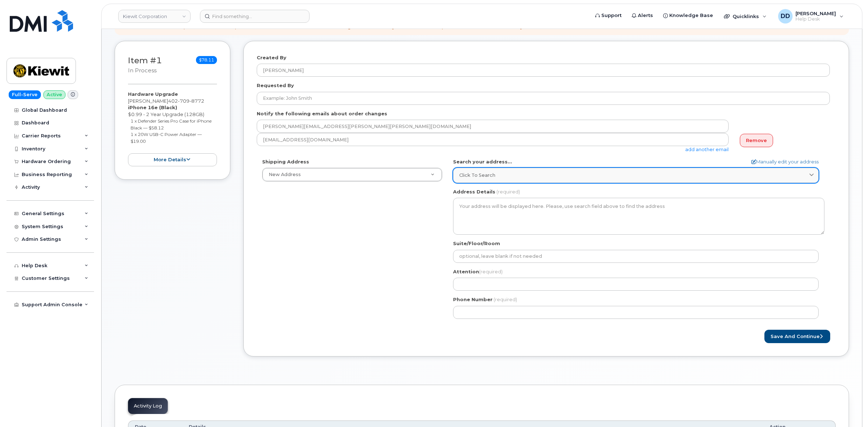
click at [482, 179] on span "Click to search" at bounding box center [477, 175] width 36 height 7
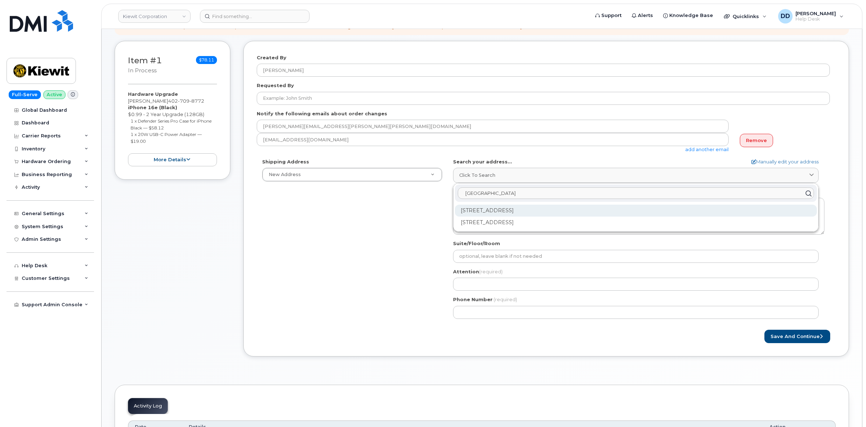
type input "[GEOGRAPHIC_DATA]"
click at [508, 210] on div "[STREET_ADDRESS]" at bounding box center [636, 211] width 362 height 12
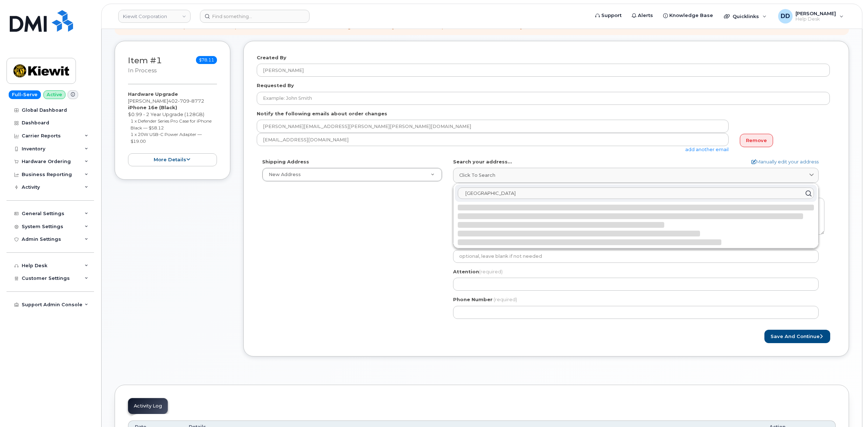
select select
type textarea "[STREET_ADDRESS]"
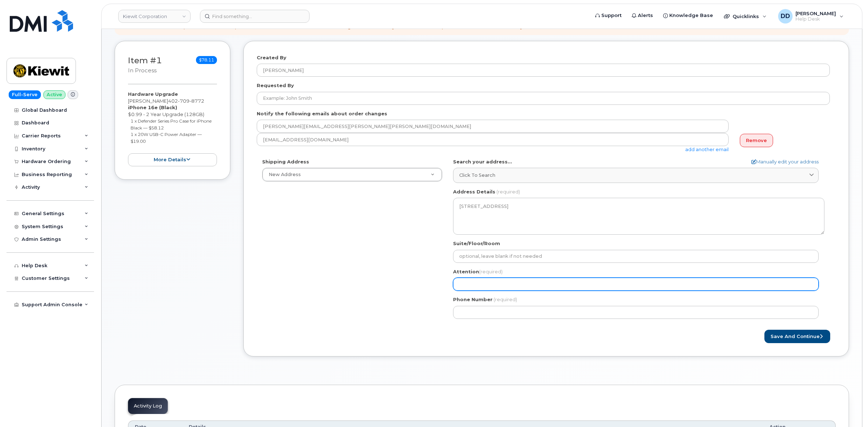
click at [497, 285] on input "Attention (required)" at bounding box center [636, 284] width 366 height 13
click at [476, 283] on input "Attention (required)" at bounding box center [636, 284] width 366 height 13
select select
type input "D"
select select
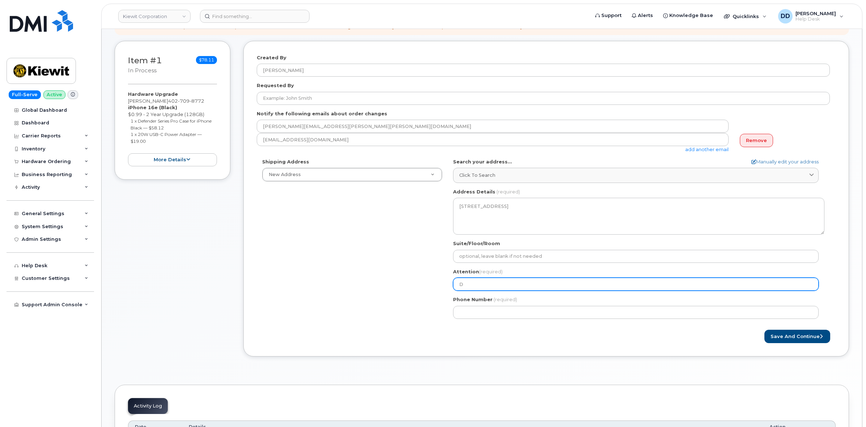
type input "Da"
select select
type input "Dav"
select select
type input "Davi"
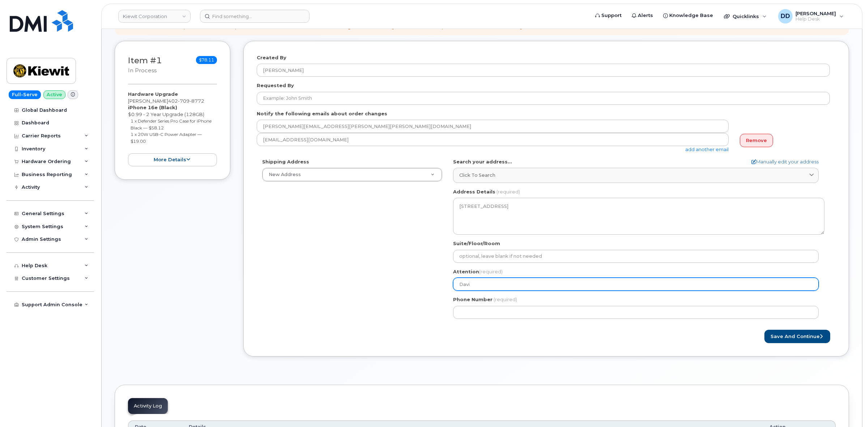
select select
type input "Davis"
select select
type input "Davi"
select select
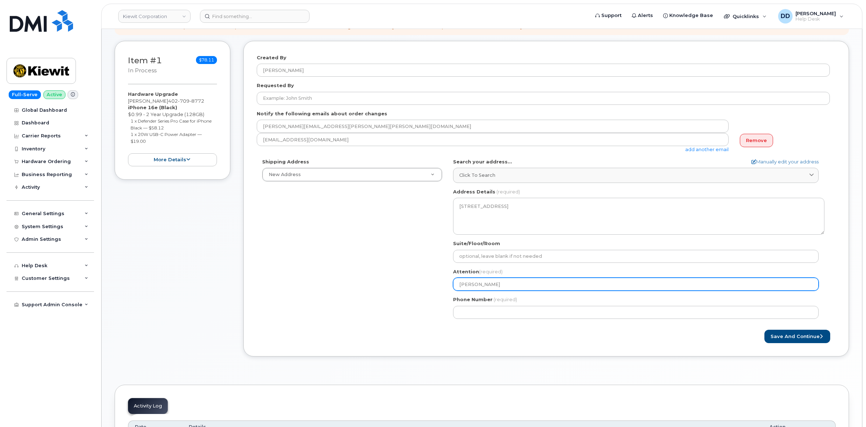
type input "[PERSON_NAME]"
select select
type input "David U"
select select
type input "David Uh"
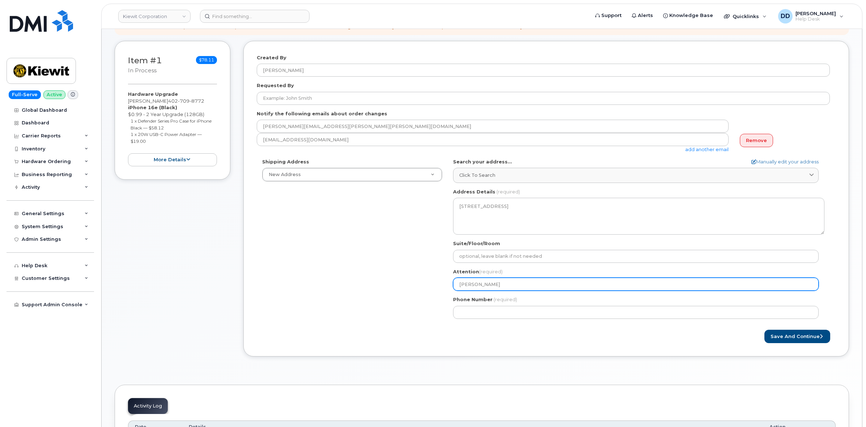
select select
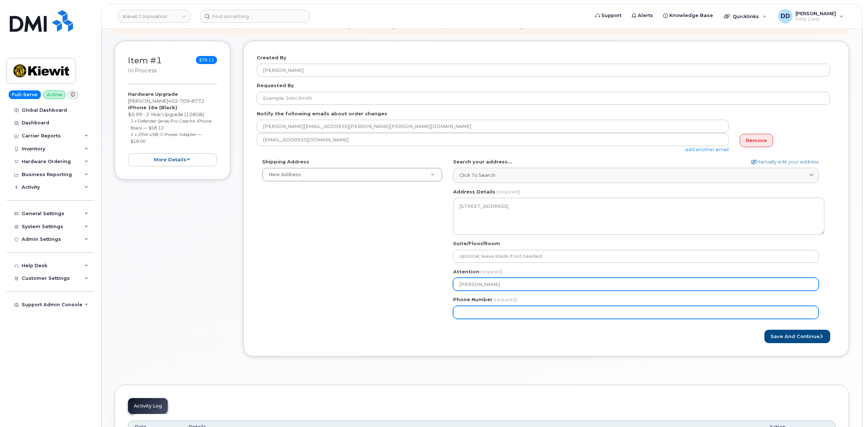
type input "[PERSON_NAME]"
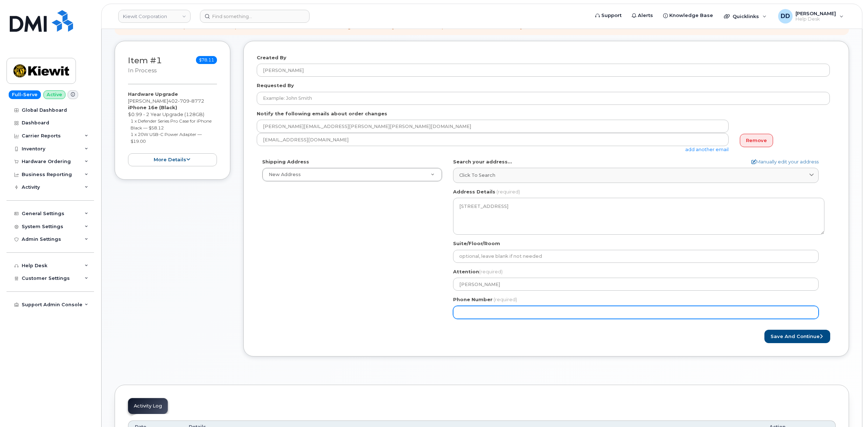
click at [482, 314] on input "Phone Number" at bounding box center [636, 312] width 366 height 13
click at [476, 317] on input "Phone Number" at bounding box center [636, 312] width 366 height 13
paste input "4027098772"
select select
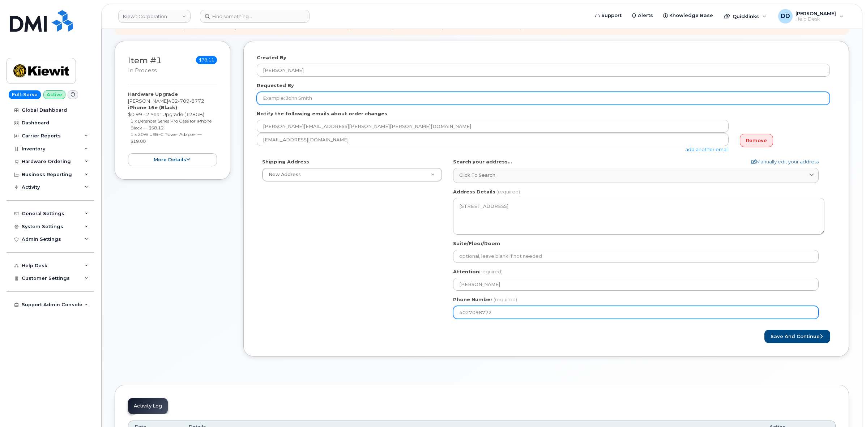
type input "4027098772"
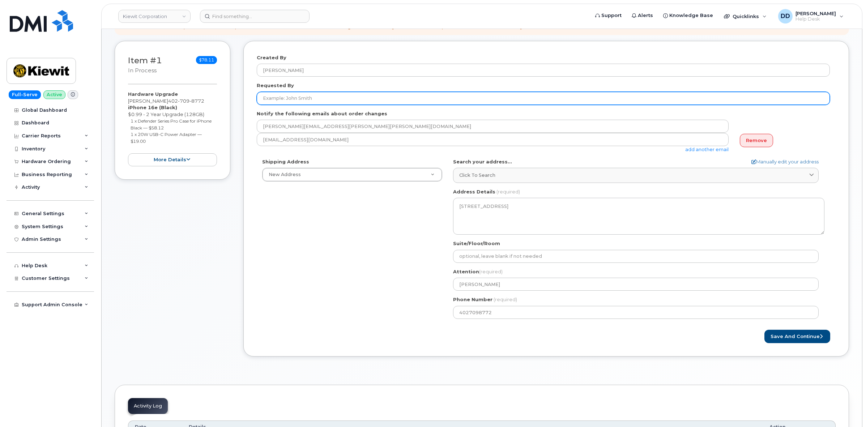
click at [290, 94] on input "Requested By" at bounding box center [543, 98] width 573 height 13
paste input "4027098772"
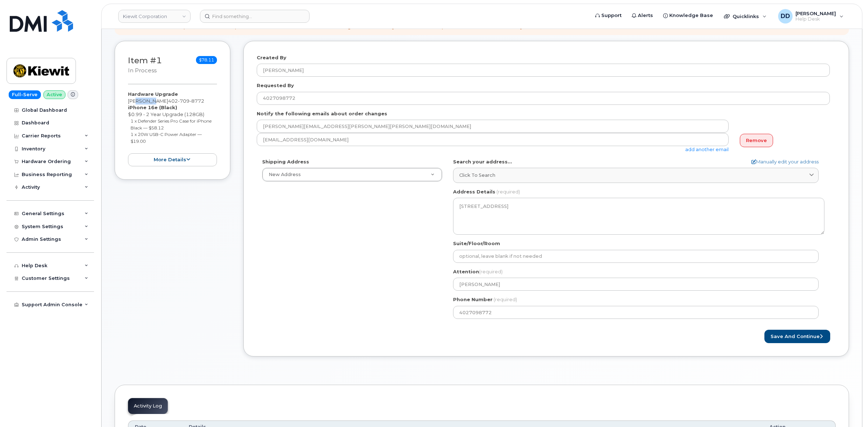
drag, startPoint x: 154, startPoint y: 99, endPoint x: 134, endPoint y: 101, distance: 20.0
click at [134, 101] on div "Hardware Upgrade DAVID UHL 402 709 8772 iPhone 16e (Black) $0.99 - 2 Year Upgra…" at bounding box center [172, 129] width 89 height 76
drag, startPoint x: 155, startPoint y: 99, endPoint x: 129, endPoint y: 100, distance: 26.1
click at [129, 100] on div "Hardware Upgrade DAVID UHL 402 709 8772 iPhone 16e (Black) $0.99 - 2 Year Upgra…" at bounding box center [172, 129] width 89 height 76
copy div "[PERSON_NAME]"
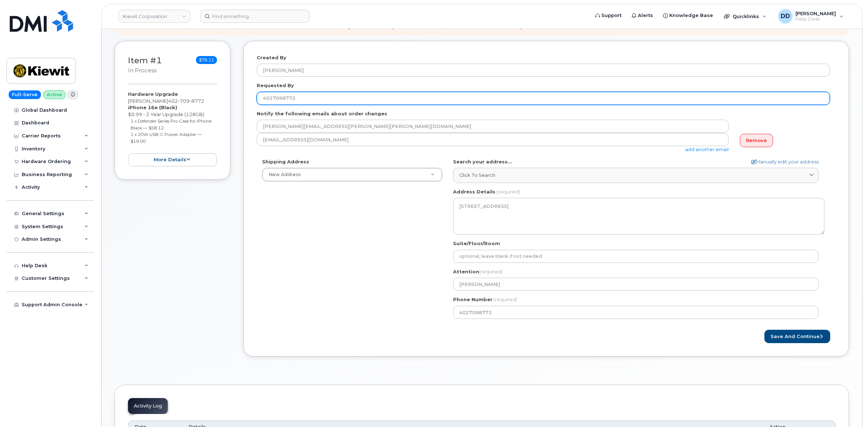
drag, startPoint x: 284, startPoint y: 100, endPoint x: 240, endPoint y: 100, distance: 44.1
click at [241, 100] on div "Item #1 in process $78.11 Hardware Upgrade DAVID UHL 402 709 8772 iPhone 16e (B…" at bounding box center [482, 204] width 735 height 327
paste input "[PERSON_NAME]"
type input "[PERSON_NAME]"
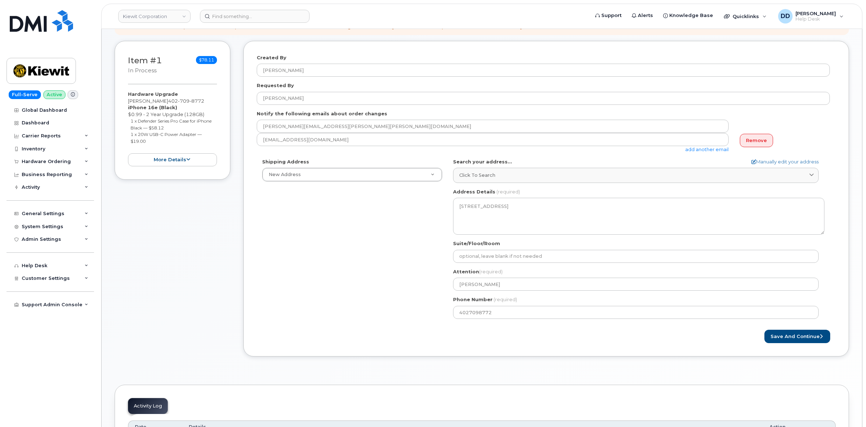
click at [350, 237] on div "Shipping Address New Address New Address 2160 Sinclair St 37979 County Road 171…" at bounding box center [543, 241] width 573 height 166
click at [807, 339] on button "Save and Continue" at bounding box center [798, 336] width 66 height 13
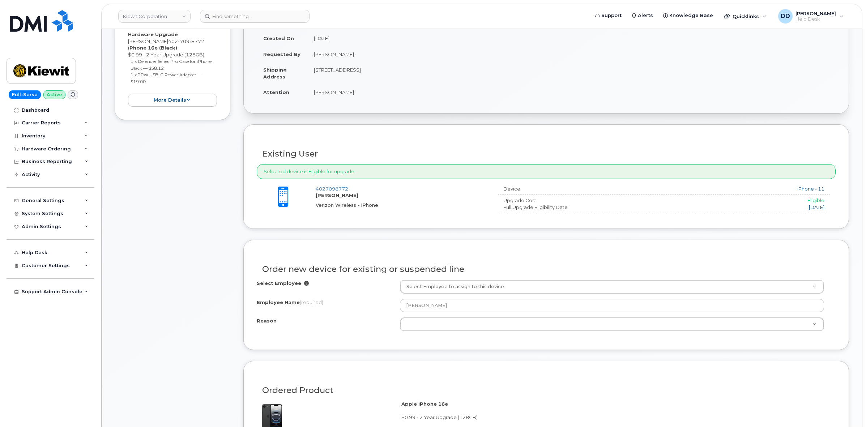
scroll to position [181, 0]
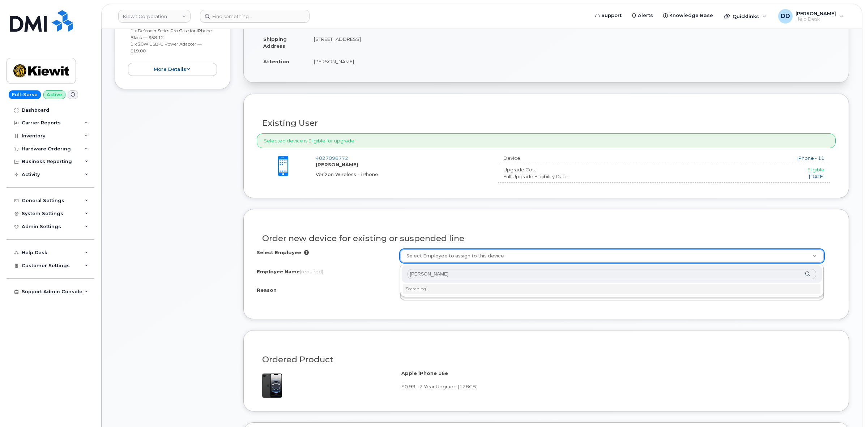
type input "[PERSON_NAME]"
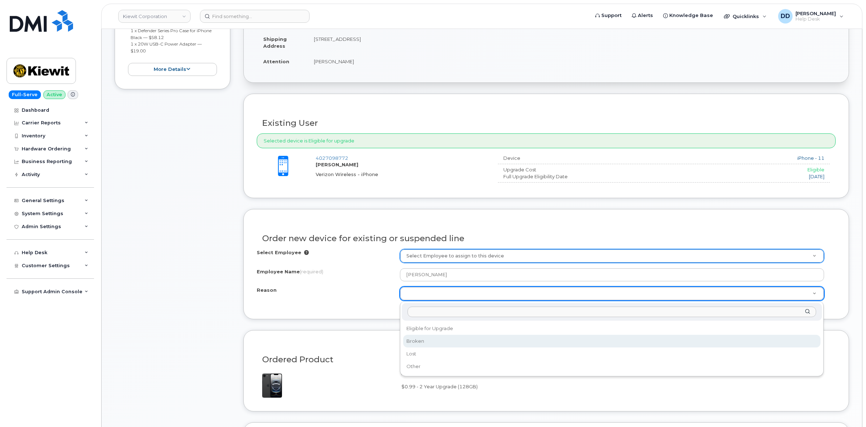
select select "broken"
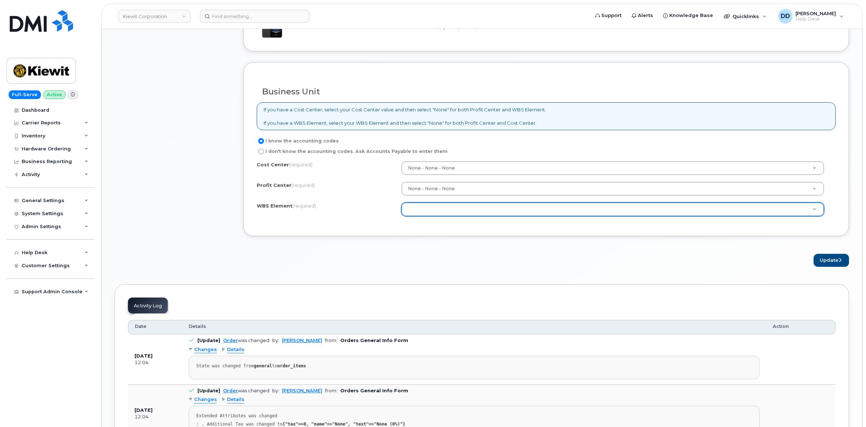
scroll to position [564, 0]
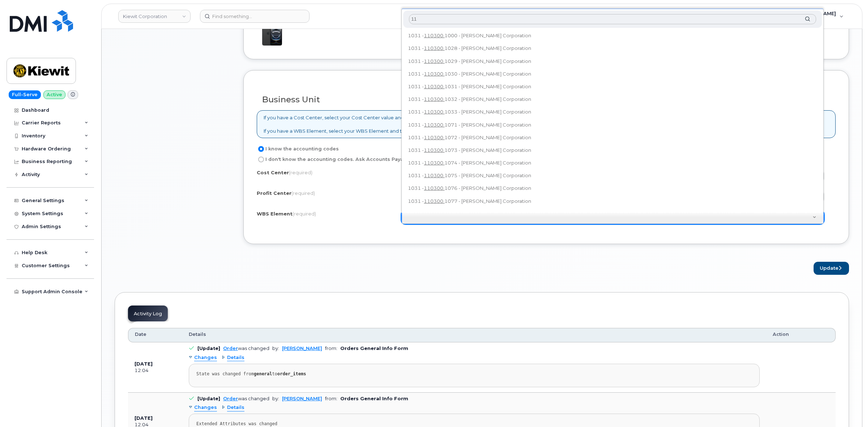
type input "1"
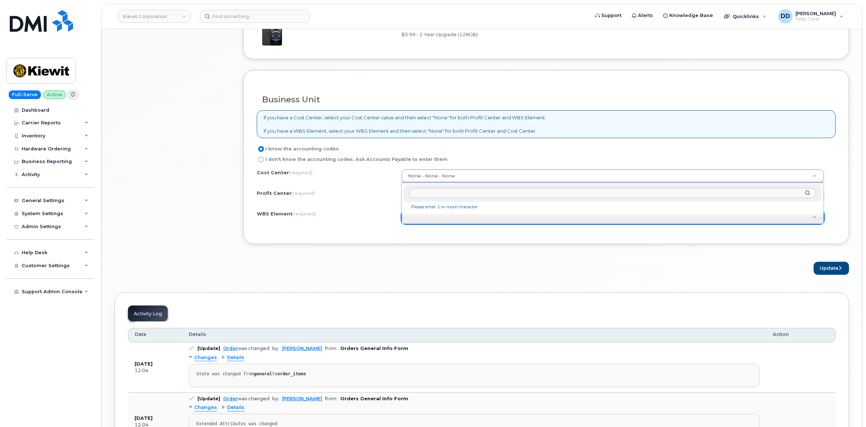
type input "1"
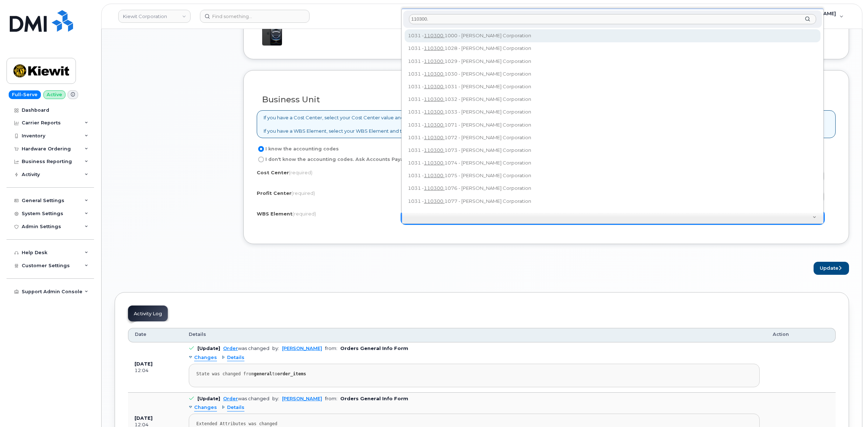
click at [435, 17] on input "110300." at bounding box center [612, 19] width 407 height 10
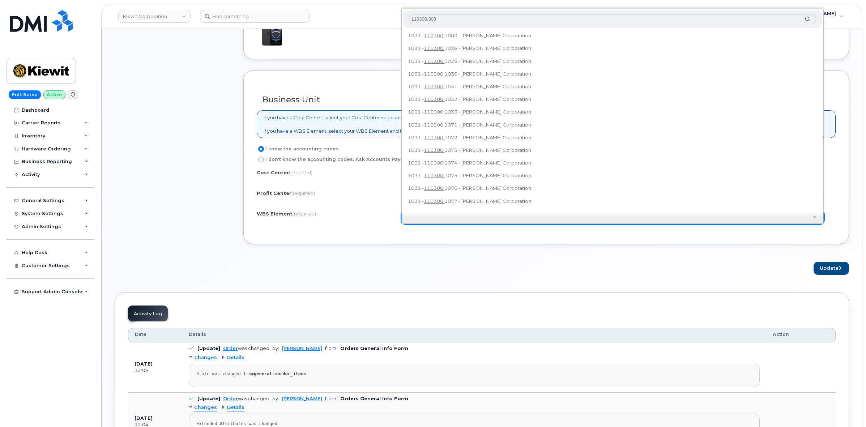
type input "110300.3081"
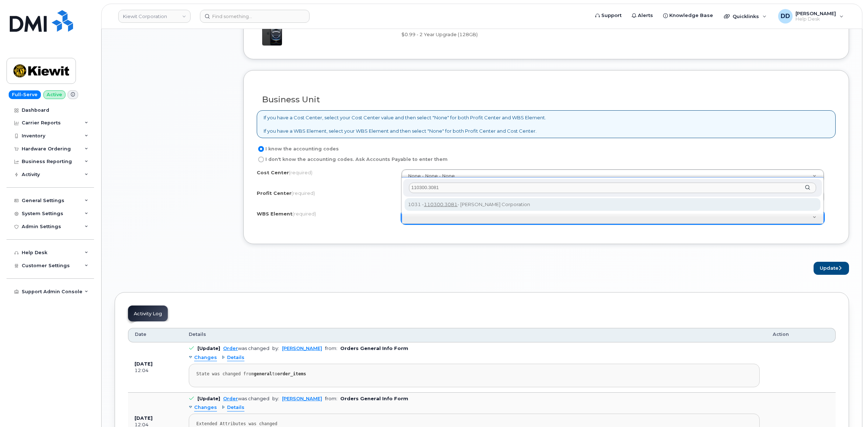
type input "110300.3081"
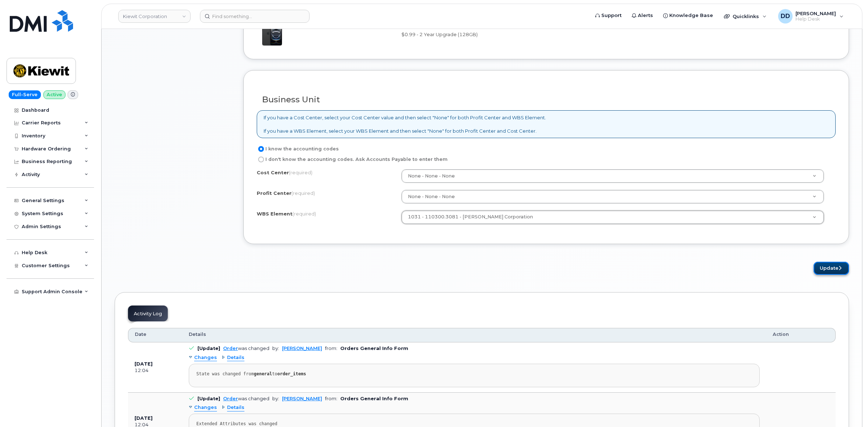
click at [827, 271] on button "Update" at bounding box center [831, 268] width 35 height 13
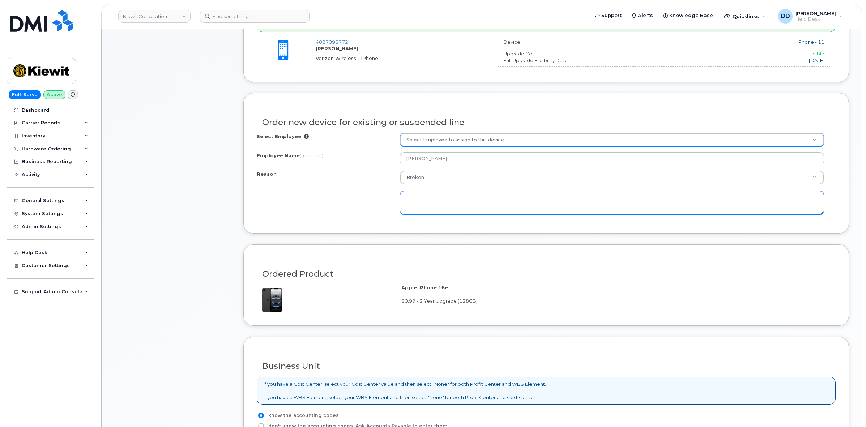
scroll to position [264, 0]
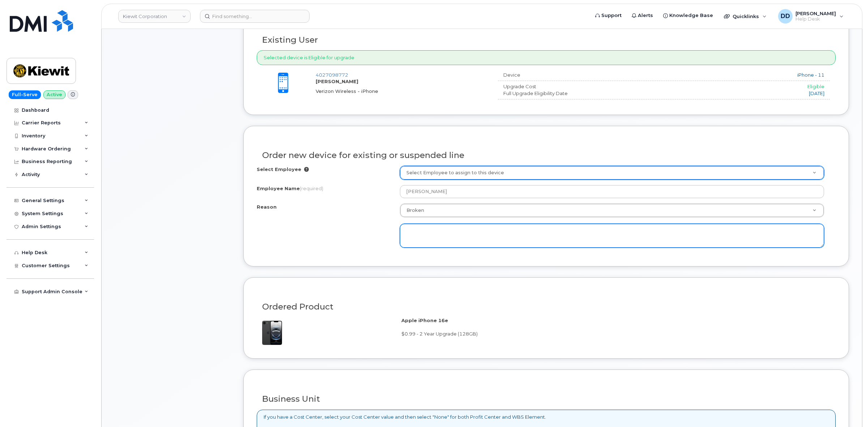
click at [441, 234] on textarea at bounding box center [612, 236] width 424 height 24
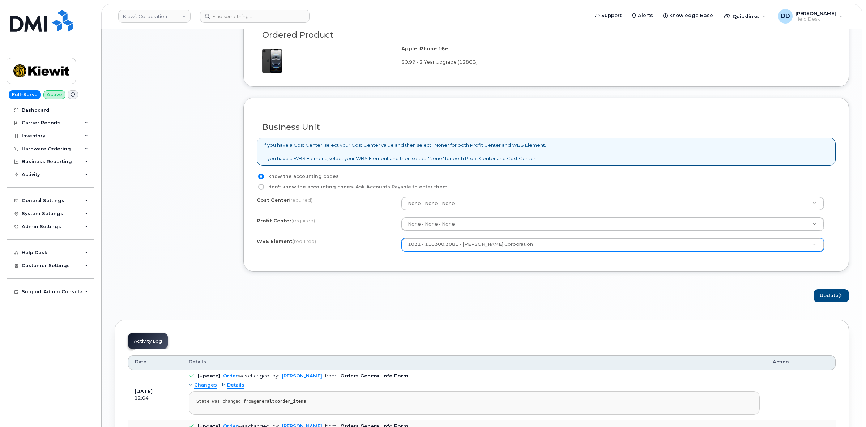
scroll to position [581, 0]
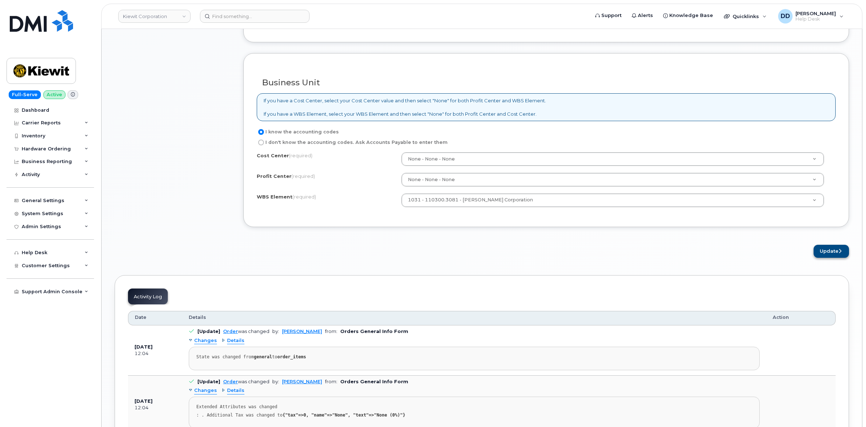
type textarea "Memory wont support updates and battery is shot."
click at [828, 253] on button "Update" at bounding box center [831, 251] width 35 height 13
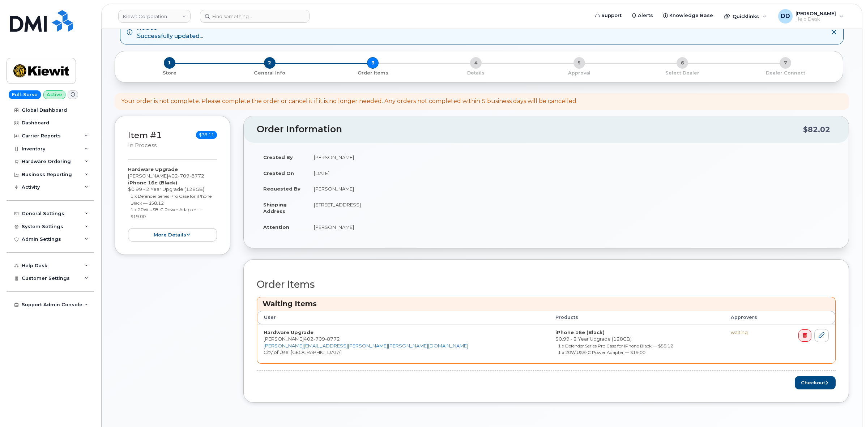
scroll to position [90, 0]
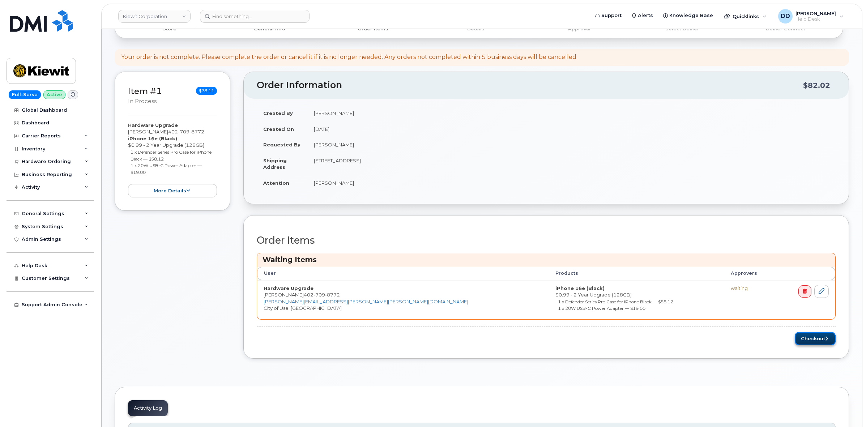
click at [803, 341] on button "Checkout" at bounding box center [815, 338] width 41 height 13
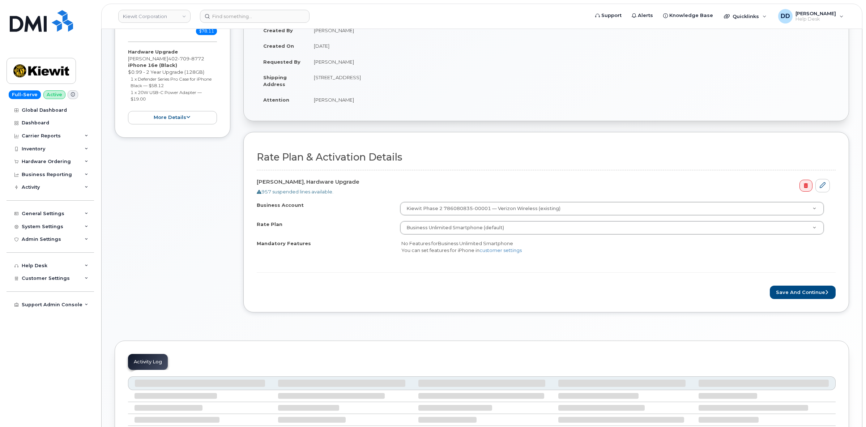
scroll to position [136, 0]
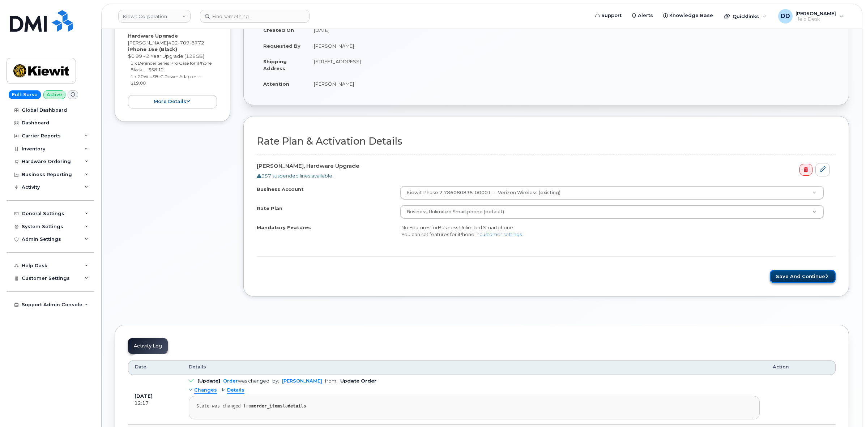
click at [786, 277] on button "Save and Continue" at bounding box center [803, 276] width 66 height 13
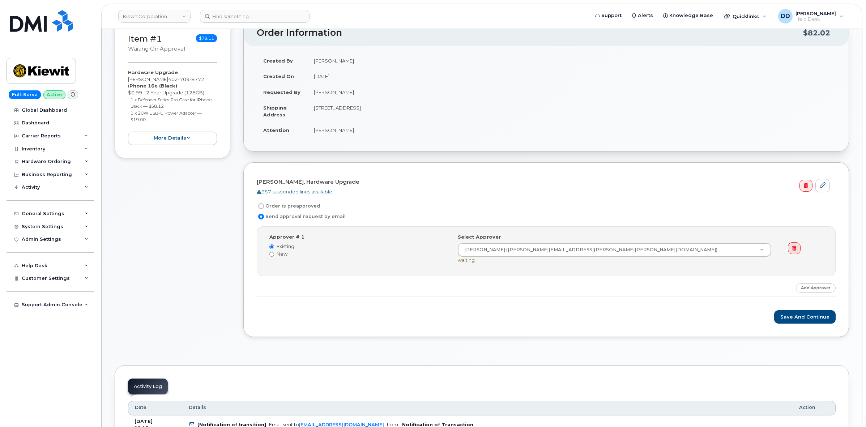
scroll to position [90, 0]
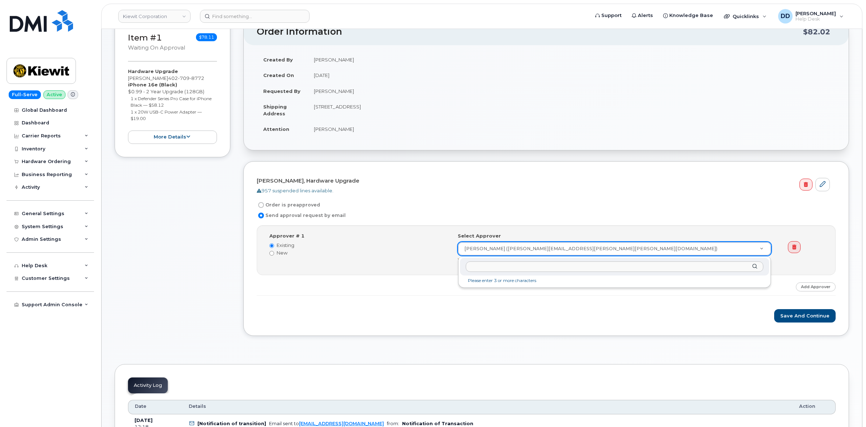
drag, startPoint x: 576, startPoint y: 249, endPoint x: 501, endPoint y: 251, distance: 74.6
drag, startPoint x: 571, startPoint y: 250, endPoint x: 483, endPoint y: 248, distance: 87.9
click at [790, 314] on button "Save and Continue" at bounding box center [806, 315] width 62 height 13
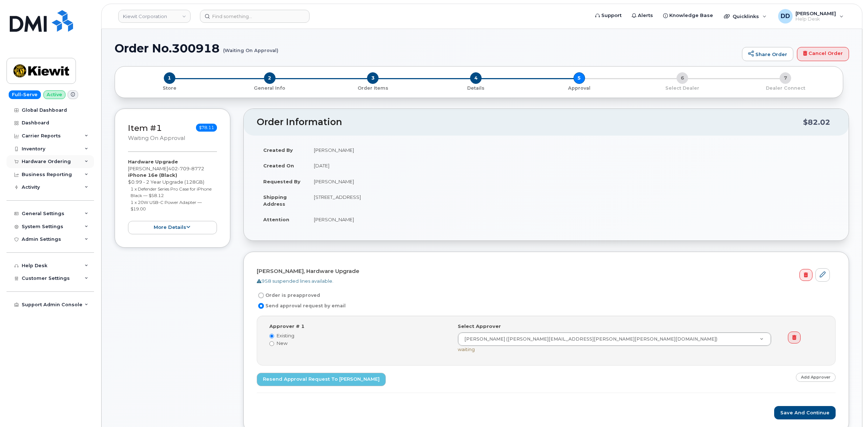
click at [44, 162] on div "Hardware Ordering" at bounding box center [46, 162] width 49 height 6
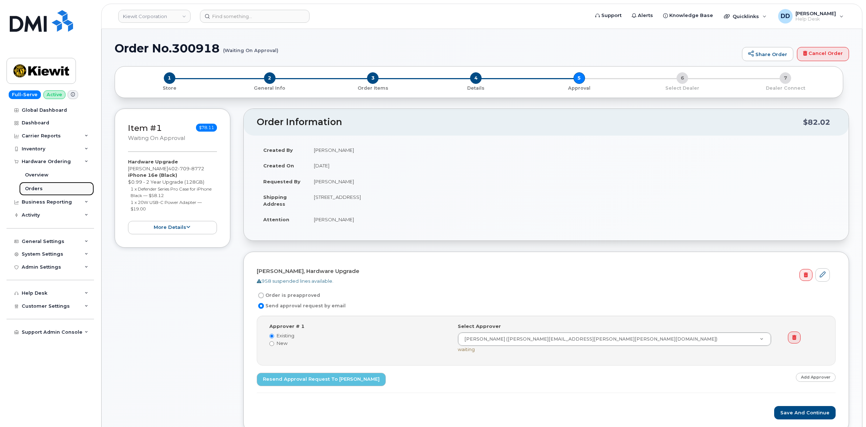
click at [34, 190] on div "Orders" at bounding box center [34, 189] width 18 height 7
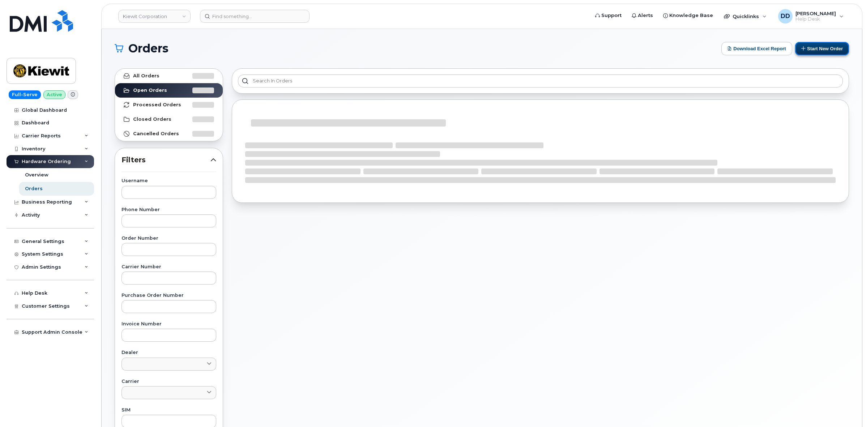
click at [823, 47] on button "Start New Order" at bounding box center [823, 48] width 54 height 13
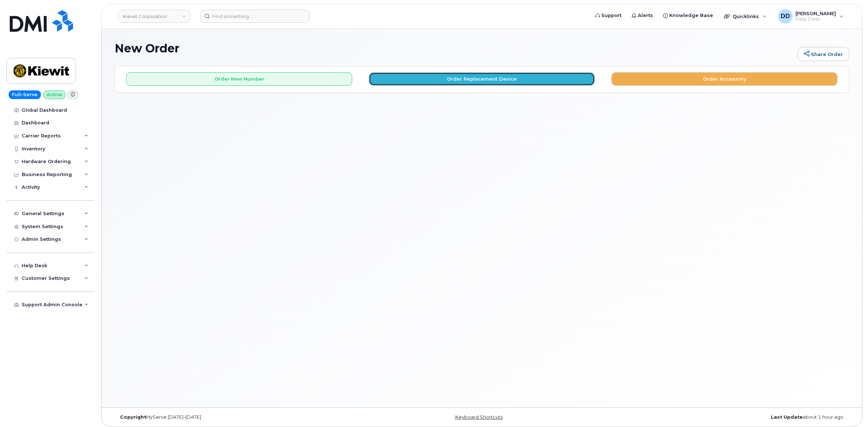
click at [468, 76] on button "Order Replacement Device" at bounding box center [482, 78] width 226 height 13
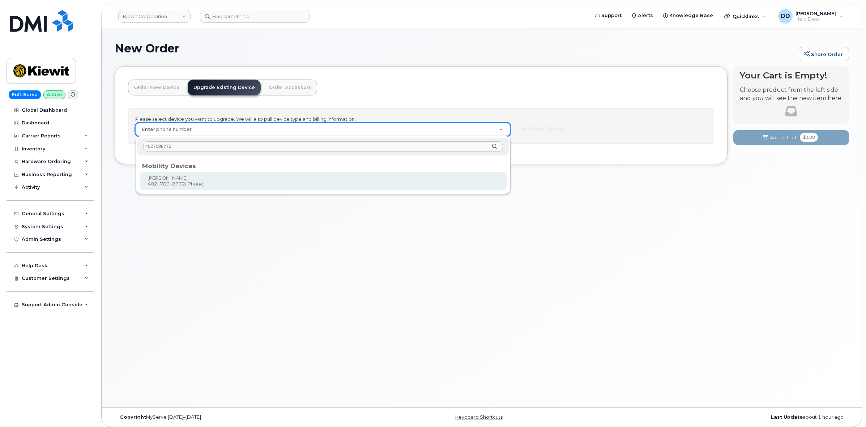
type input "4027098772"
type input "1167943"
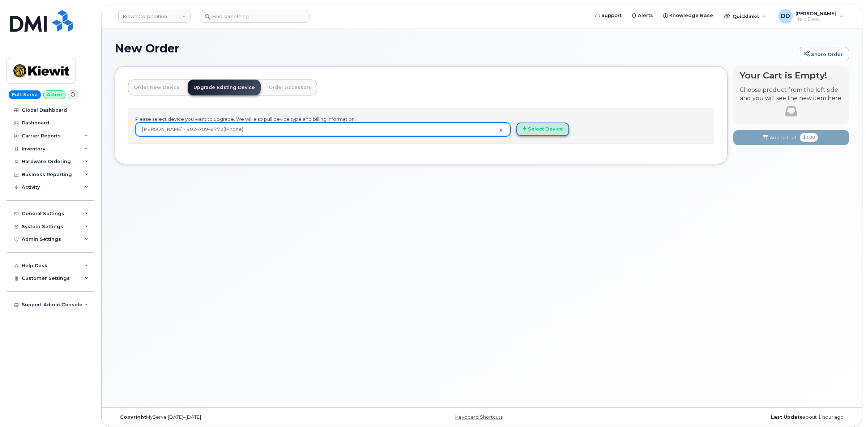
click at [555, 131] on button "Select Device" at bounding box center [543, 129] width 53 height 13
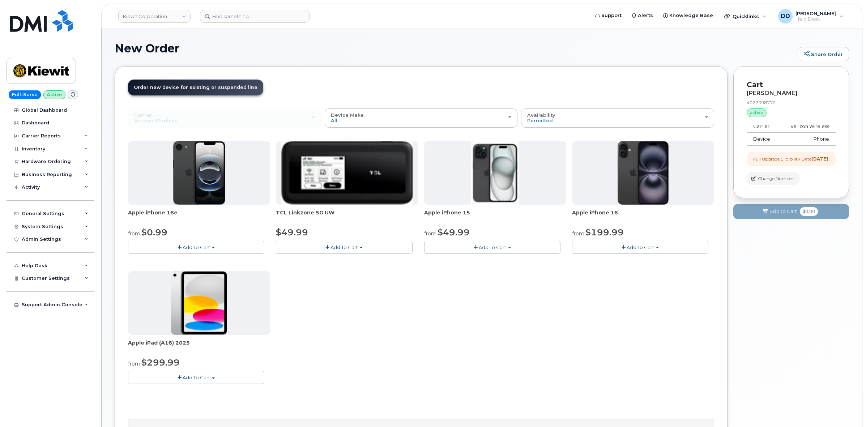
click at [498, 245] on span "Add To Cart" at bounding box center [492, 248] width 27 height 6
click at [474, 261] on link "$49.99 - 2 Year Upgrade (128GB)" at bounding box center [473, 260] width 94 height 9
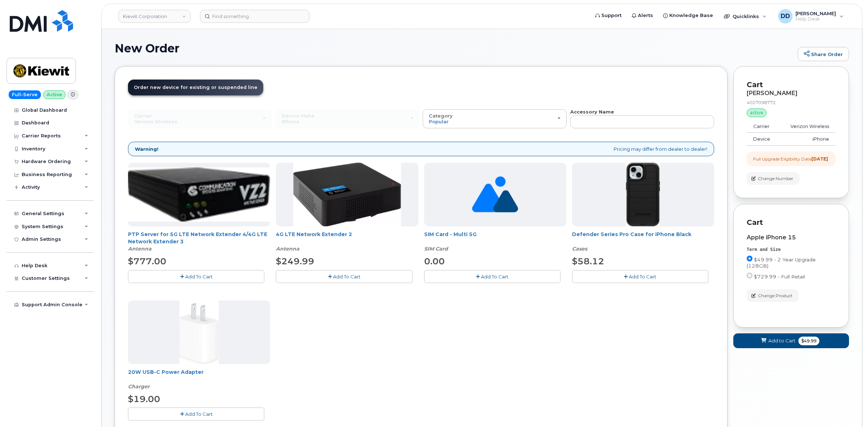
click at [644, 276] on span "Add To Cart" at bounding box center [642, 277] width 27 height 6
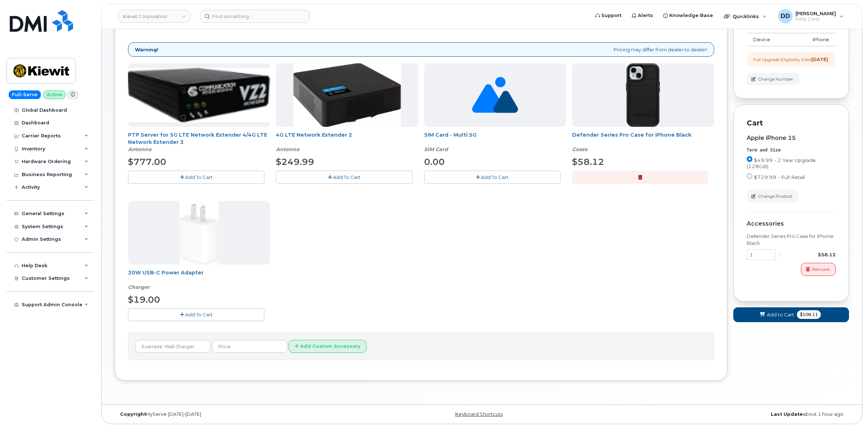
scroll to position [102, 0]
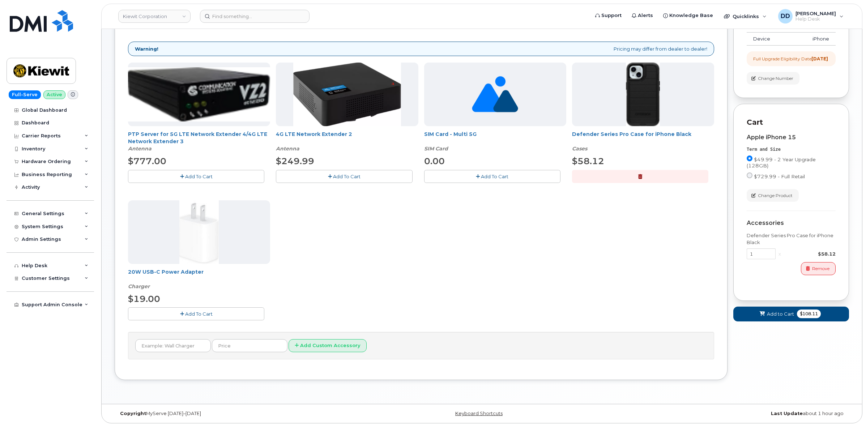
click at [227, 315] on button "Add To Cart" at bounding box center [196, 314] width 136 height 13
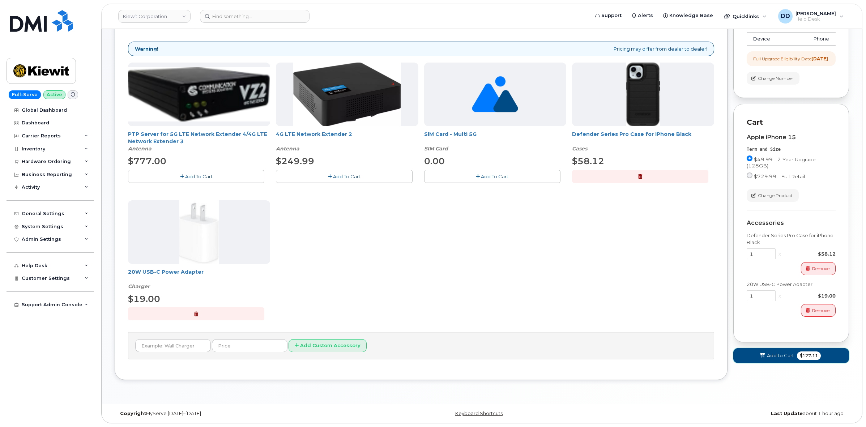
click at [769, 359] on span "Add to Cart" at bounding box center [780, 355] width 27 height 7
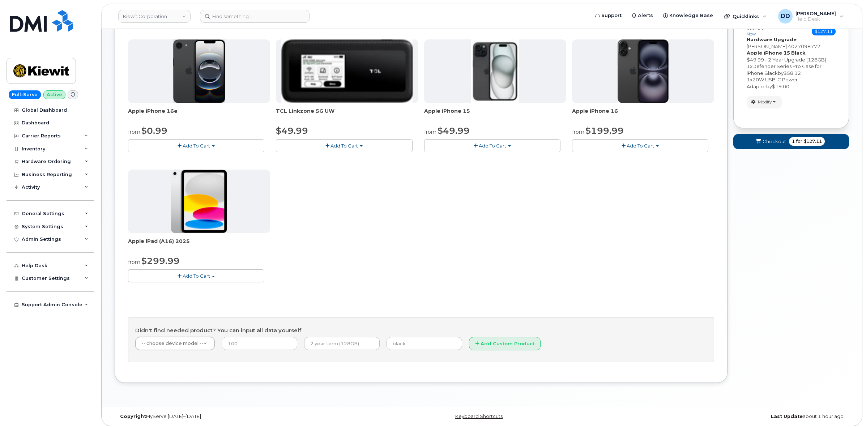
scroll to position [0, 0]
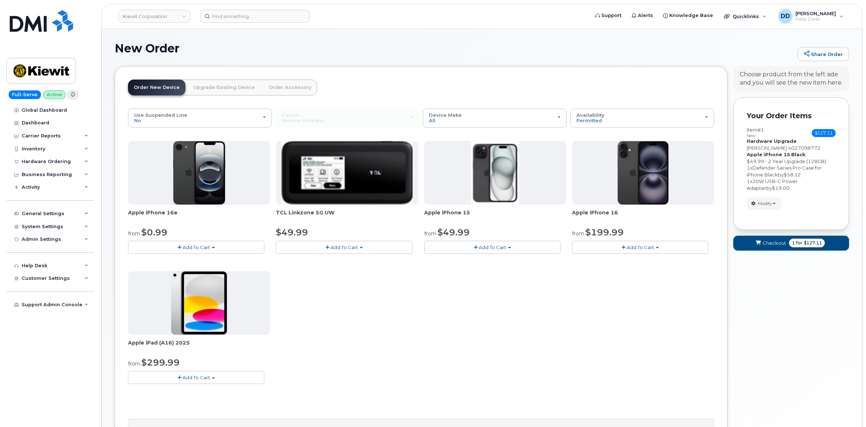
click at [759, 243] on icon "submit" at bounding box center [758, 243] width 5 height 5
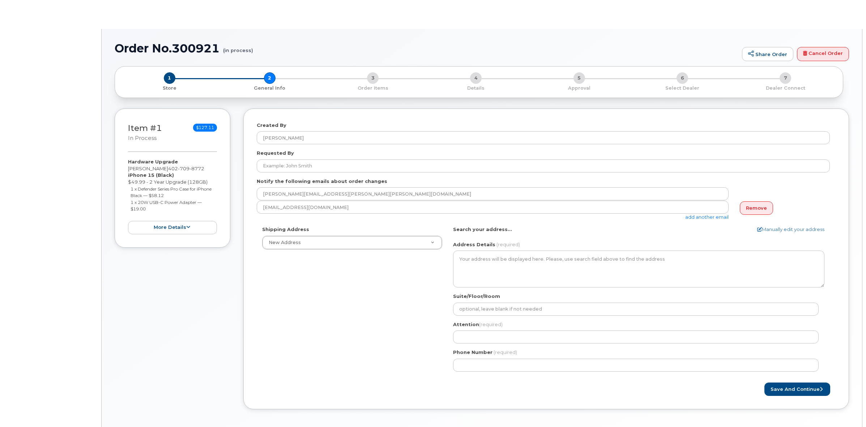
select select
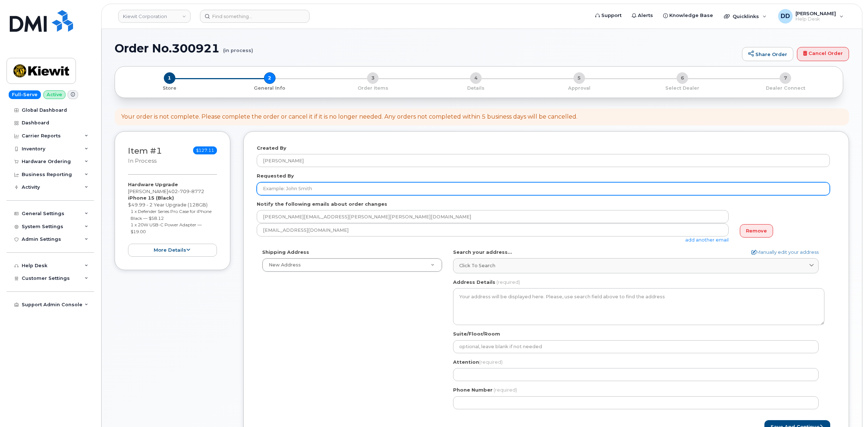
click at [293, 183] on input "Requested By" at bounding box center [543, 188] width 573 height 13
type input "DAVID UHL"
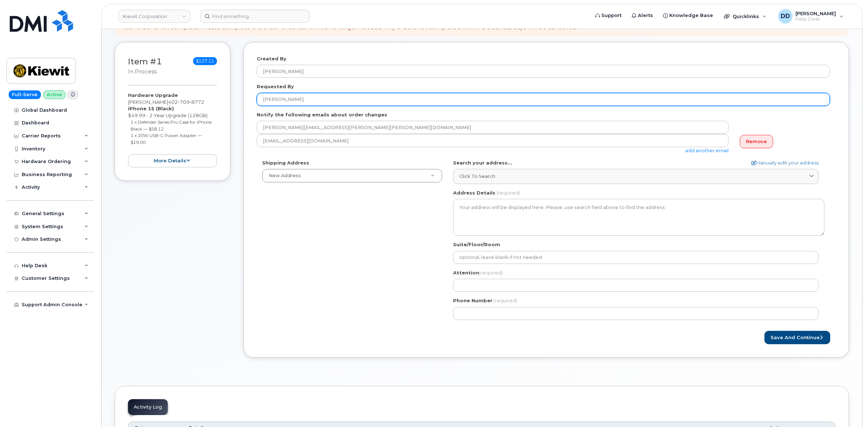
scroll to position [90, 0]
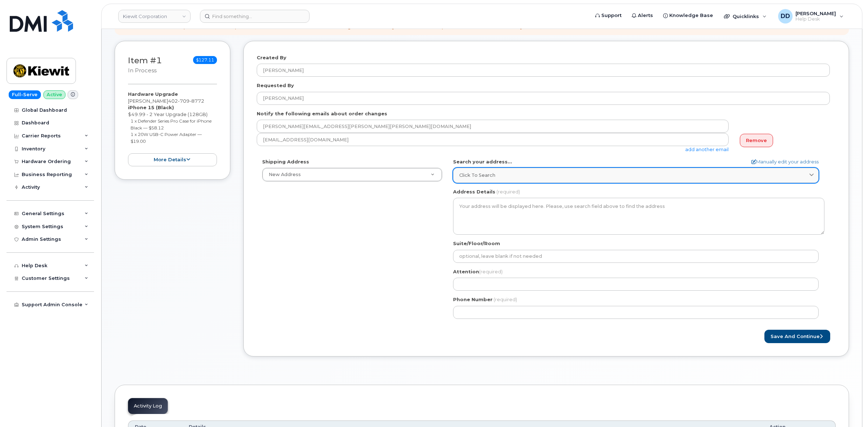
click at [520, 173] on div "Click to search" at bounding box center [635, 175] width 353 height 7
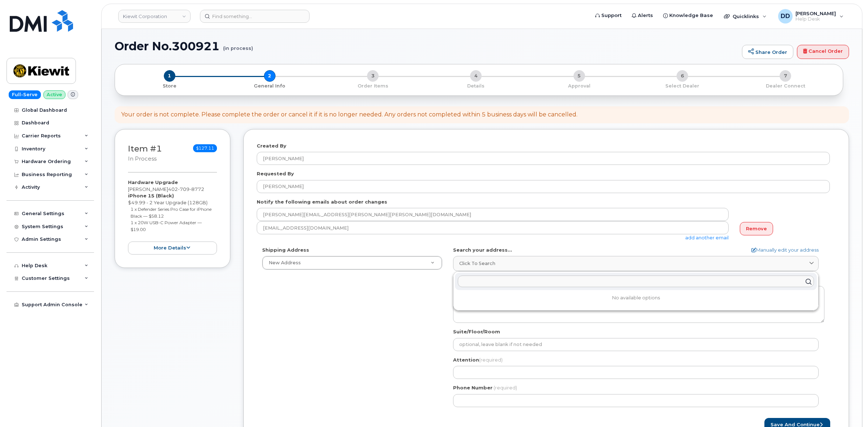
scroll to position [0, 0]
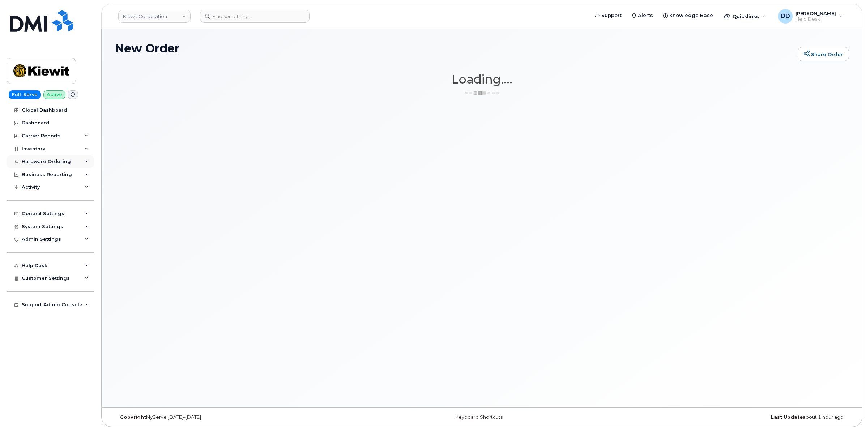
click at [44, 158] on div "Hardware Ordering" at bounding box center [51, 161] width 88 height 13
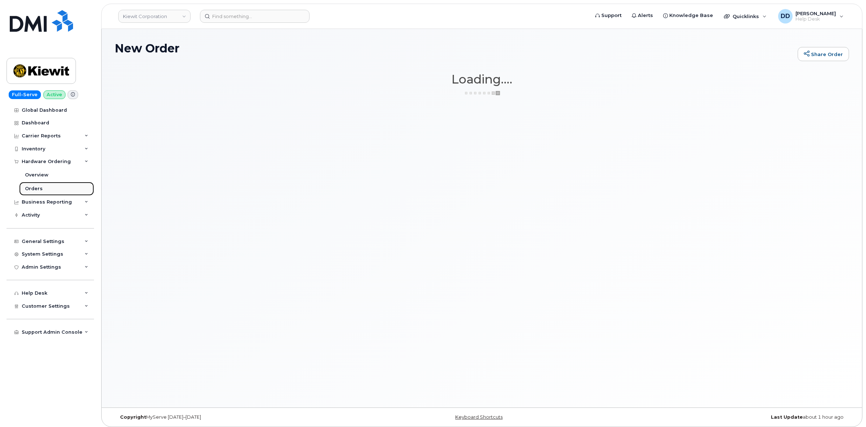
click at [36, 188] on div "Orders" at bounding box center [34, 189] width 18 height 7
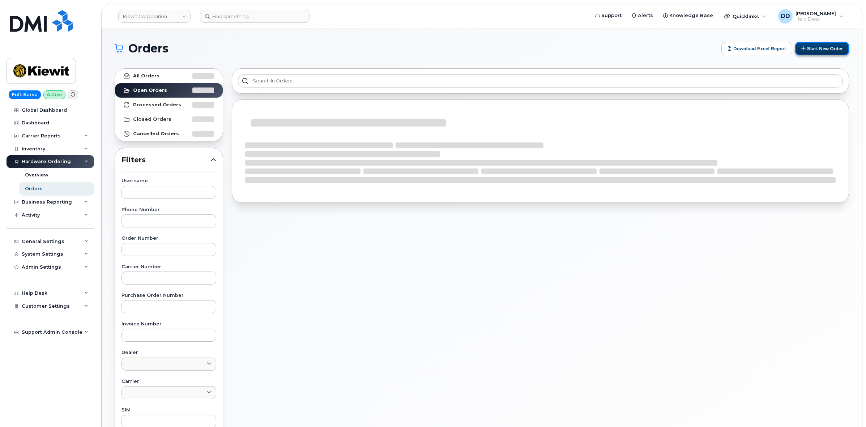
click at [817, 53] on button "Start New Order" at bounding box center [823, 48] width 54 height 13
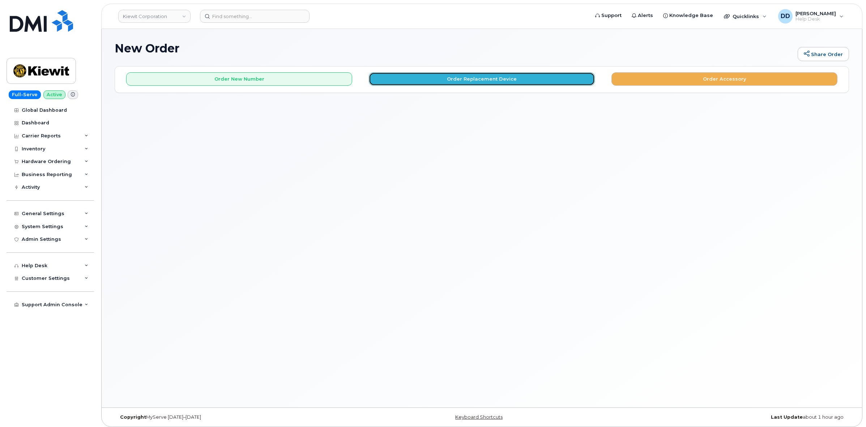
click at [500, 78] on button "Order Replacement Device" at bounding box center [482, 78] width 226 height 13
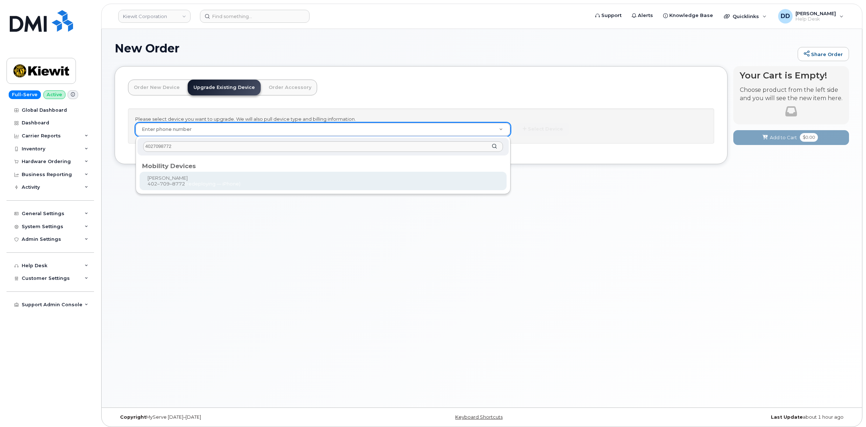
type input "4027098772"
type input "1167943"
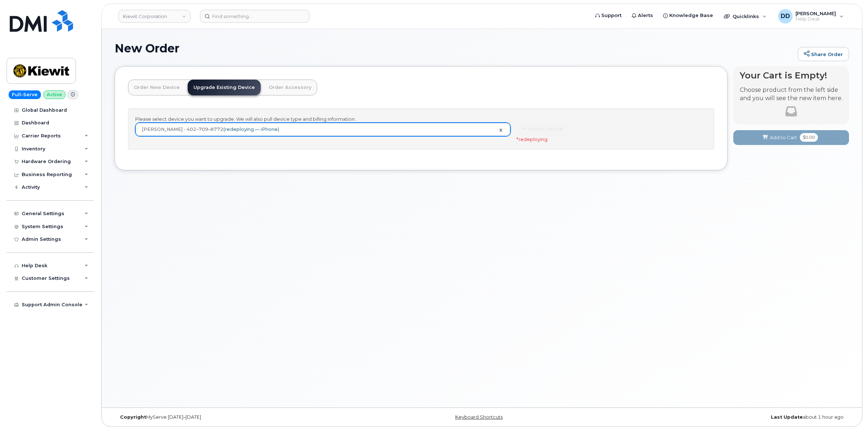
click at [540, 127] on div "Select Device * redeploying" at bounding box center [612, 133] width 191 height 20
click at [63, 161] on div "Hardware Ordering" at bounding box center [46, 162] width 49 height 6
click at [250, 48] on h1 "New Order" at bounding box center [455, 48] width 680 height 13
click at [534, 130] on div "Select Device * redeploying" at bounding box center [612, 133] width 191 height 20
click at [533, 127] on div "Select Device * redeploying" at bounding box center [612, 133] width 191 height 20
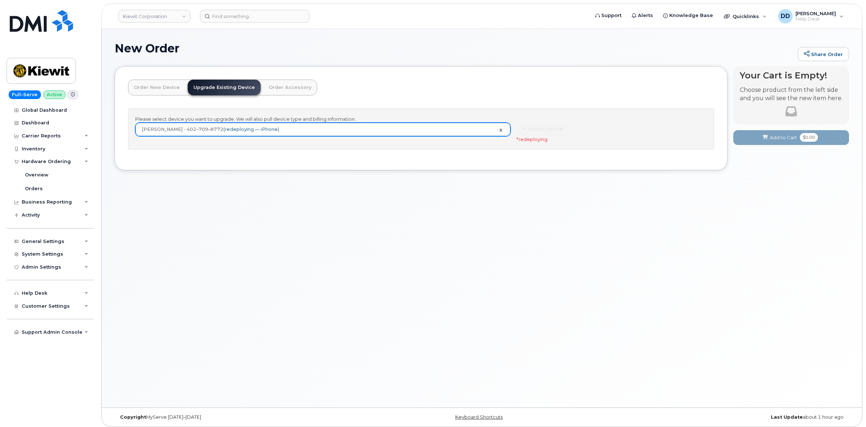
click at [527, 141] on span "redeploying" at bounding box center [533, 139] width 29 height 6
click at [31, 188] on div "Orders" at bounding box center [34, 189] width 18 height 7
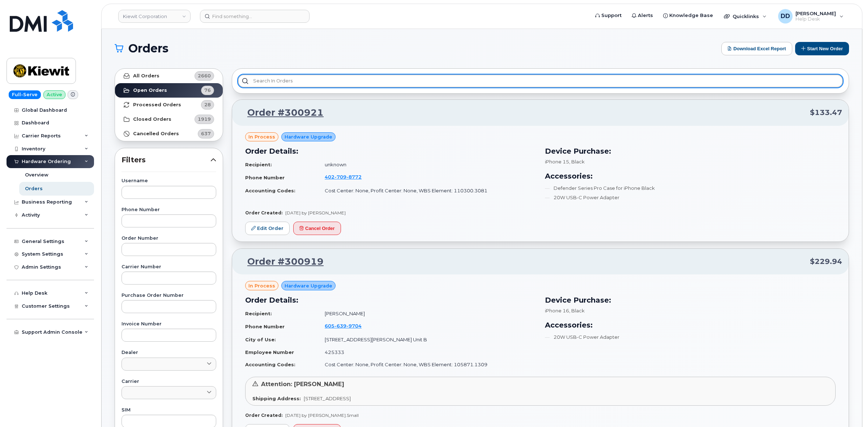
click at [295, 78] on input "text" at bounding box center [540, 81] width 605 height 13
paste input "4027098772"
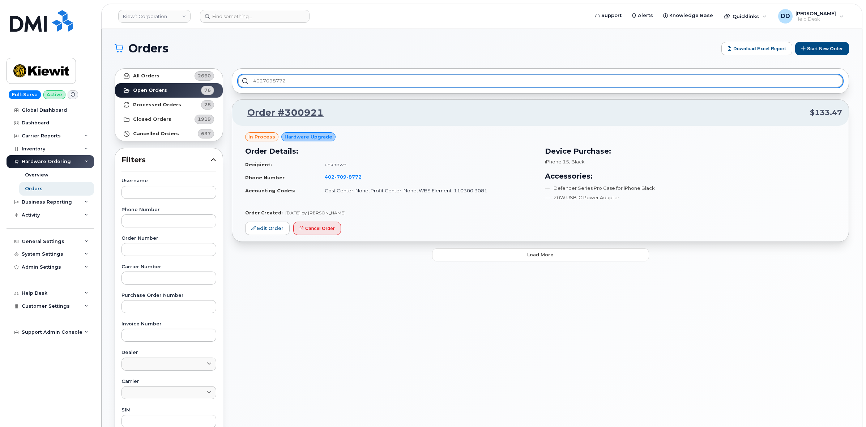
type input "4027098772"
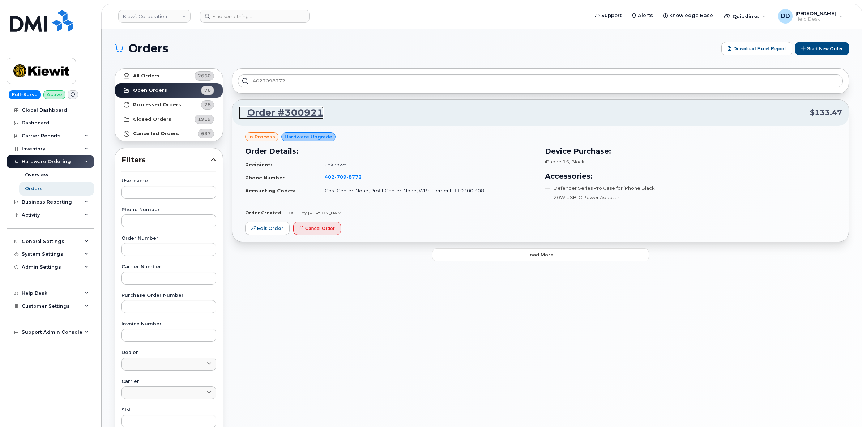
click at [276, 111] on link "Order #300921" at bounding box center [281, 112] width 85 height 13
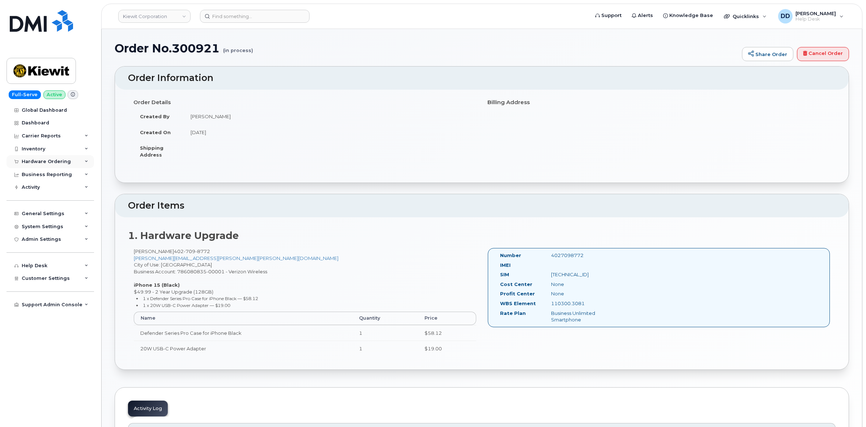
click at [43, 160] on div "Hardware Ordering" at bounding box center [46, 162] width 49 height 6
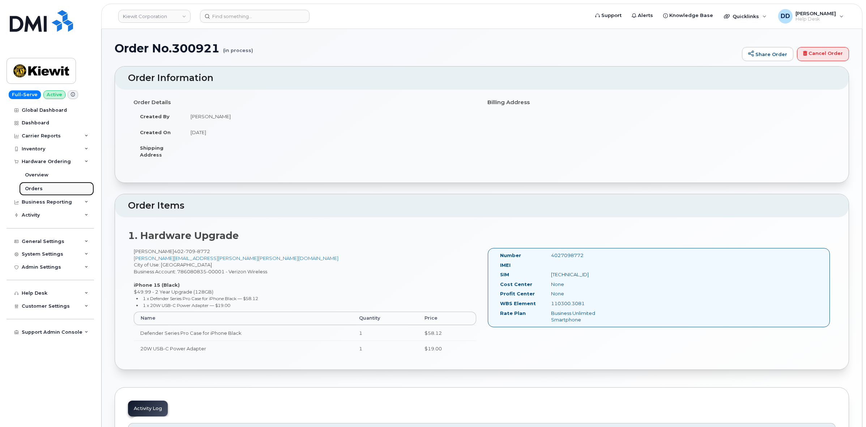
click at [33, 185] on link "Orders" at bounding box center [56, 189] width 75 height 14
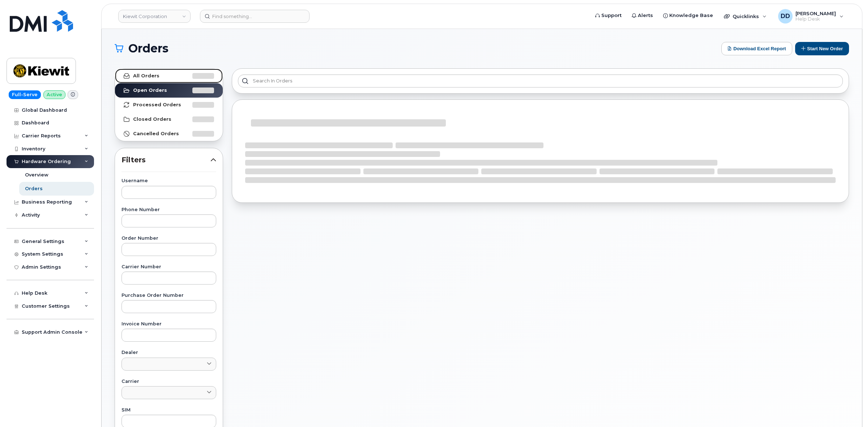
click at [147, 72] on link "All Orders" at bounding box center [169, 76] width 108 height 14
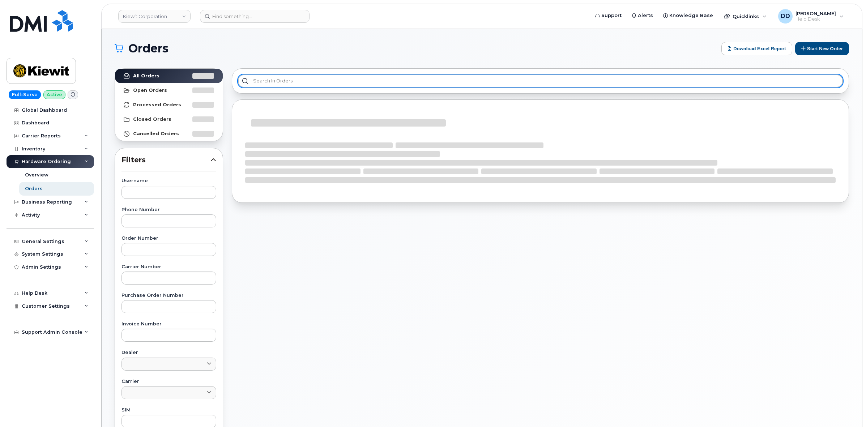
click at [275, 79] on input "text" at bounding box center [540, 81] width 605 height 13
paste input "4027098772"
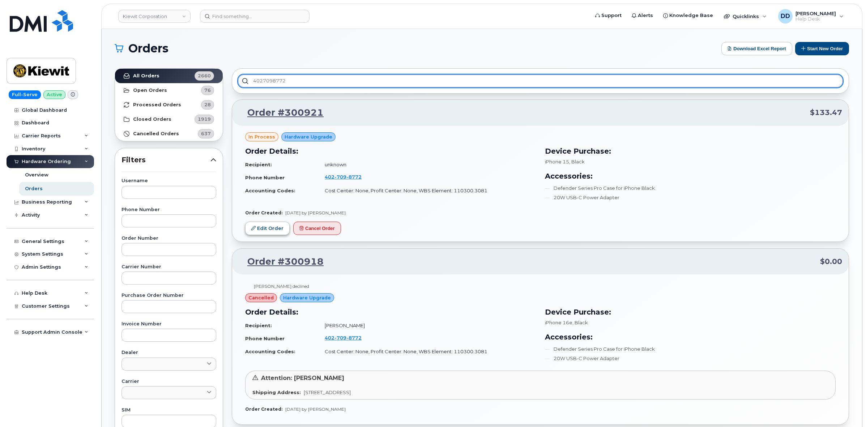
type input "4027098772"
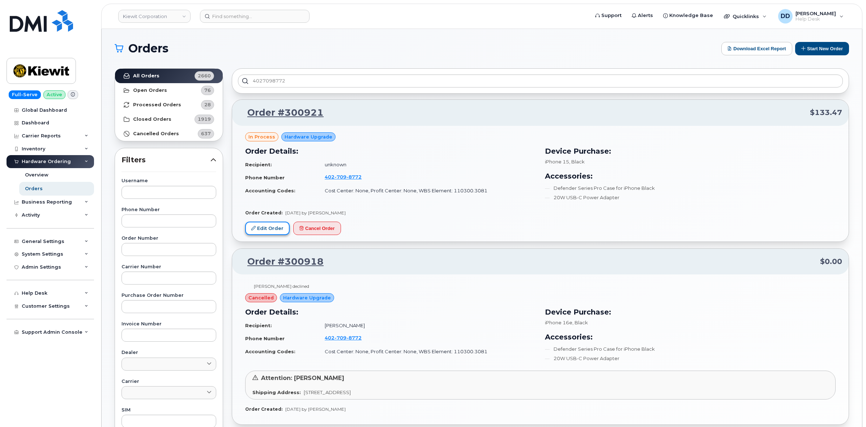
click at [276, 227] on link "Edit Order" at bounding box center [267, 228] width 44 height 13
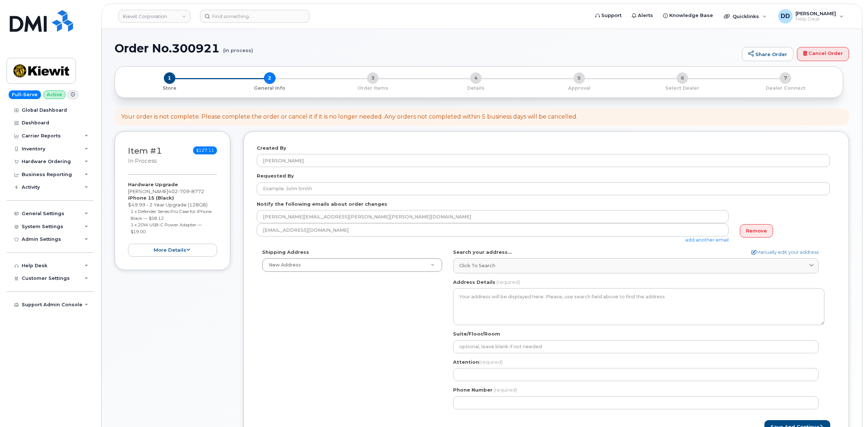
select select
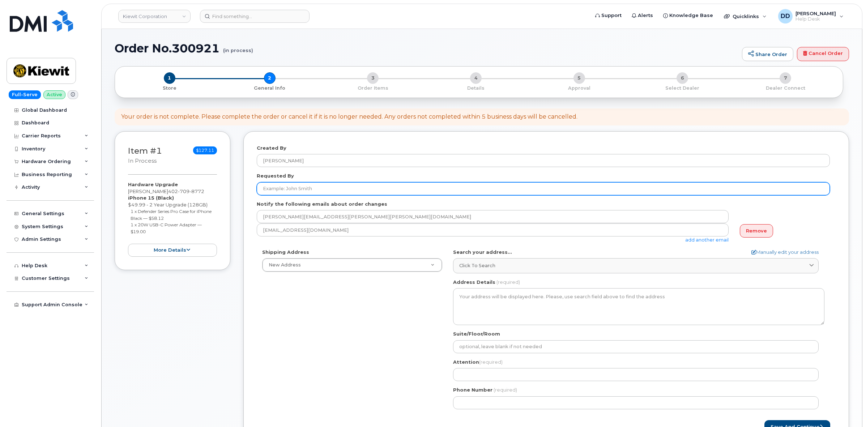
click at [301, 185] on input "Requested By" at bounding box center [543, 188] width 573 height 13
type input "[PERSON_NAME]"
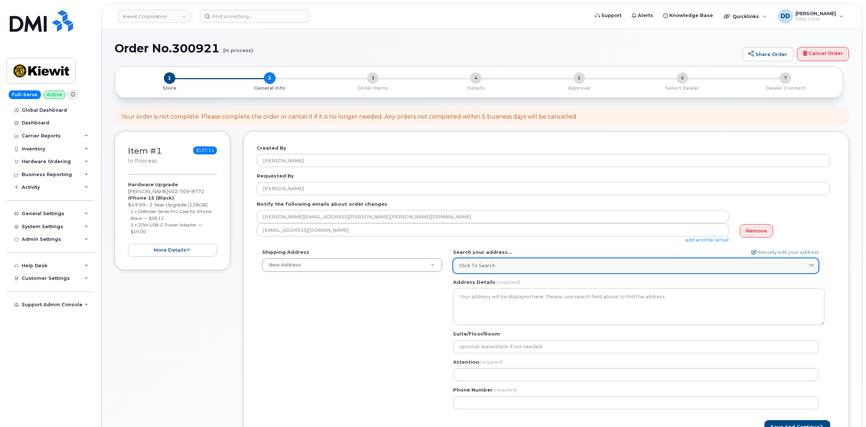
click at [489, 264] on span "Click to search" at bounding box center [477, 265] width 36 height 7
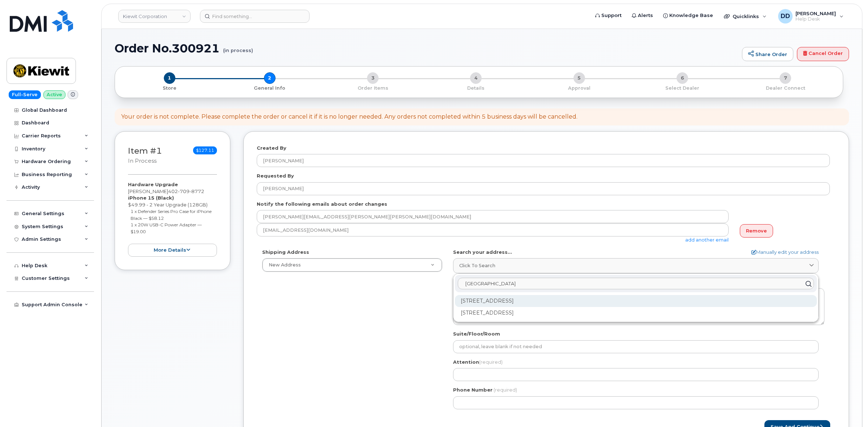
type input "[GEOGRAPHIC_DATA]"
click at [505, 302] on div "[STREET_ADDRESS]" at bounding box center [636, 301] width 362 height 12
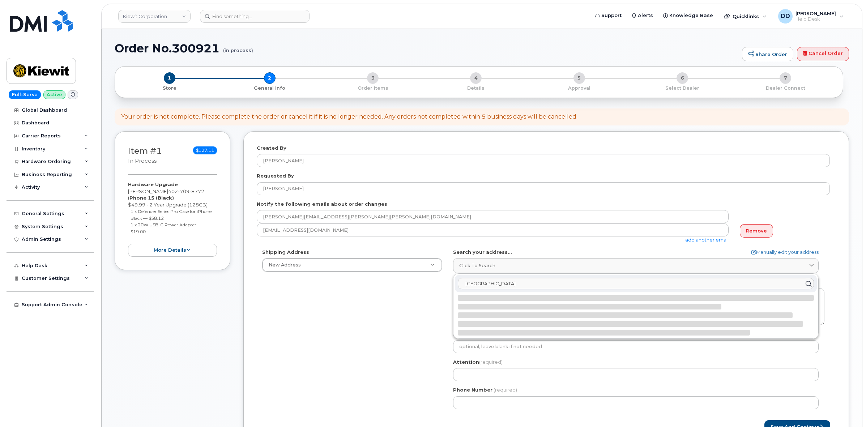
select select
type textarea "[STREET_ADDRESS]"
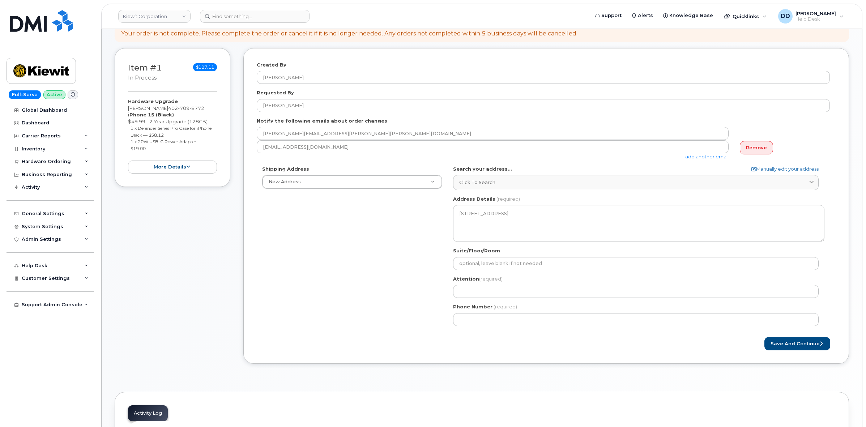
scroll to position [90, 0]
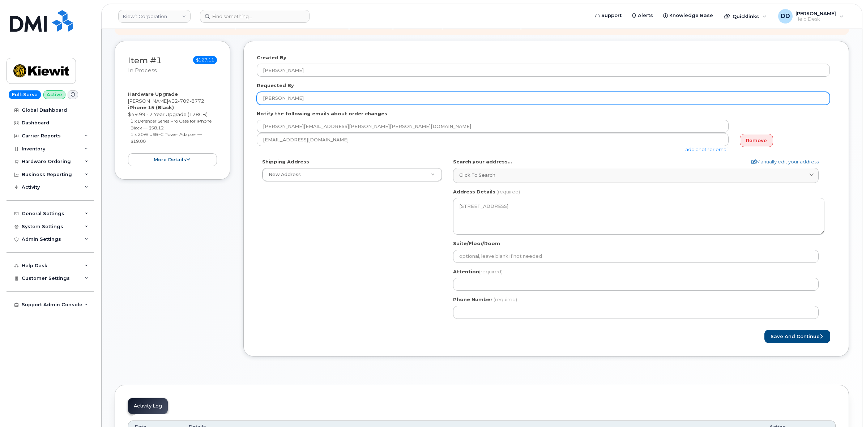
drag, startPoint x: 283, startPoint y: 96, endPoint x: 262, endPoint y: 95, distance: 20.6
click at [262, 95] on input "[PERSON_NAME]" at bounding box center [543, 98] width 573 height 13
drag, startPoint x: 279, startPoint y: 98, endPoint x: 262, endPoint y: 96, distance: 16.4
click at [262, 96] on input "[PERSON_NAME]" at bounding box center [543, 98] width 573 height 13
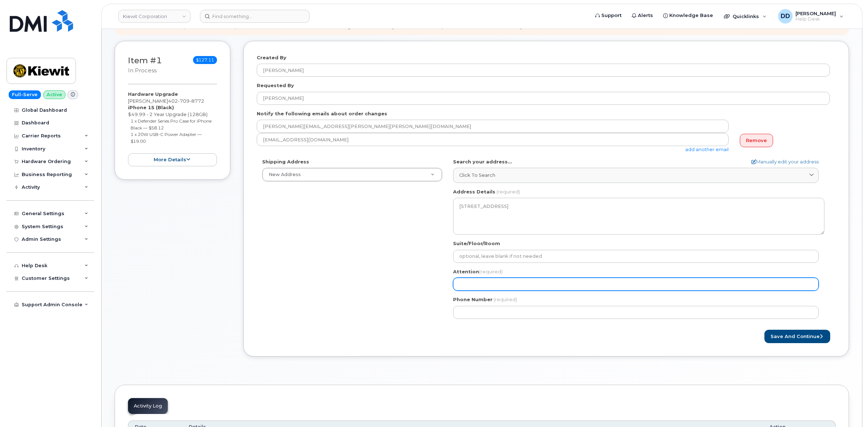
click at [476, 281] on input "Attention (required)" at bounding box center [636, 284] width 366 height 13
paste input "[PERSON_NAME]"
select select
type input "[PERSON_NAME]"
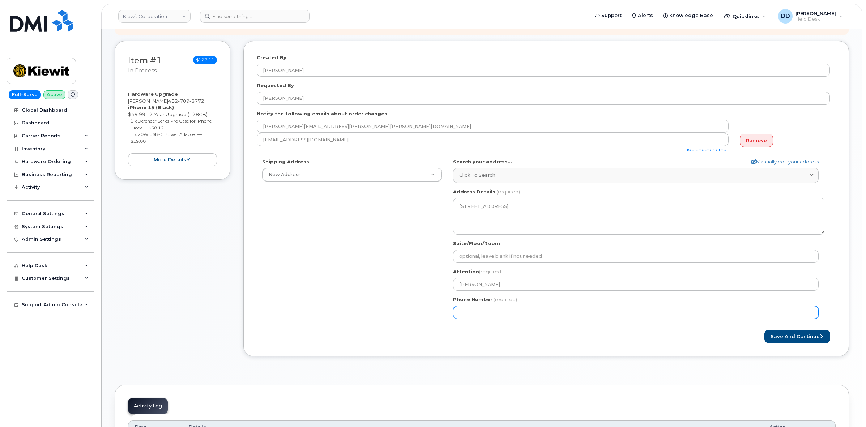
click at [466, 314] on input "Phone Number" at bounding box center [636, 312] width 366 height 13
paste input "4027098772"
select select
type input "4027098772"
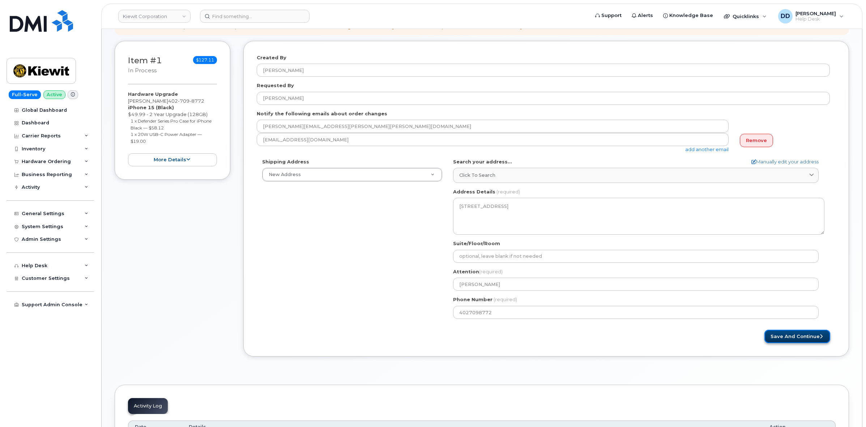
click at [809, 335] on button "Save and Continue" at bounding box center [798, 336] width 66 height 13
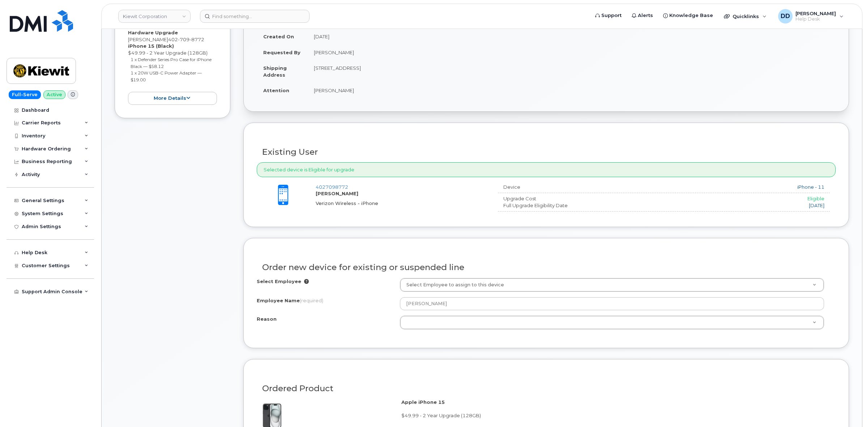
scroll to position [181, 0]
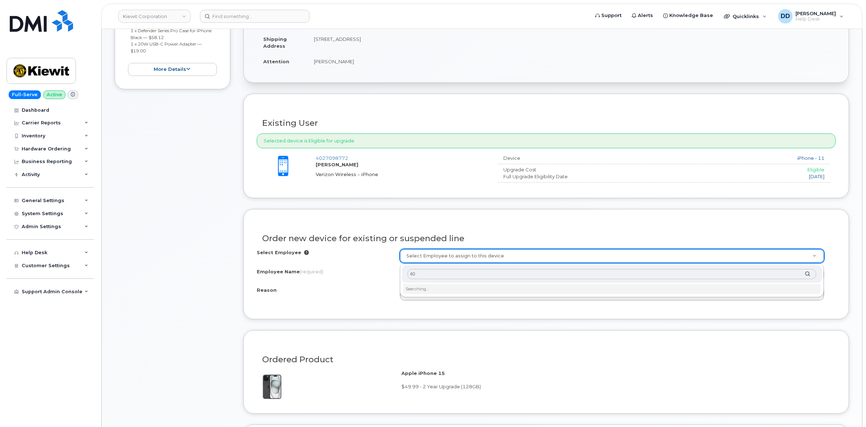
type input "4"
type input "David Uhl"
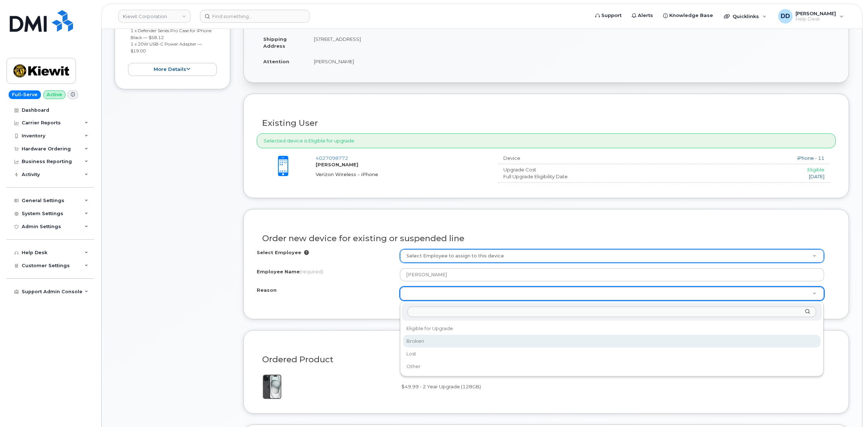
select select "broken"
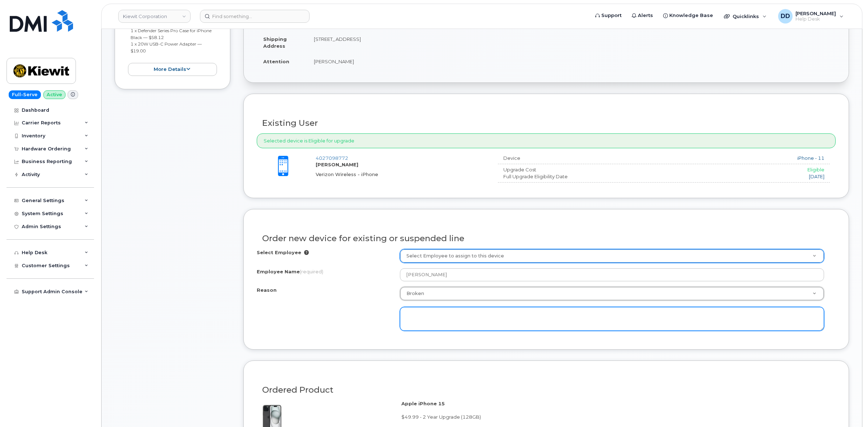
click at [420, 315] on textarea at bounding box center [612, 319] width 424 height 24
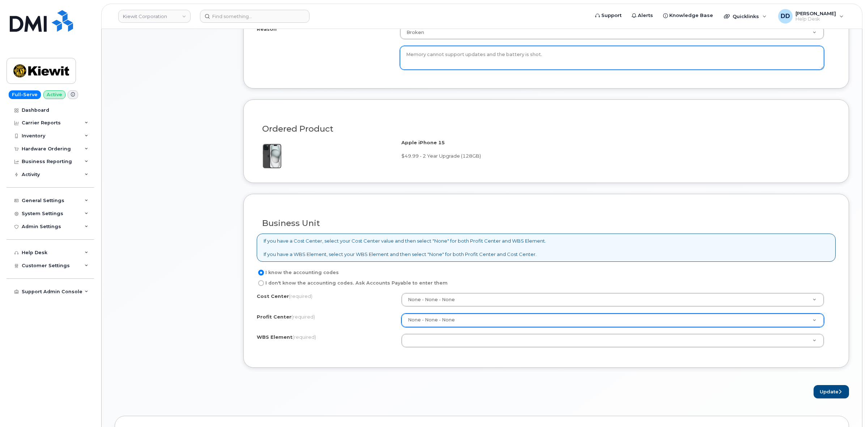
scroll to position [452, 0]
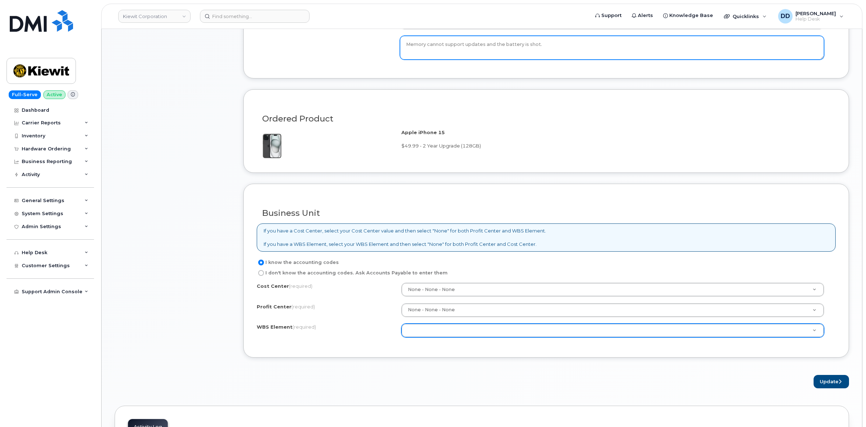
type textarea "Memory cannot support updates and the battery is shot."
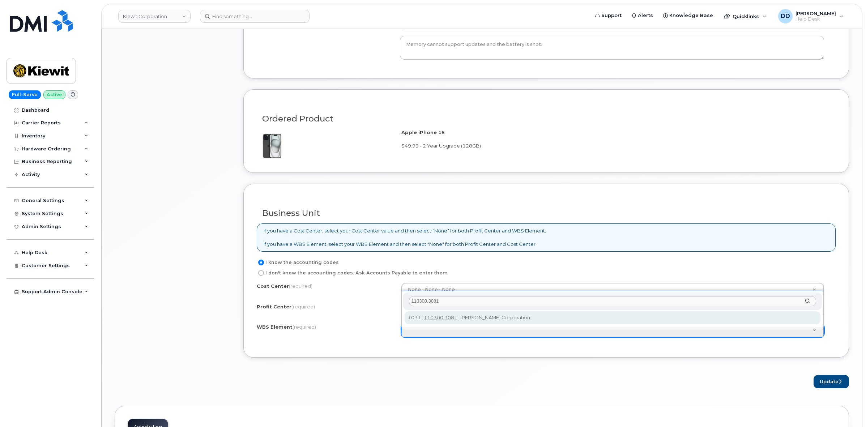
type input "110300.3081"
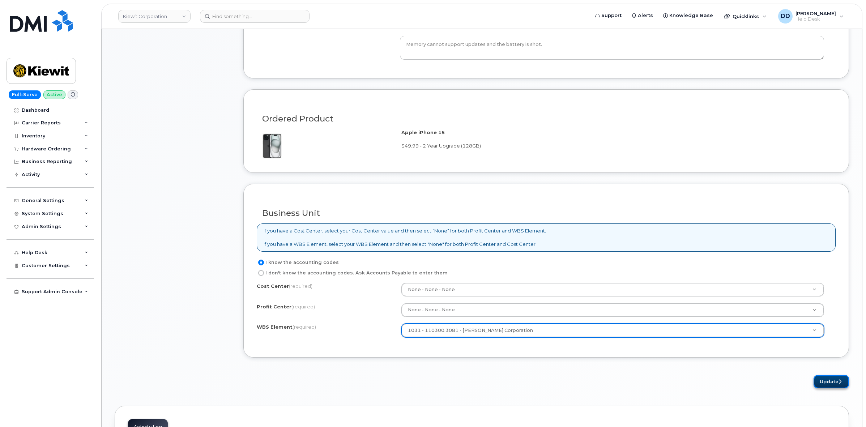
click at [825, 382] on button "Update" at bounding box center [831, 381] width 35 height 13
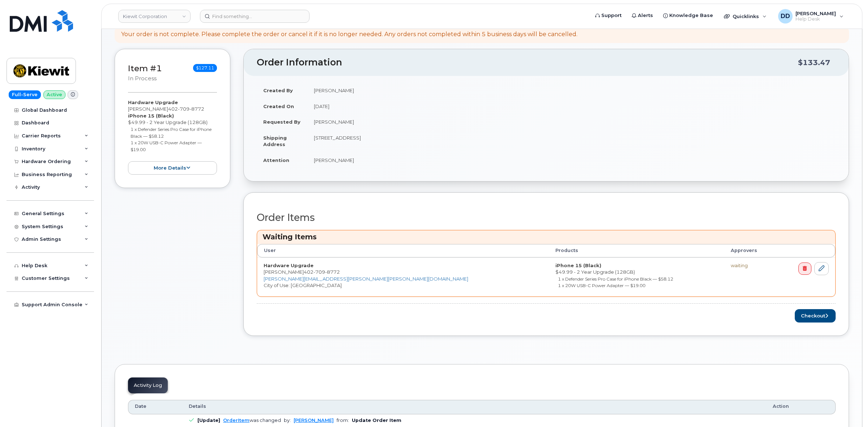
scroll to position [136, 0]
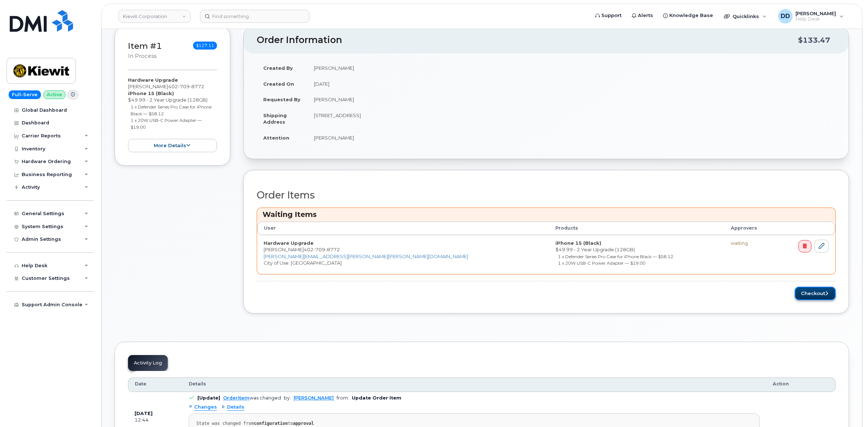
click at [811, 294] on button "Checkout" at bounding box center [815, 293] width 41 height 13
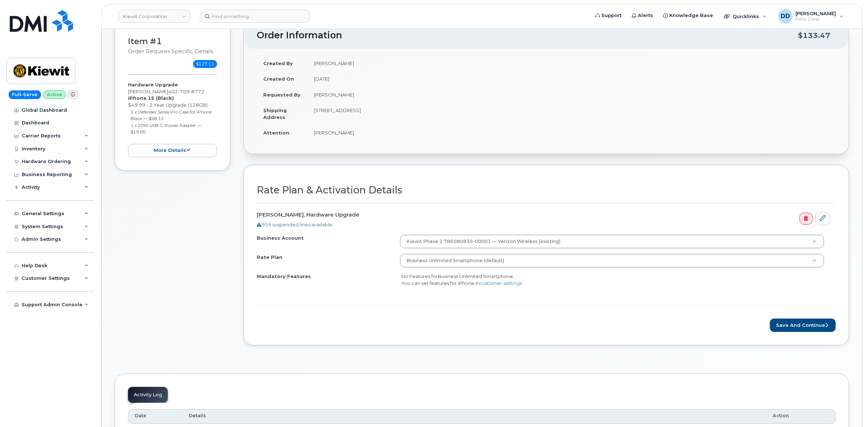
scroll to position [90, 0]
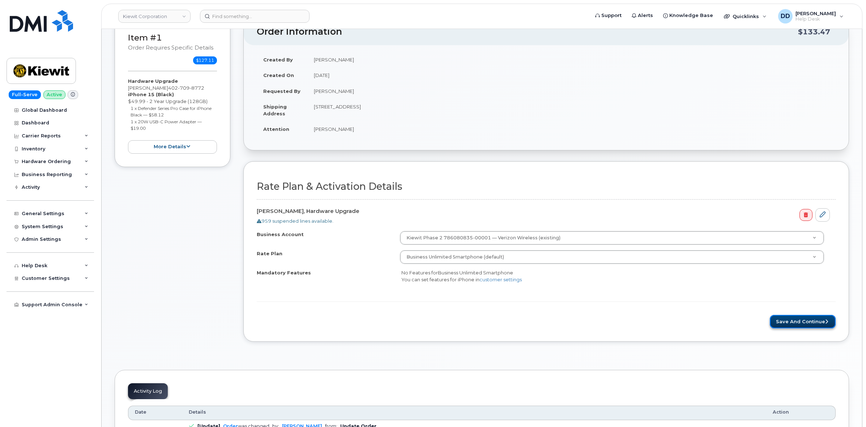
click at [791, 319] on button "Save and Continue" at bounding box center [803, 321] width 66 height 13
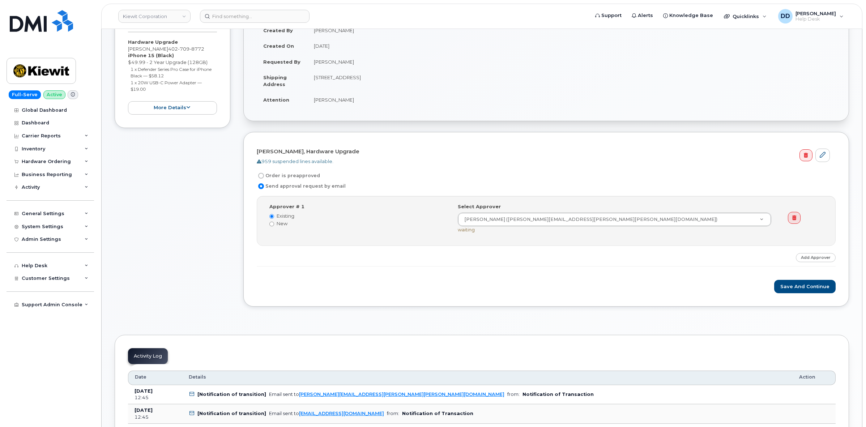
scroll to position [136, 0]
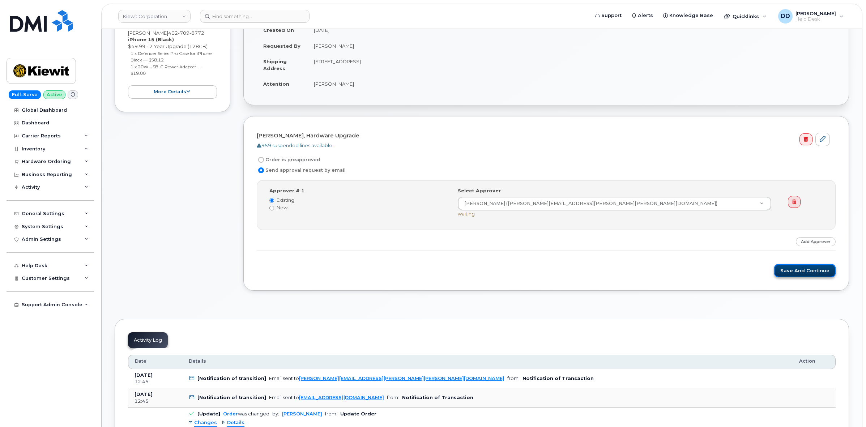
click at [804, 272] on button "Save and Continue" at bounding box center [806, 270] width 62 height 13
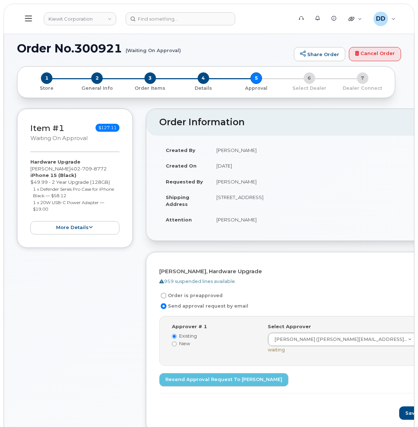
click at [29, 15] on icon at bounding box center [28, 18] width 7 height 8
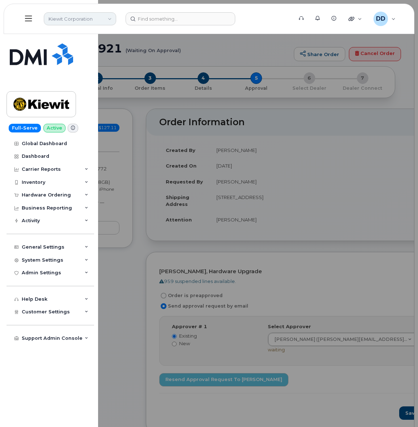
click at [95, 21] on link "Kiewit Corporation" at bounding box center [80, 18] width 72 height 13
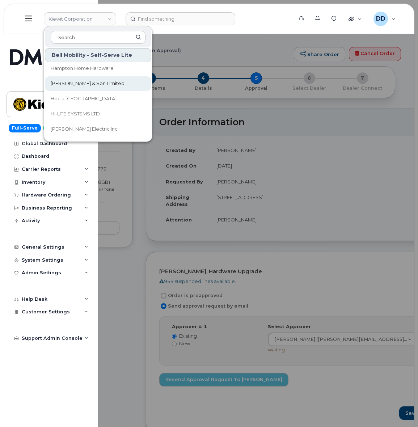
scroll to position [1492, 0]
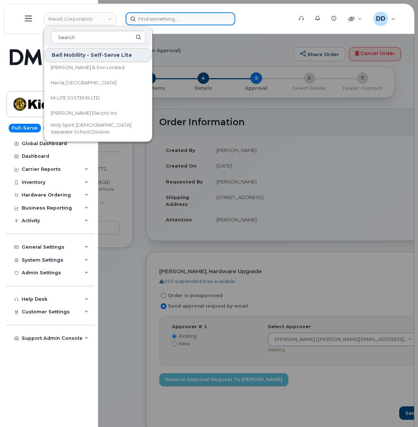
click at [171, 21] on input at bounding box center [181, 18] width 110 height 13
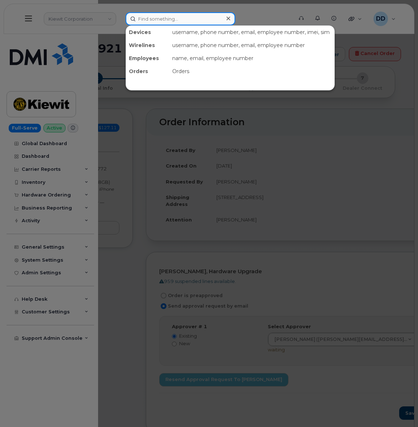
paste input "350832439737851"
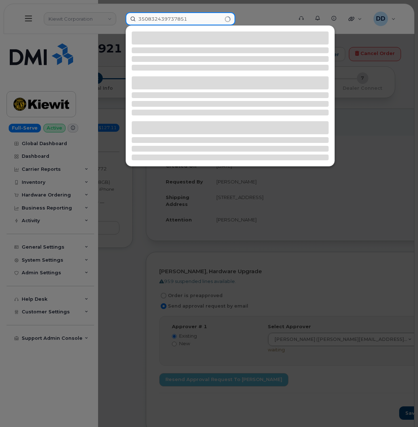
type input "350832439737851"
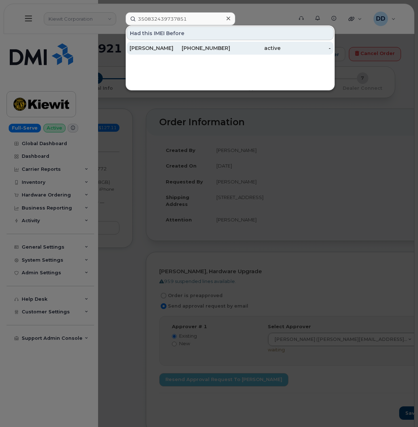
click at [157, 47] on div "ALEXANDRA WAECHTER" at bounding box center [155, 47] width 50 height 7
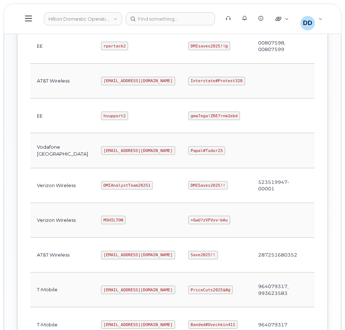
scroll to position [317, 0]
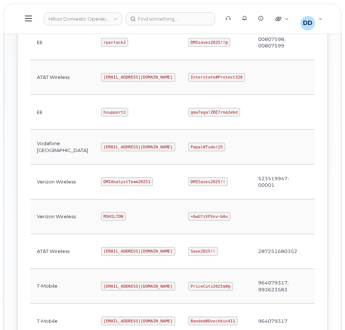
click at [101, 217] on code "MSHILTON" at bounding box center [113, 216] width 25 height 9
copy code "MSHILTON"
click at [188, 217] on code "+6wU?zVFVxv~bAu" at bounding box center [209, 216] width 42 height 9
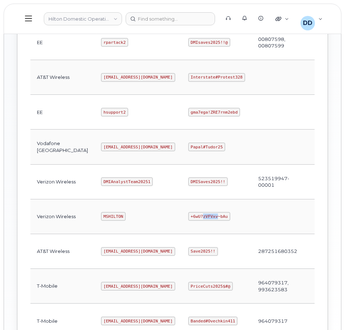
click at [188, 217] on code "+6wU?zVFVxv~bAu" at bounding box center [209, 216] width 42 height 9
click at [101, 218] on code "MSHILTON" at bounding box center [113, 216] width 25 height 9
click at [101, 217] on code "MSHILTON" at bounding box center [113, 216] width 25 height 9
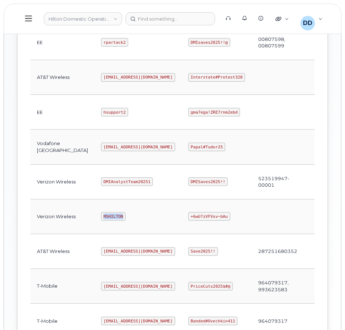
copy code "MSHILTON"
click at [188, 219] on code "+6wU?zVFVxv~bAu" at bounding box center [209, 216] width 42 height 9
copy code "+6wU?zVFVxv~bAu"
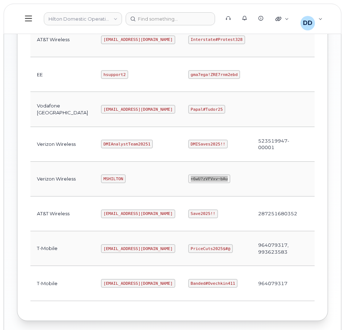
scroll to position [362, 0]
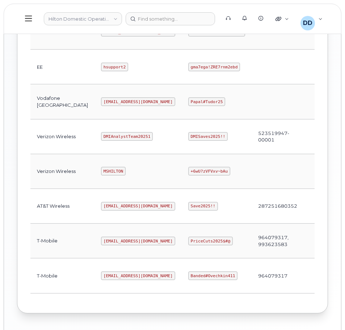
click at [101, 138] on code "DMIAnalystTeam20251" at bounding box center [127, 136] width 52 height 9
click at [101, 173] on code "MSHILTON" at bounding box center [113, 171] width 25 height 9
copy code "MSHILTON"
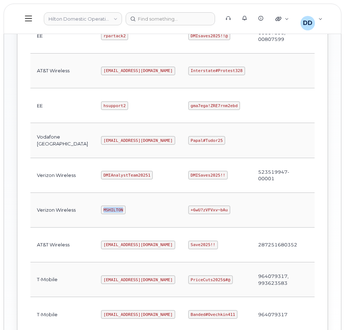
scroll to position [391, 0]
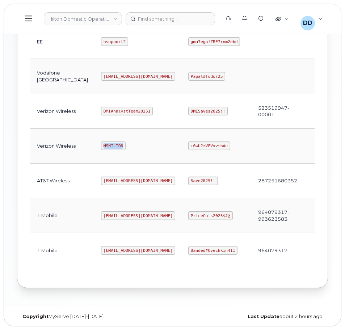
copy code "MSHILTON"
click at [188, 142] on code "+6wU?zVFVxv~bAu" at bounding box center [209, 145] width 42 height 9
click at [188, 143] on code "+6wU?zVFVxv~bAu" at bounding box center [209, 145] width 42 height 9
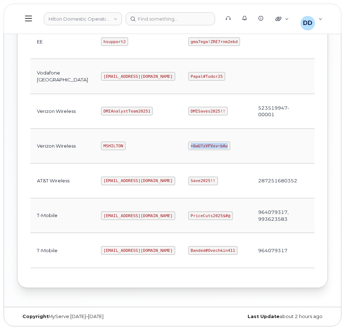
copy code "+6wU?zVFVxv~bAu"
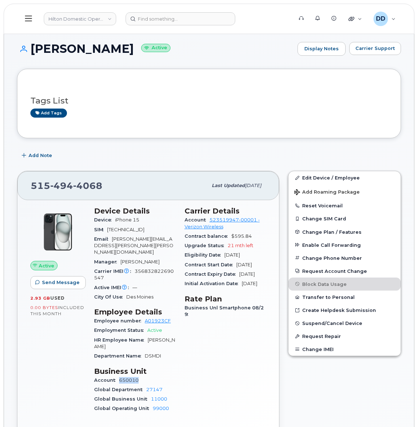
drag, startPoint x: 140, startPoint y: 373, endPoint x: 119, endPoint y: 373, distance: 20.3
click at [119, 376] on div "Account 650010" at bounding box center [135, 380] width 82 height 9
copy link "650010"
